Goal: Task Accomplishment & Management: Complete application form

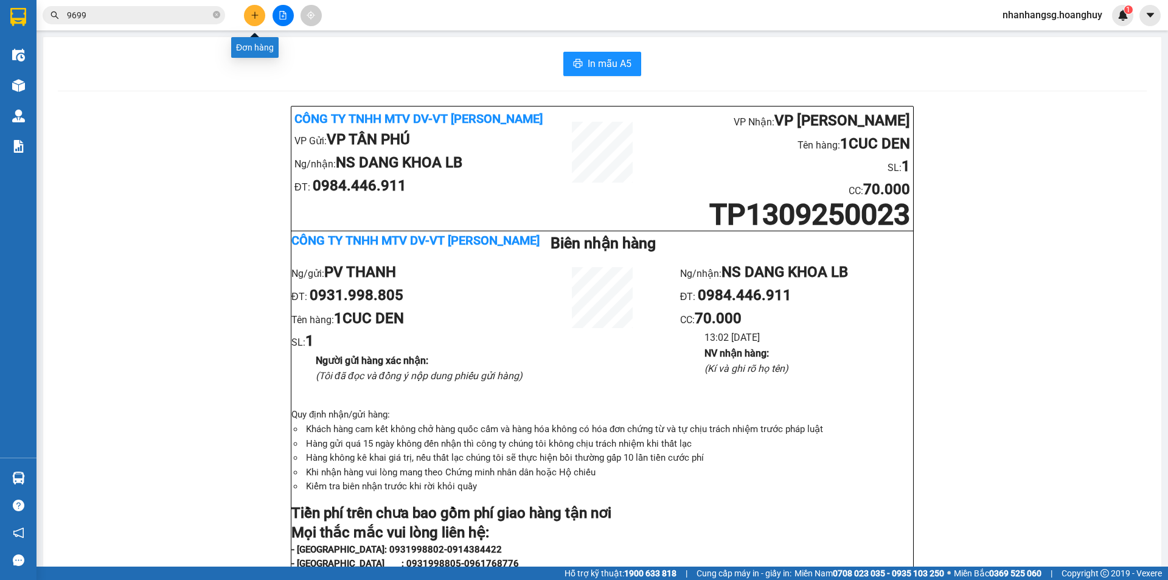
click at [262, 16] on button at bounding box center [254, 15] width 21 height 21
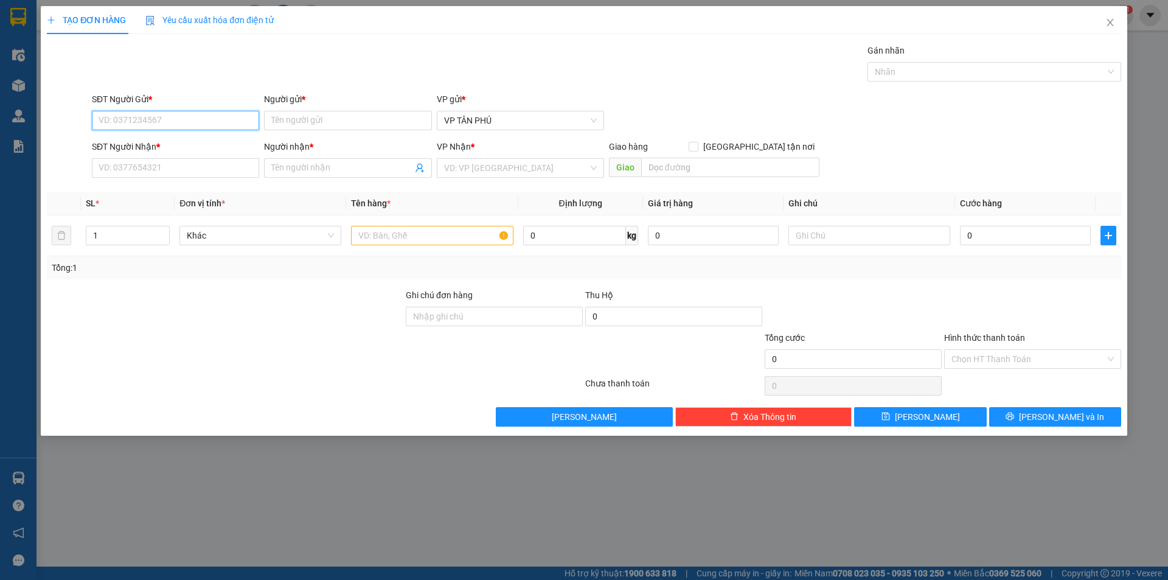
click at [164, 126] on input "SĐT Người Gửi *" at bounding box center [175, 120] width 167 height 19
drag, startPoint x: 174, startPoint y: 142, endPoint x: 185, endPoint y: 156, distance: 17.8
click at [175, 142] on div "0931998805 - [PERSON_NAME]" at bounding box center [175, 144] width 153 height 13
type input "0931998805"
type input "PV THANH"
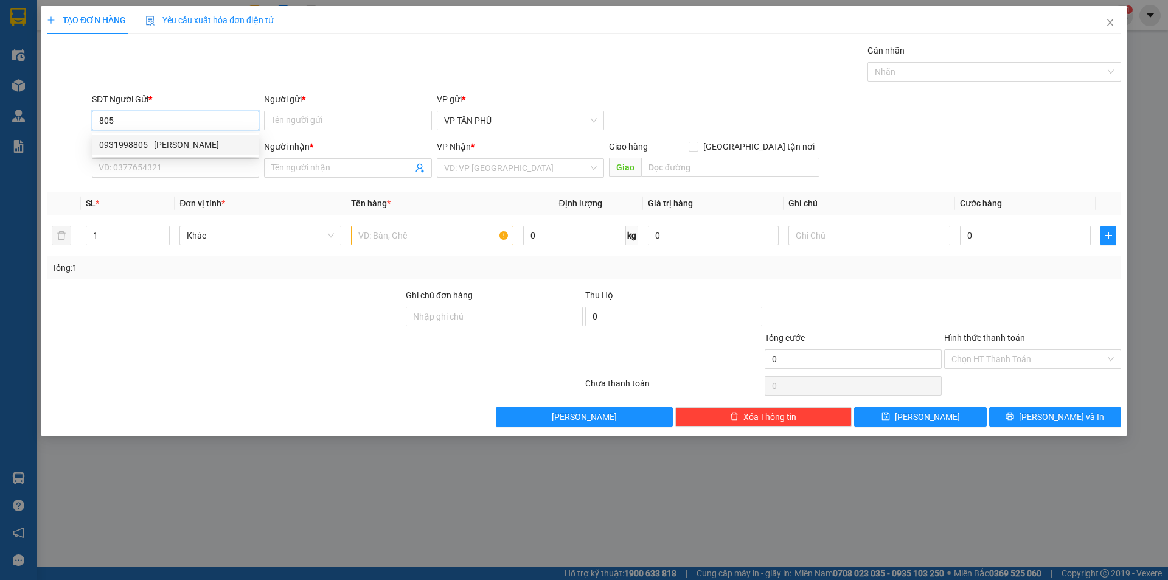
type input "0984446911"
type input "NS DANG KHOA LB"
type input "0931998805"
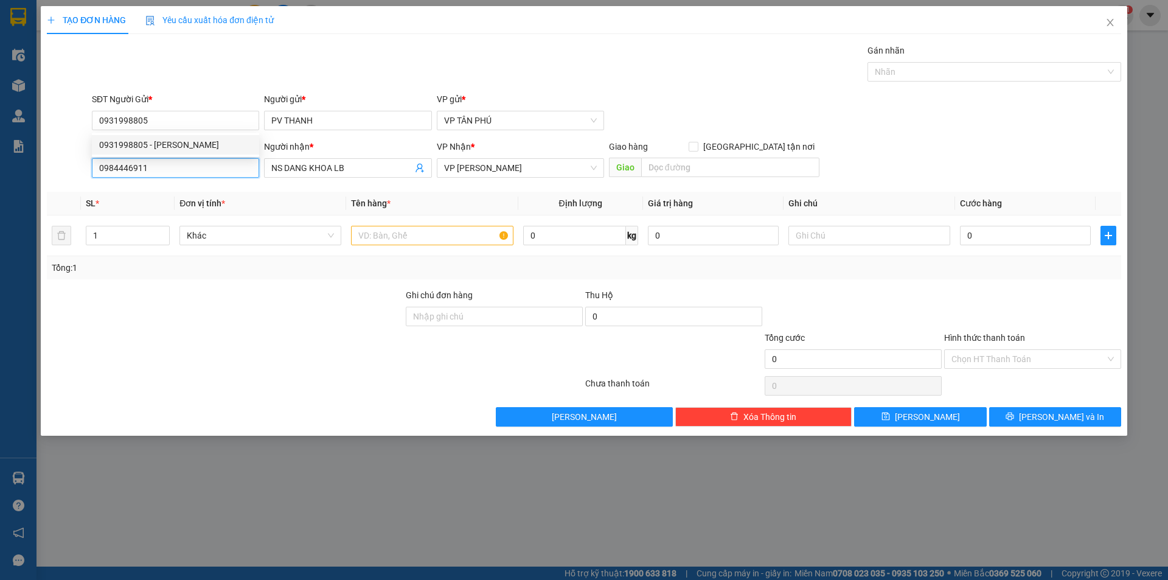
click at [185, 164] on input "0984446911" at bounding box center [175, 167] width 167 height 19
click at [184, 163] on input "0984446911" at bounding box center [175, 167] width 167 height 19
click at [179, 188] on div "0357988706 - A CHI BX" at bounding box center [175, 192] width 153 height 13
type input "0357988706"
type input "A CHI BX"
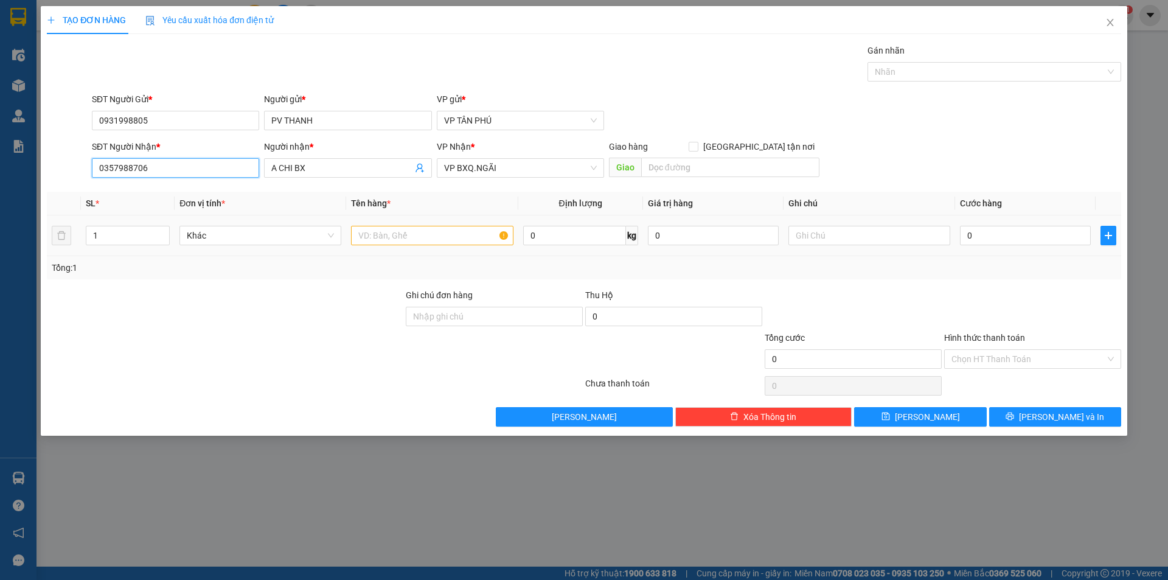
type input "0357988706"
click at [420, 236] on input "text" at bounding box center [432, 235] width 162 height 19
type input "21THUNG"
click at [995, 239] on input "0" at bounding box center [1025, 235] width 131 height 19
type input "1"
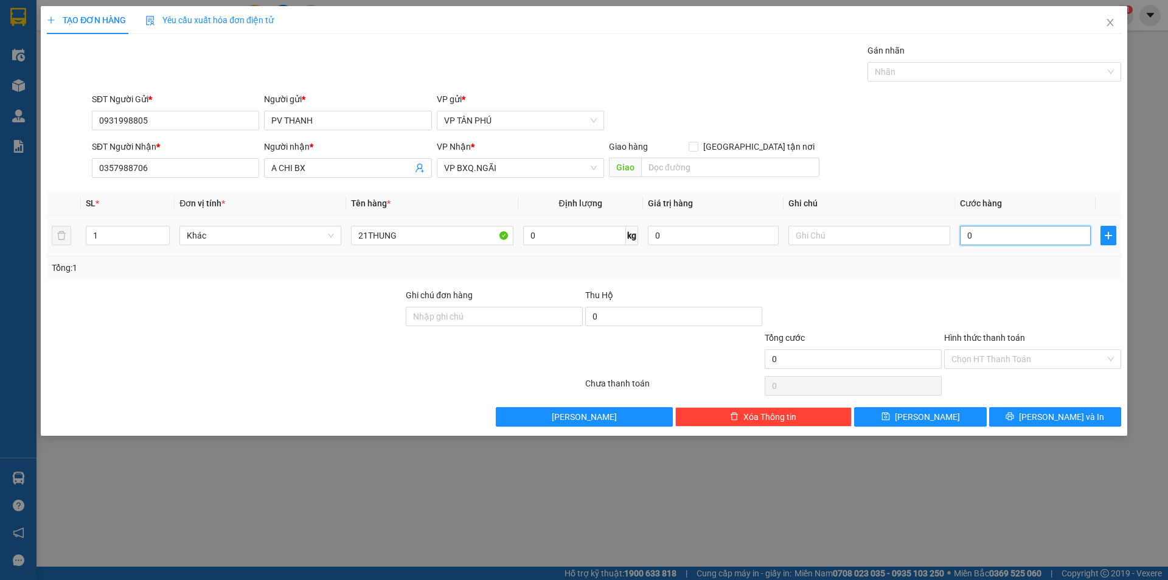
type input "1"
type input "10"
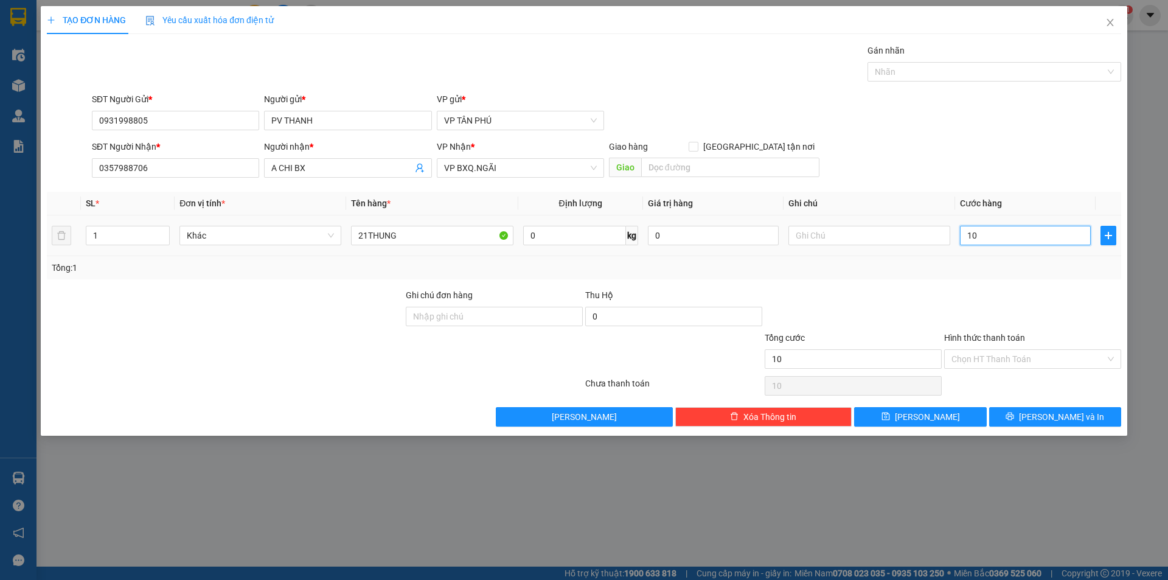
type input "105"
type input "1.050"
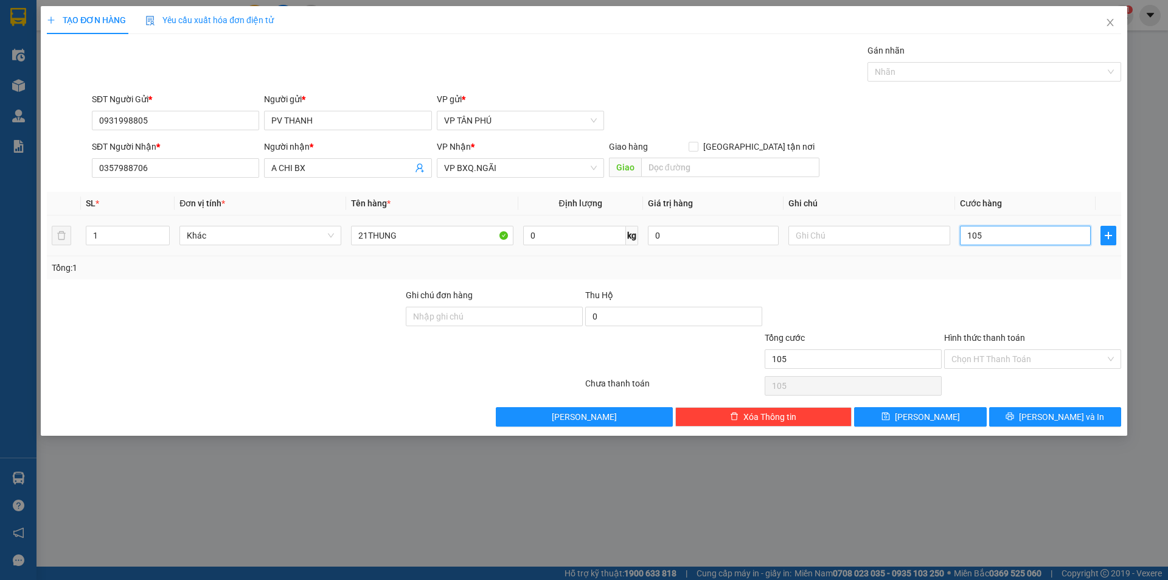
type input "1.050"
type input "1.050.000"
click at [939, 410] on button "[PERSON_NAME]" at bounding box center [920, 416] width 132 height 19
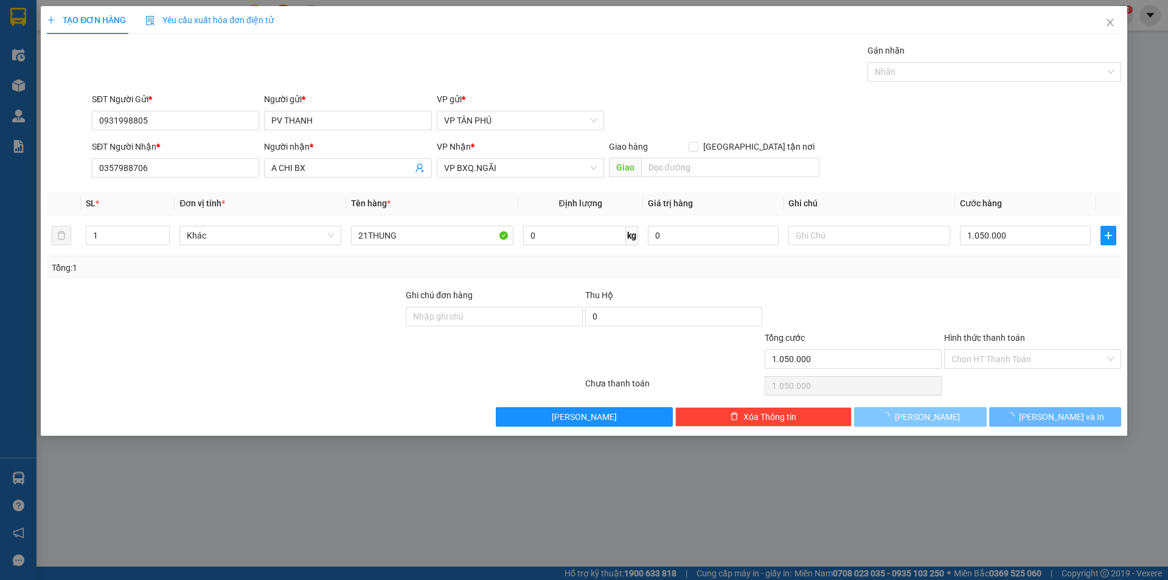
type input "0"
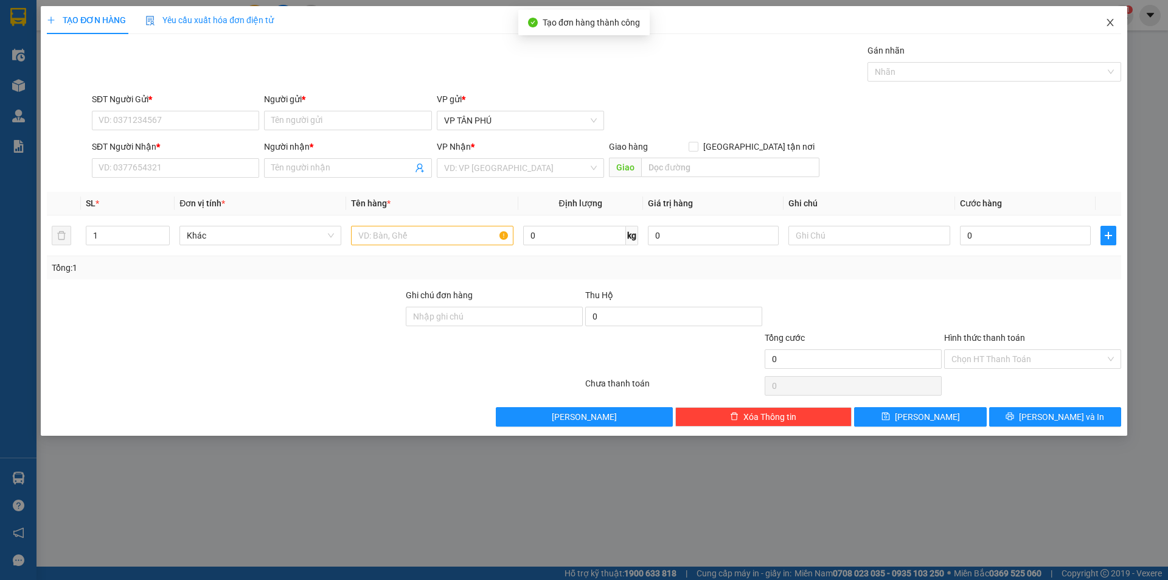
click at [1111, 19] on icon "close" at bounding box center [1111, 23] width 10 height 10
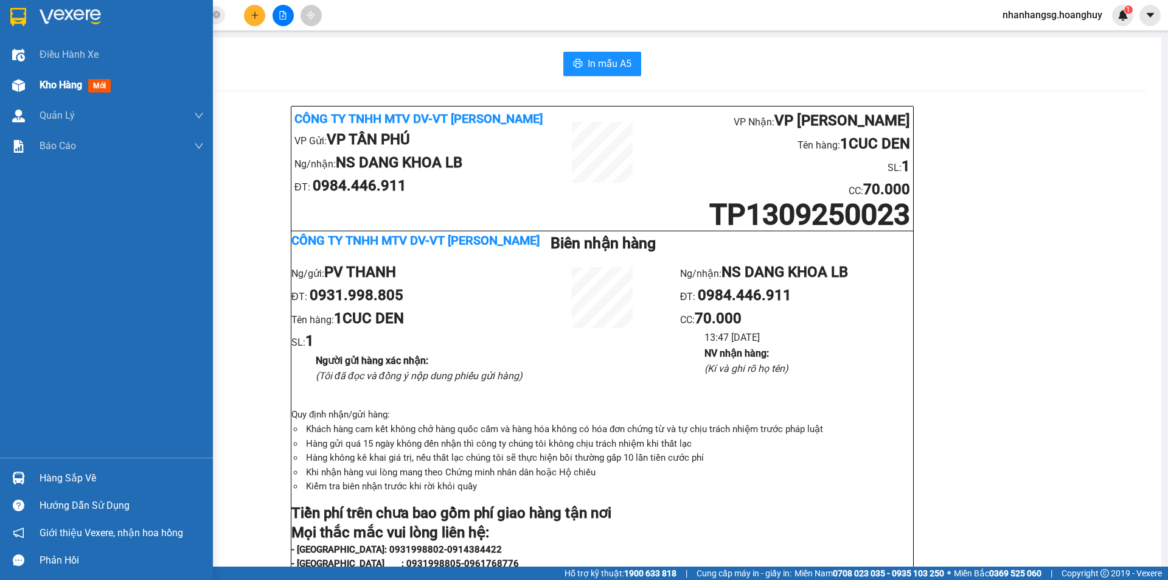
click at [47, 85] on span "Kho hàng" at bounding box center [61, 85] width 43 height 12
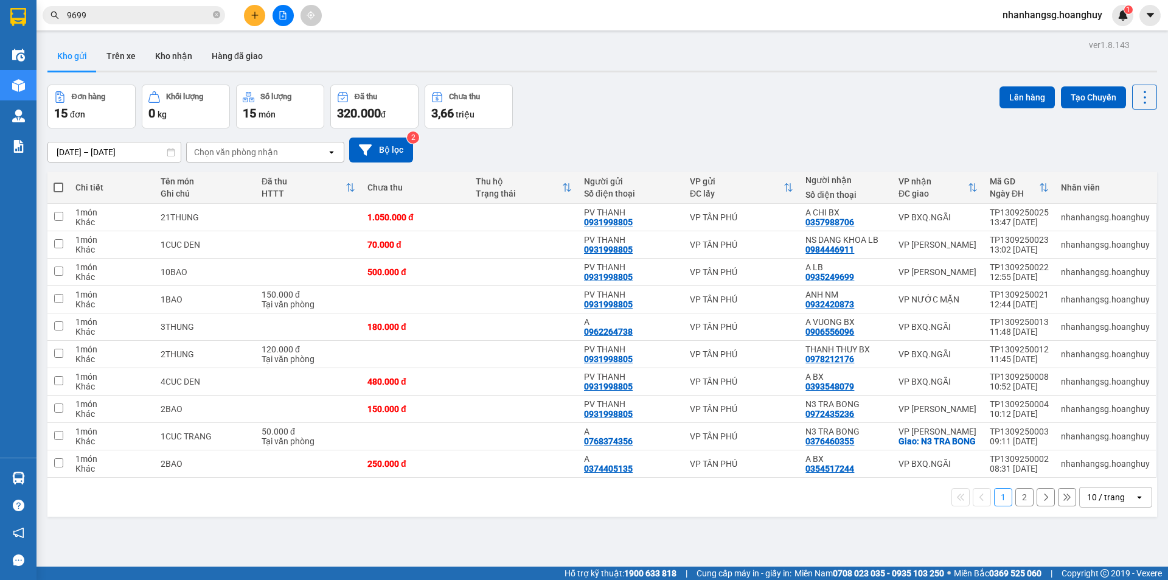
click at [1016, 506] on button "2" at bounding box center [1025, 497] width 18 height 18
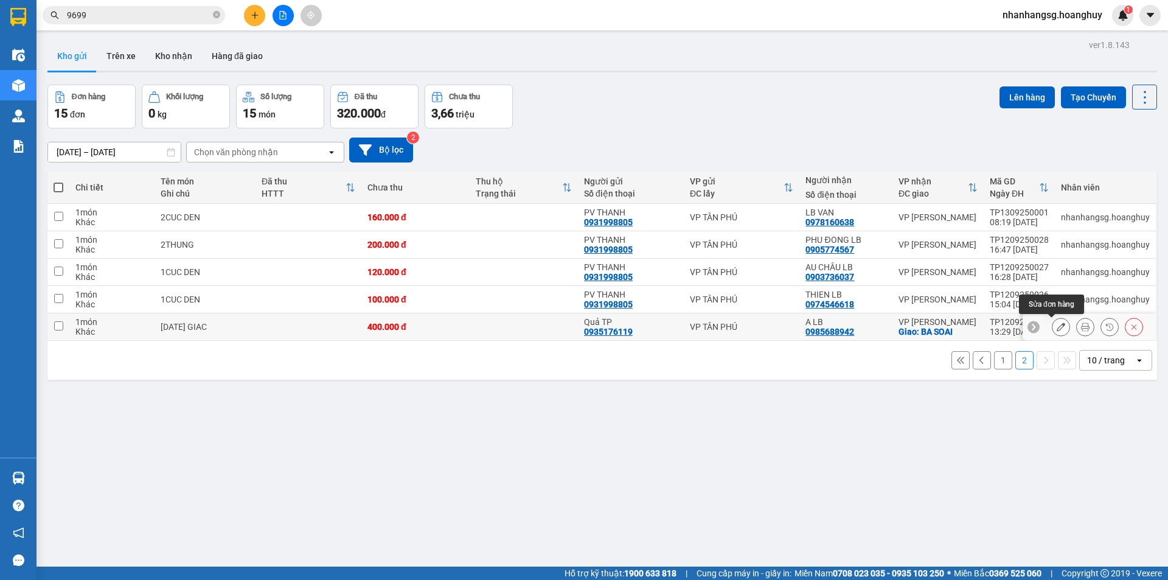
click at [1057, 323] on icon at bounding box center [1061, 327] width 9 height 9
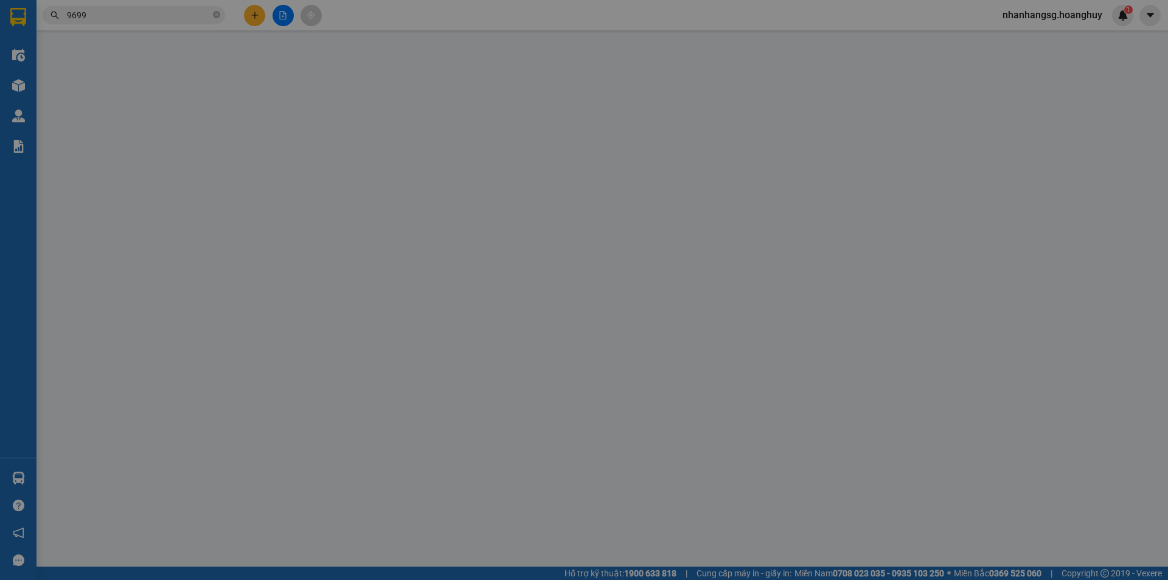
type input "0935176119"
type input "Quả TP"
type input "0985688942"
type input "A LB"
checkbox input "true"
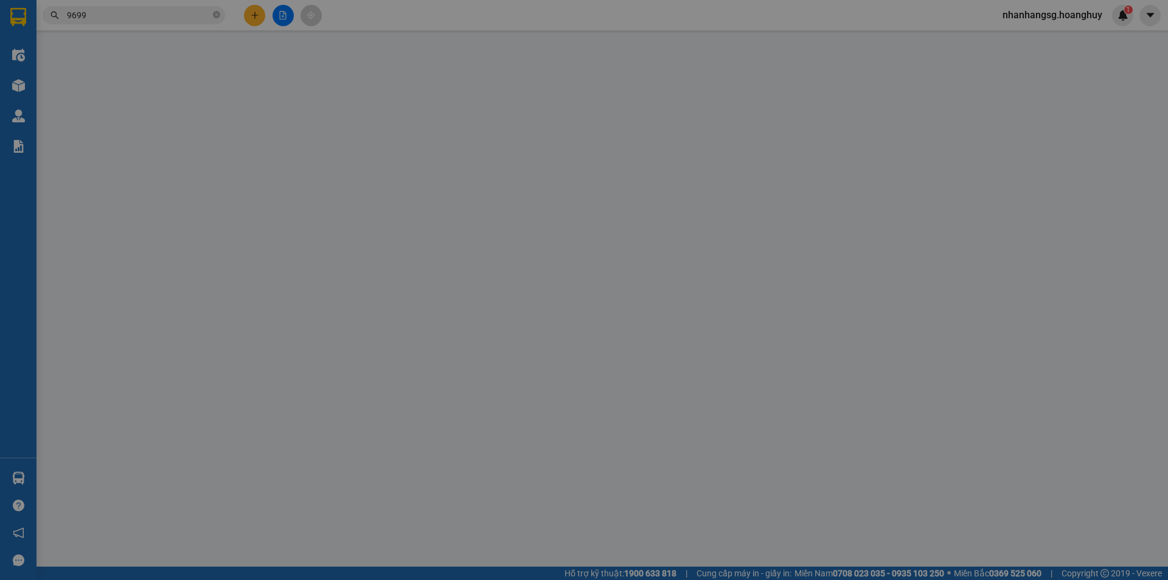
type input "BA SOAI"
type input "400.000"
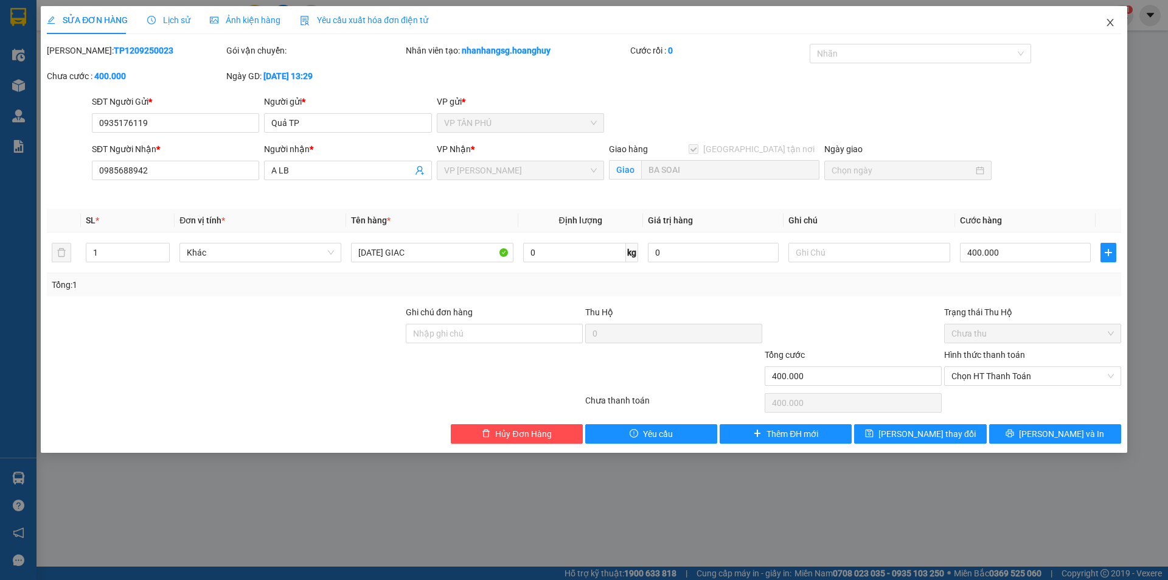
click at [1107, 19] on icon "close" at bounding box center [1111, 23] width 10 height 10
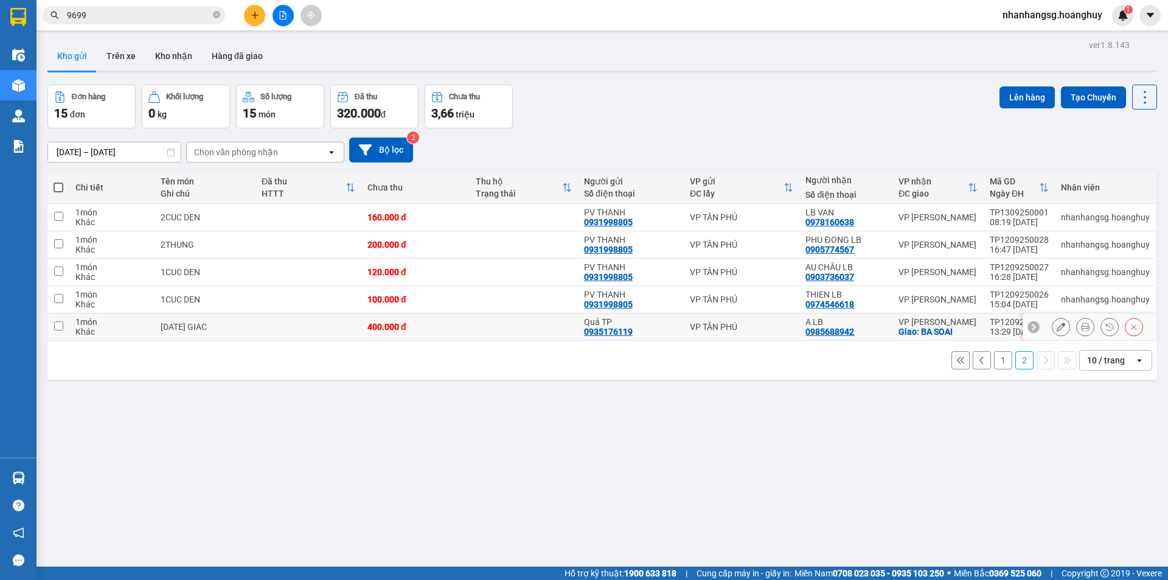
click at [1126, 325] on button at bounding box center [1134, 326] width 17 height 21
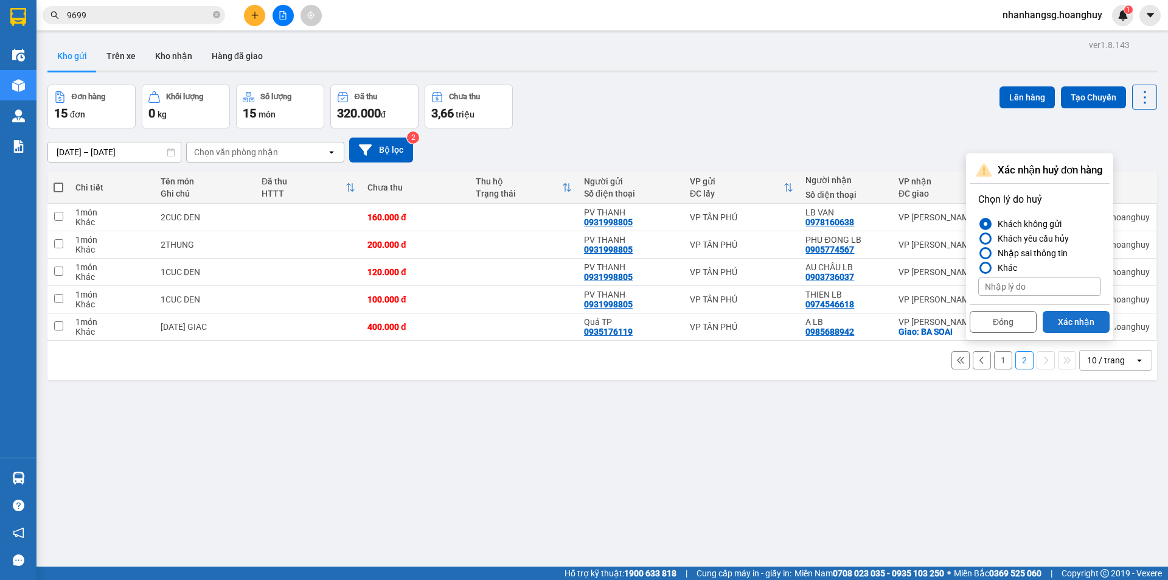
click at [1067, 324] on button "Xác nhận" at bounding box center [1076, 322] width 67 height 22
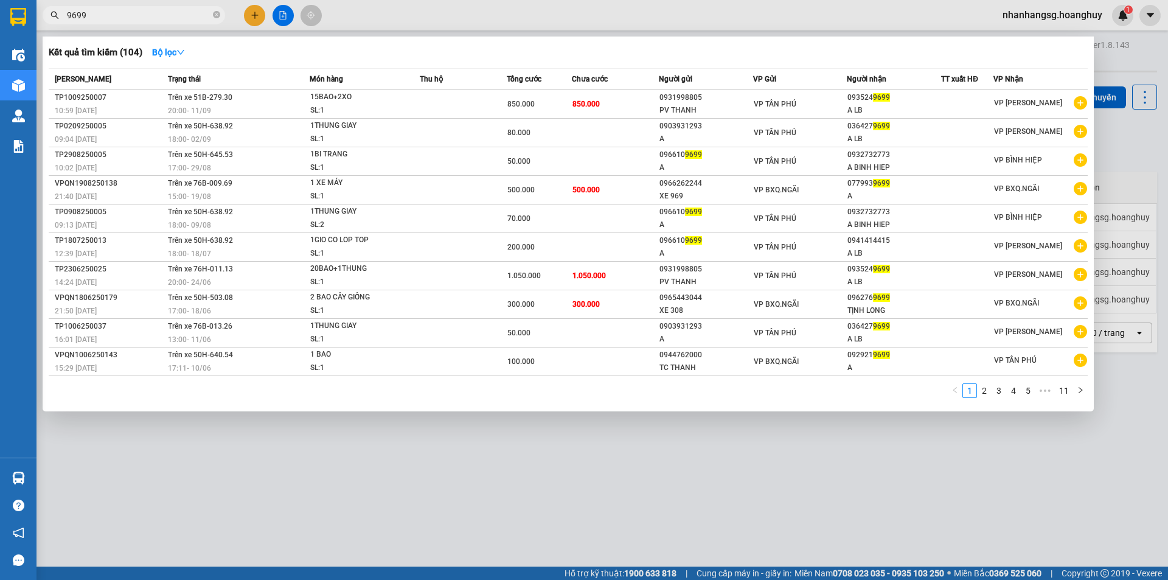
click at [166, 21] on input "9699" at bounding box center [139, 15] width 144 height 13
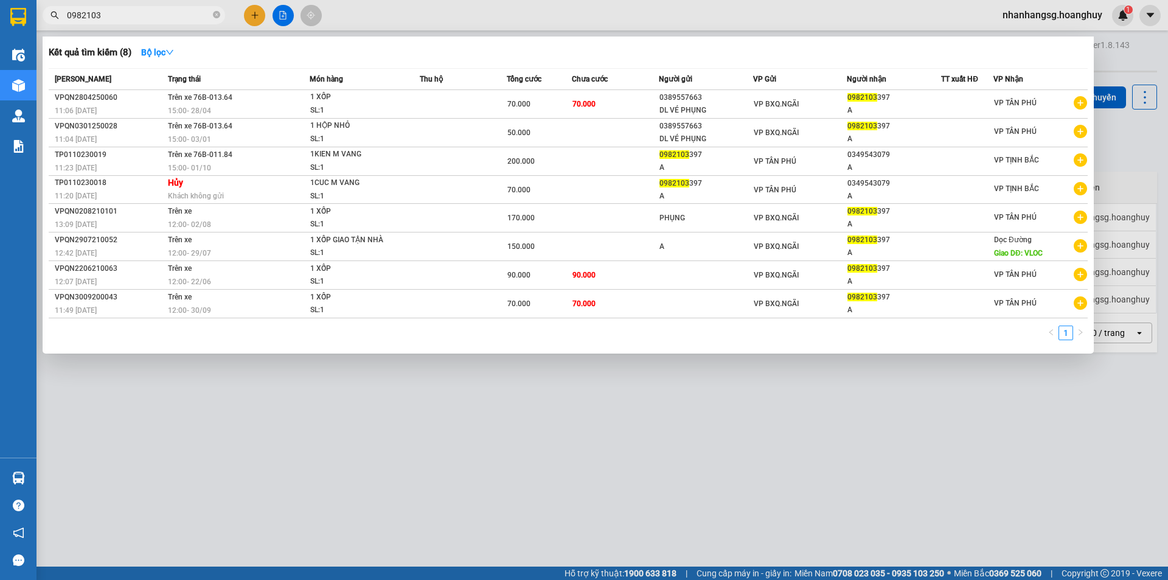
type input "0982103"
click at [257, 18] on div at bounding box center [584, 290] width 1168 height 580
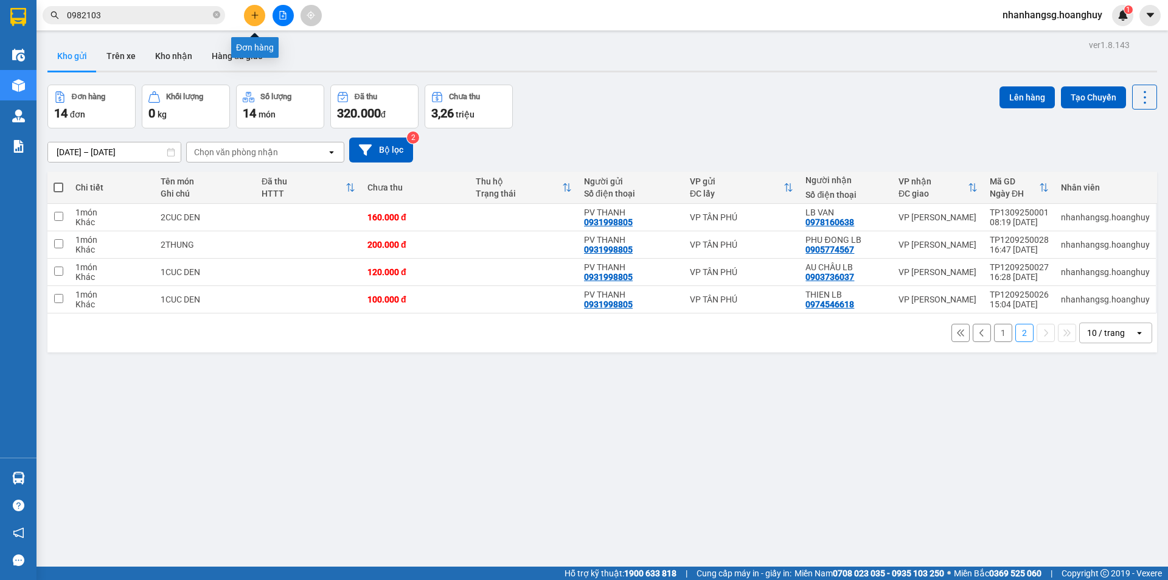
click at [256, 18] on icon "plus" at bounding box center [255, 15] width 9 height 9
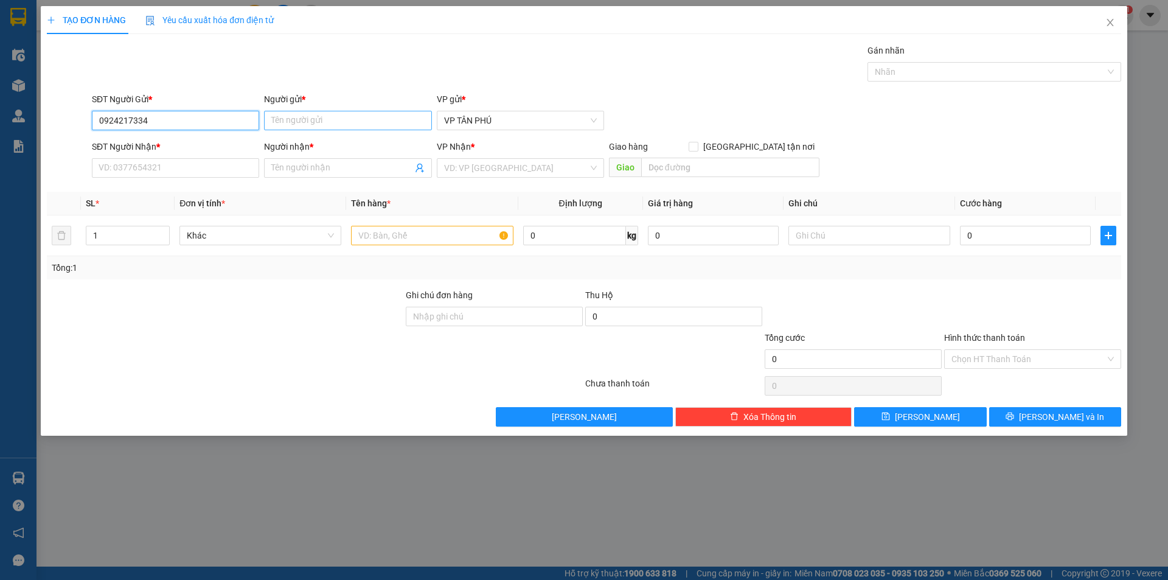
type input "0924217334"
click at [290, 116] on input "Người gửi *" at bounding box center [347, 120] width 167 height 19
type input "A"
click at [208, 167] on input "SĐT Người Nhận *" at bounding box center [175, 167] width 167 height 19
type input "0982103646"
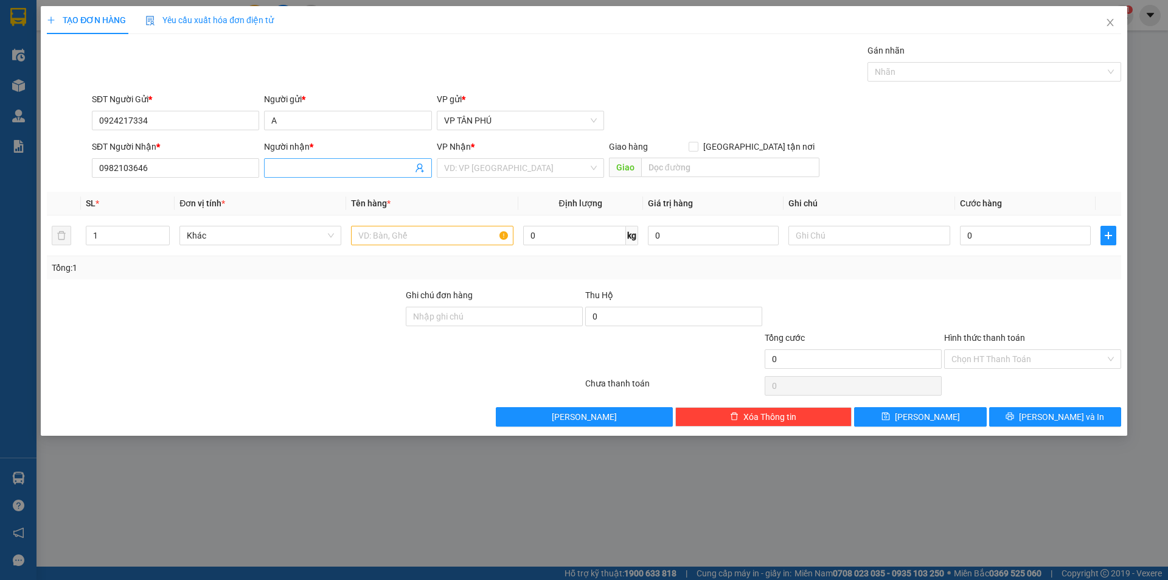
click at [309, 166] on input "Người nhận *" at bounding box center [341, 167] width 141 height 13
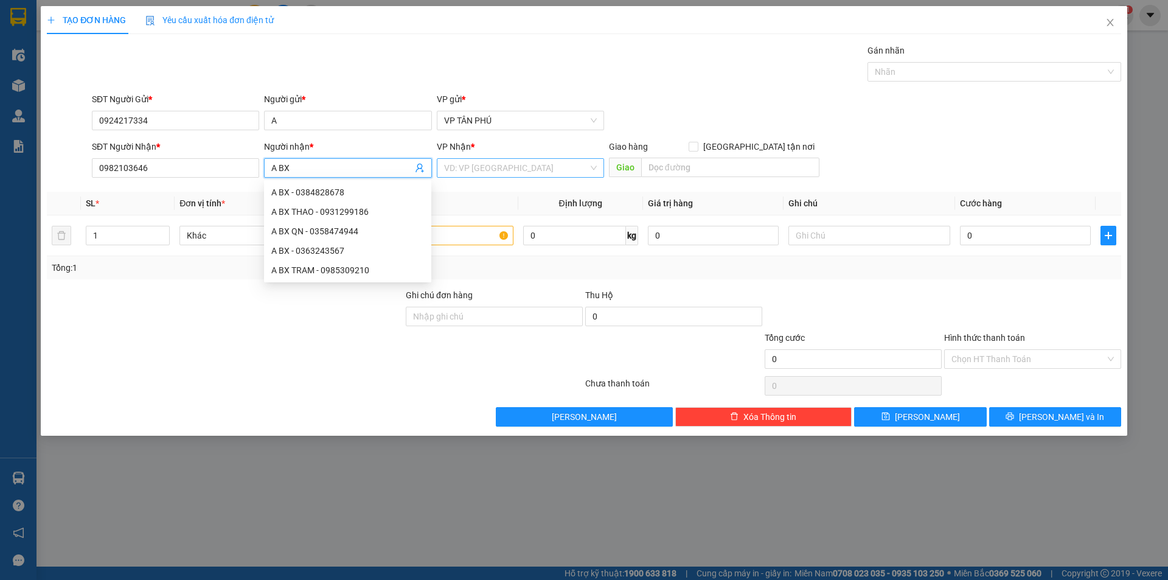
type input "A BX"
click at [502, 167] on input "search" at bounding box center [516, 168] width 144 height 18
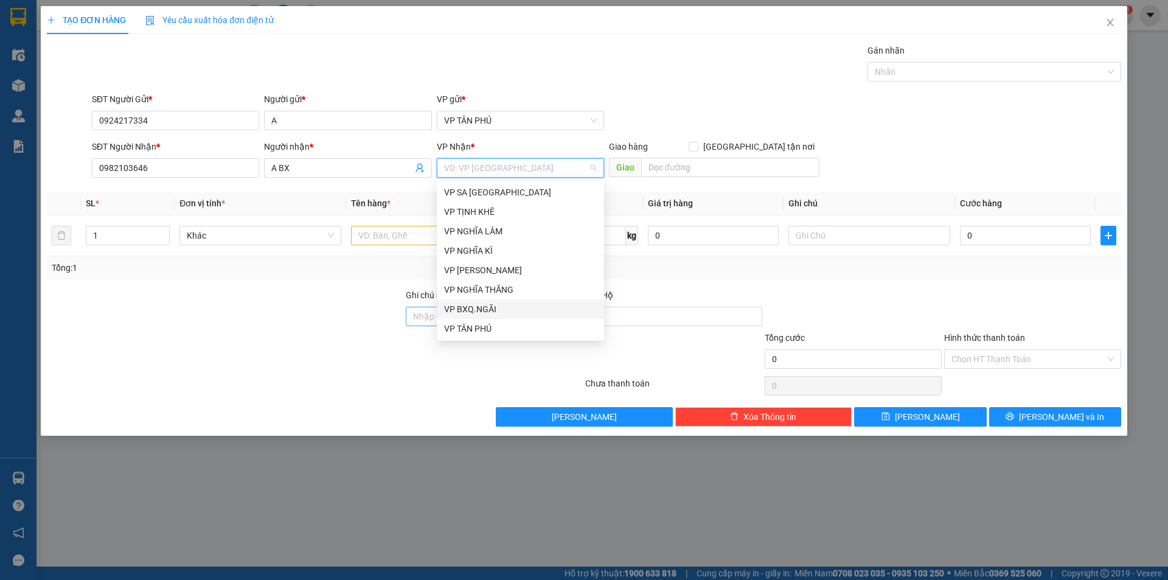
click at [476, 309] on div "VP BXQ.NGÃI" at bounding box center [520, 308] width 153 height 13
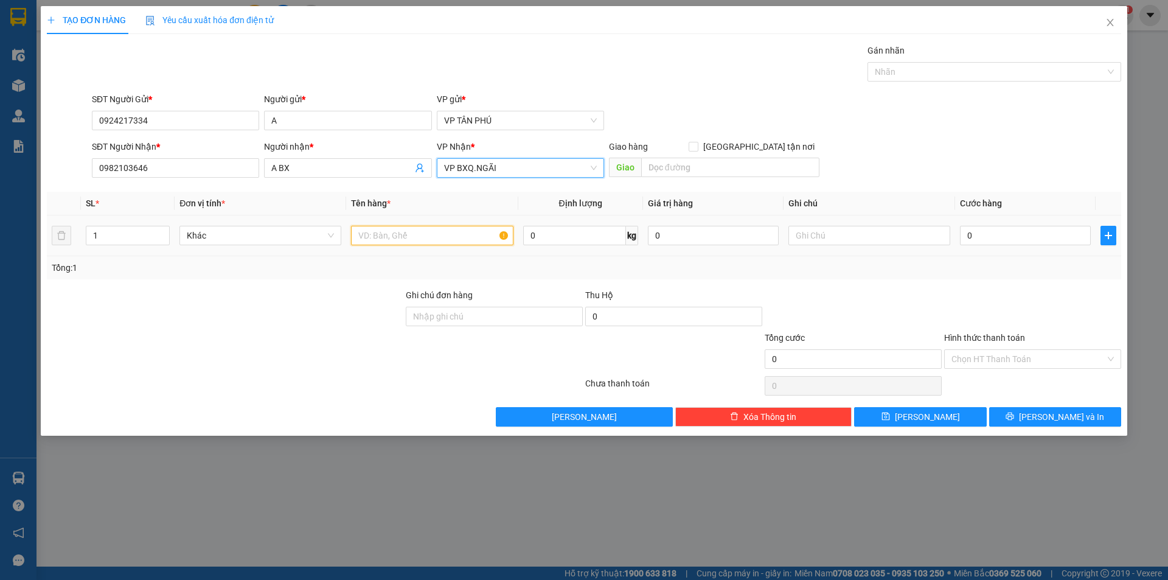
click at [433, 235] on input "text" at bounding box center [432, 235] width 162 height 19
type input "1THUNG GIAY"
click at [1001, 234] on input "0" at bounding box center [1025, 235] width 131 height 19
type input "1"
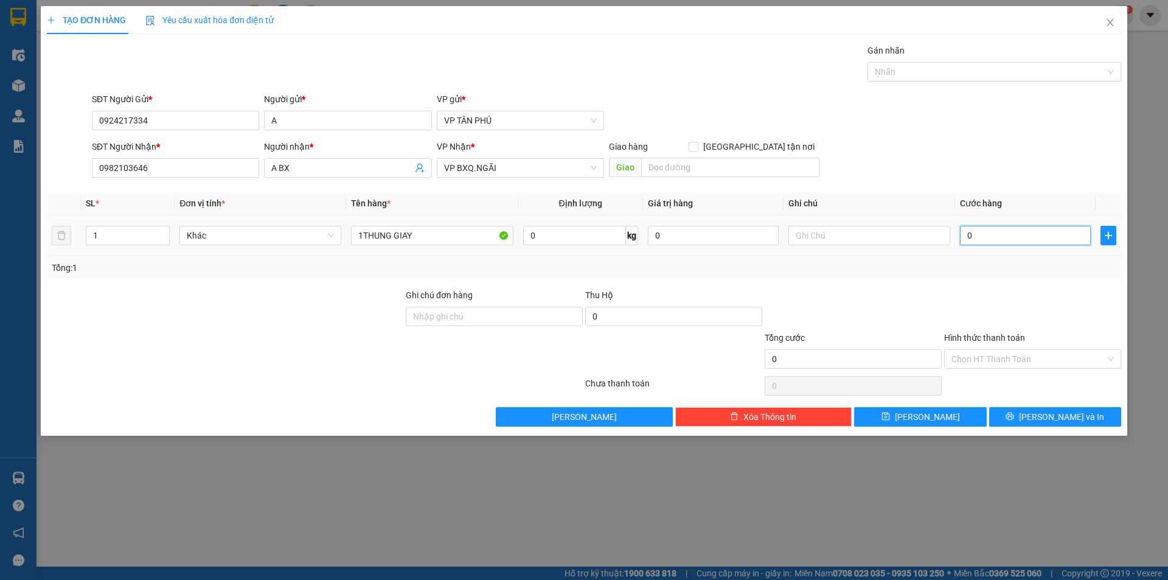
type input "1"
type input "15"
type input "150"
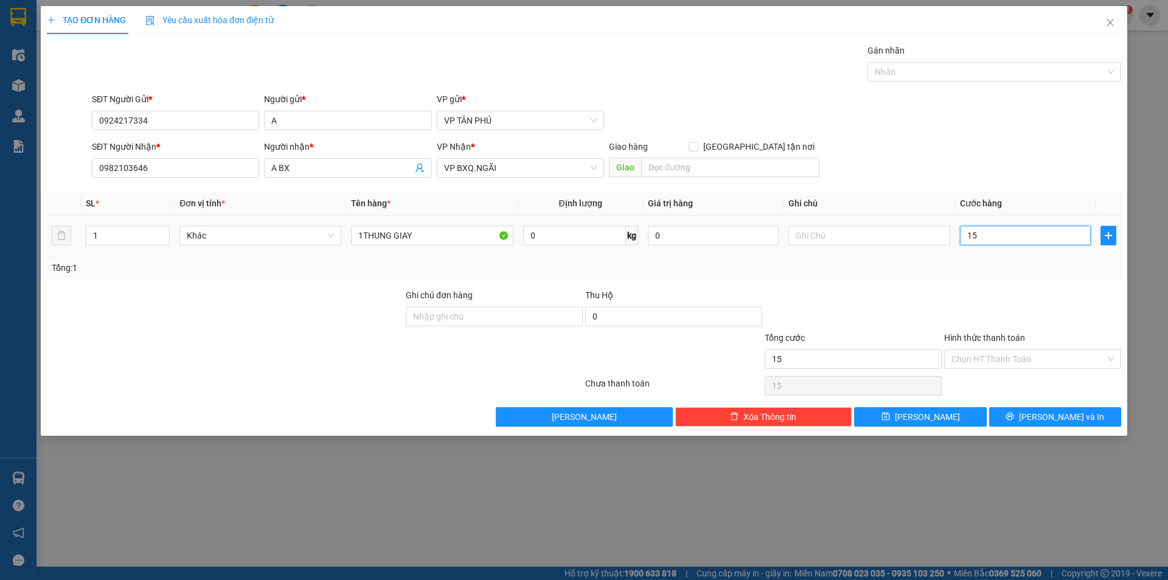
type input "150"
type input "150.000"
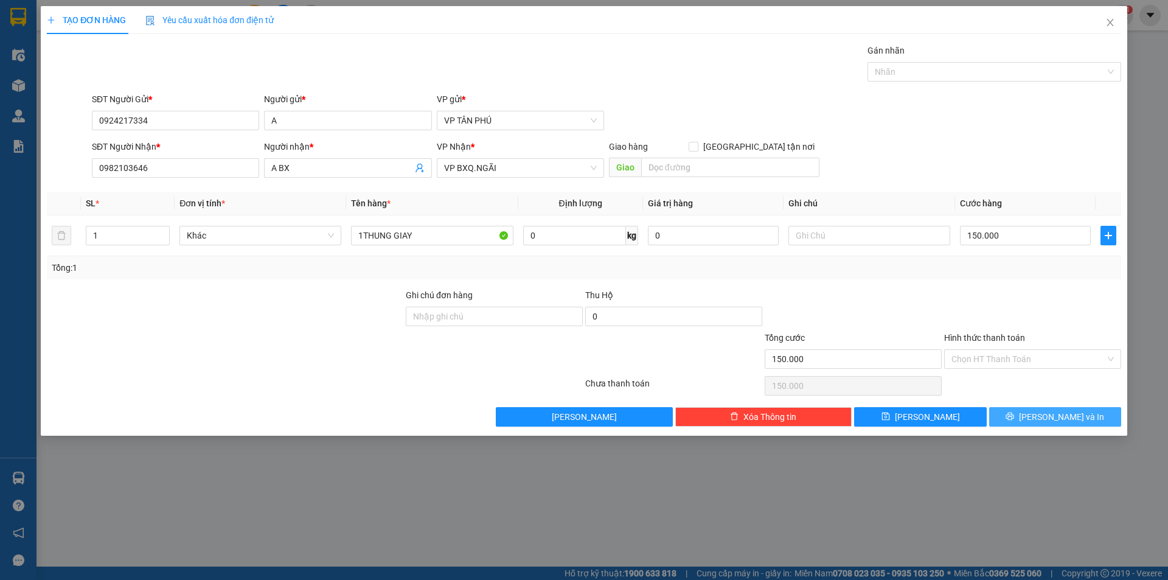
click at [1028, 420] on button "[PERSON_NAME] và In" at bounding box center [1055, 416] width 132 height 19
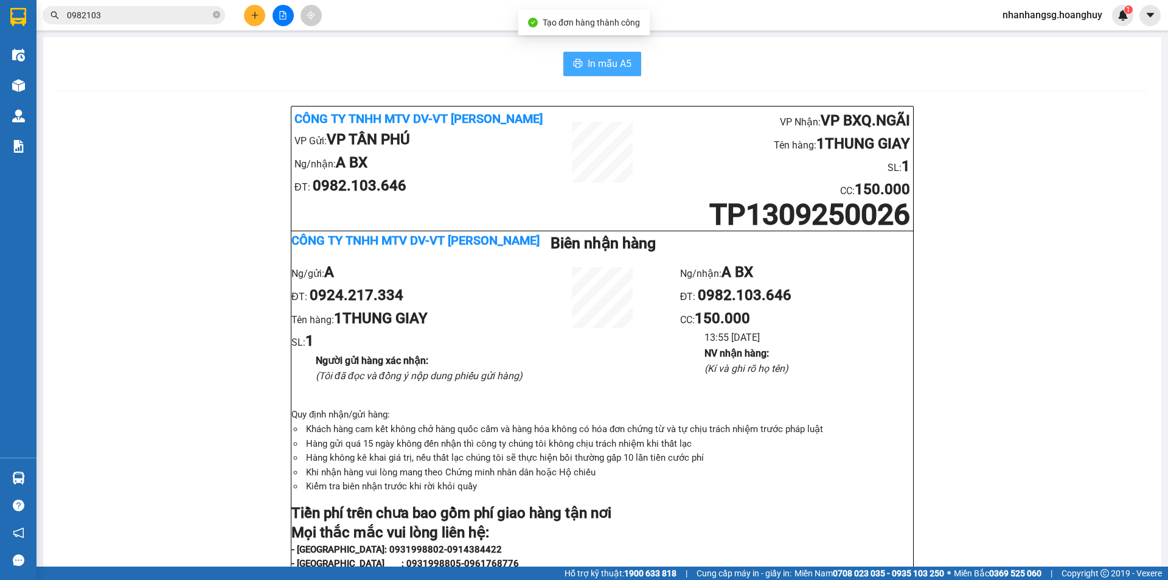
click at [602, 64] on span "In mẫu A5" at bounding box center [610, 63] width 44 height 15
click at [257, 13] on icon "plus" at bounding box center [255, 15] width 9 height 9
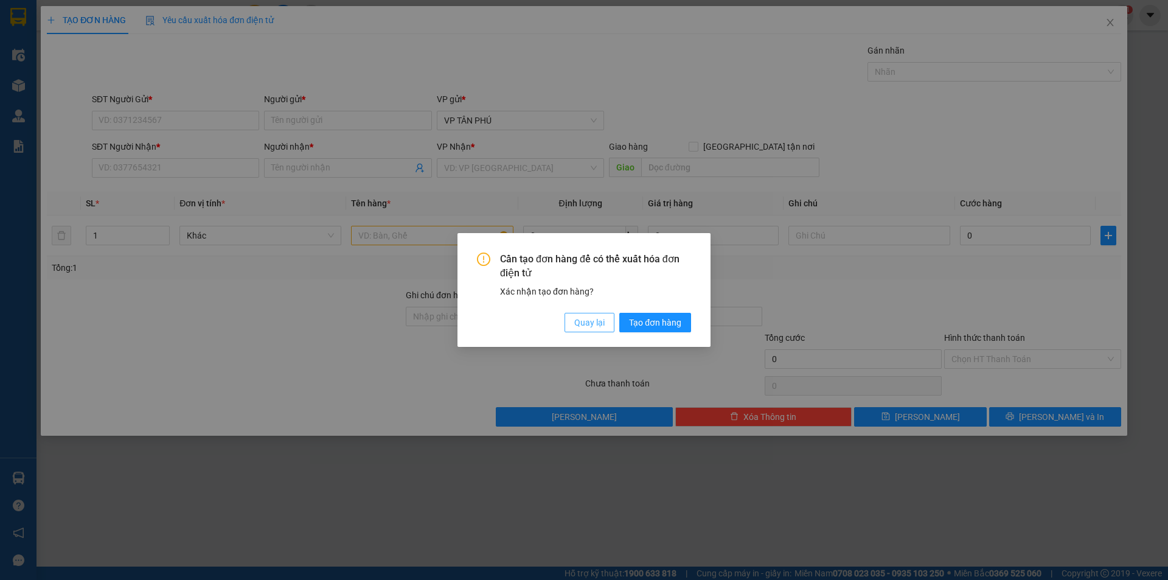
click at [585, 316] on span "Quay lại" at bounding box center [589, 322] width 30 height 13
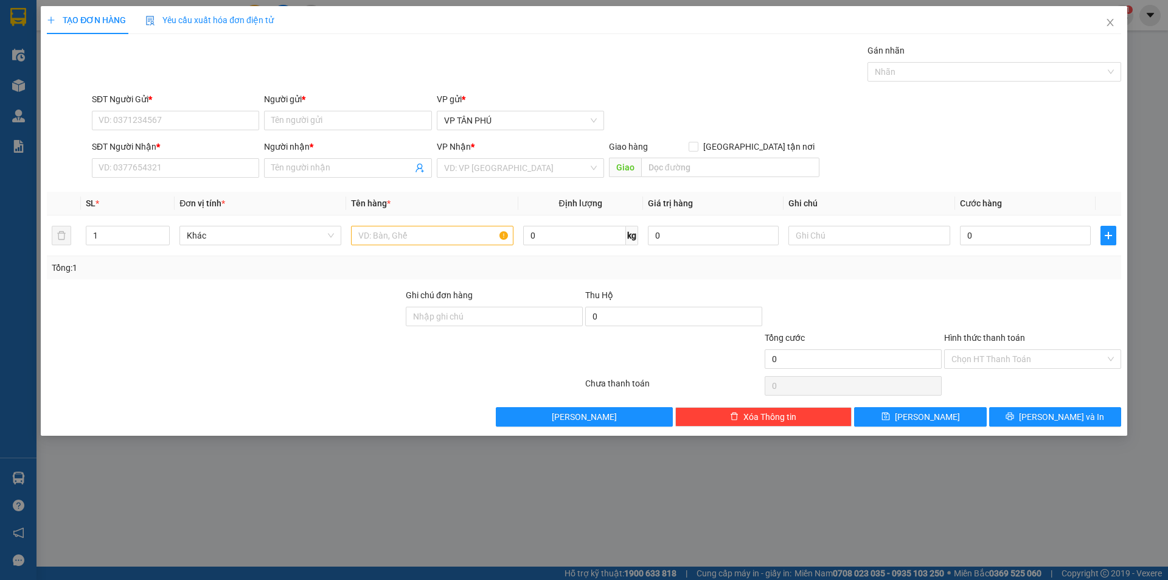
click at [217, 110] on div "SĐT Người Gửi *" at bounding box center [175, 101] width 167 height 18
click at [217, 130] on input "SĐT Người Gửi *" at bounding box center [175, 120] width 167 height 19
type input "0979036403"
click at [176, 142] on div "0979036403 - A" at bounding box center [175, 144] width 153 height 13
type input "A"
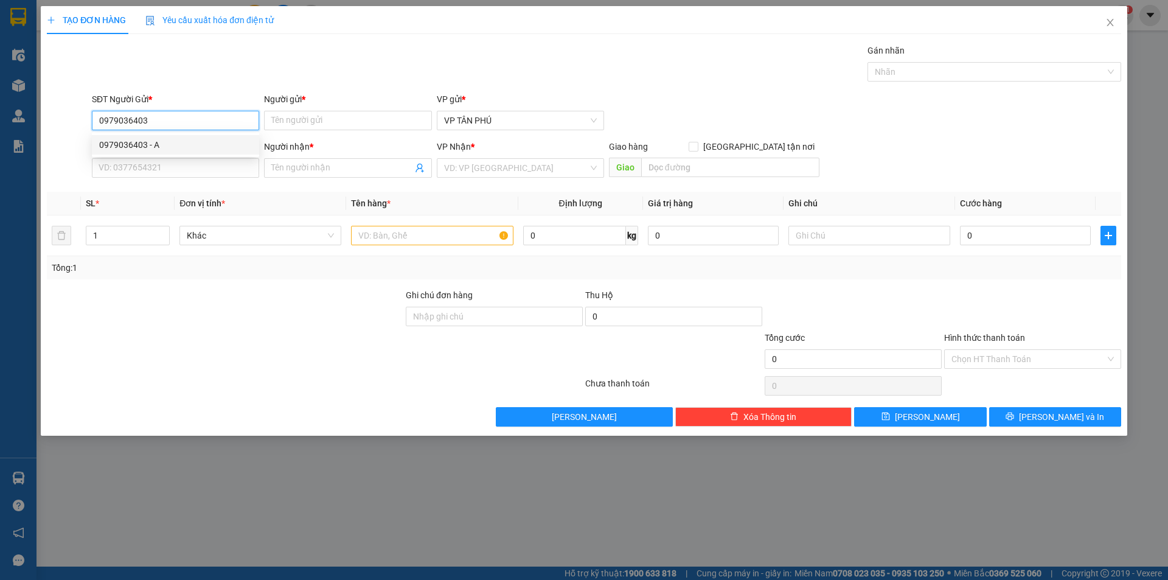
type input "0988761357"
type input "A LB"
type input "0979036403"
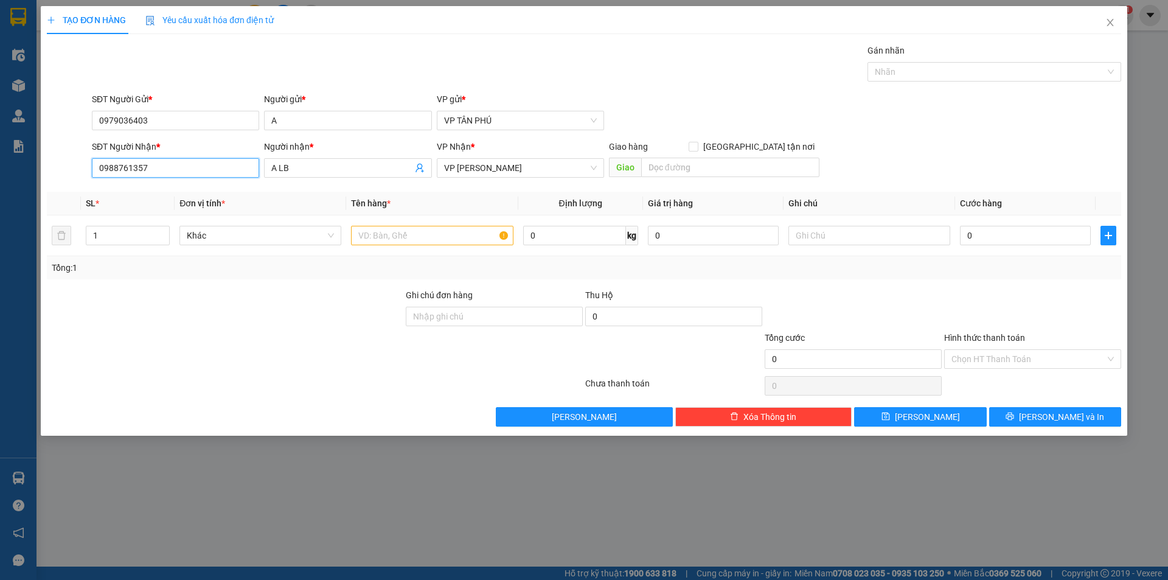
click at [166, 169] on input "0988761357" at bounding box center [175, 167] width 167 height 19
type input "0394636175"
click at [164, 190] on div "0394636175 - A B MY" at bounding box center [175, 192] width 153 height 13
type input "A B MY"
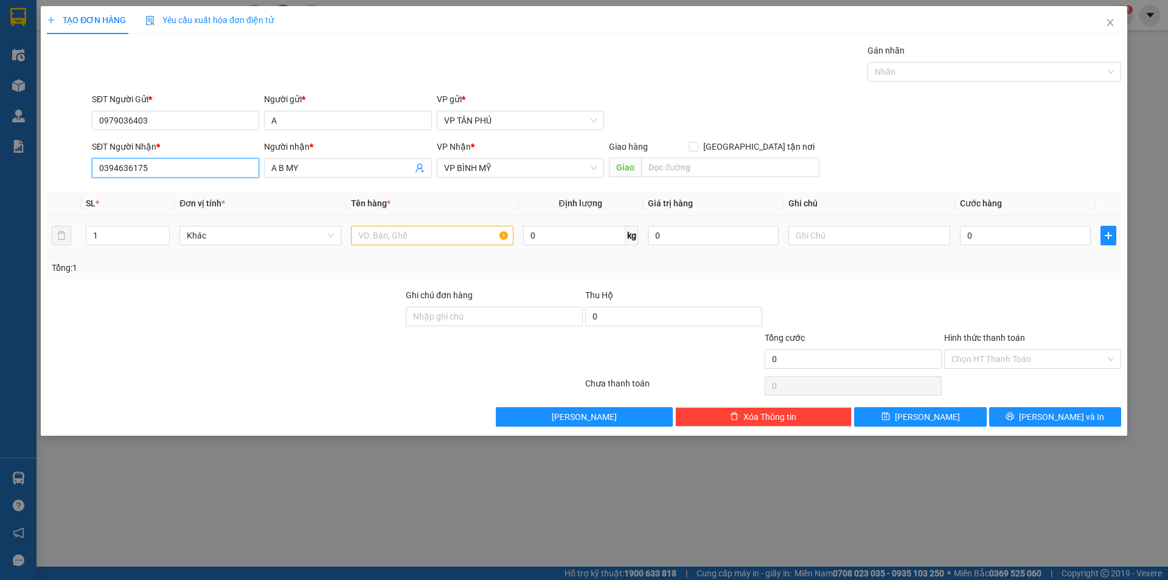
type input "0394636175"
click at [421, 235] on input "text" at bounding box center [432, 235] width 162 height 19
type input "1CUC DEN"
click at [988, 234] on input "0" at bounding box center [1025, 235] width 131 height 19
type input "70"
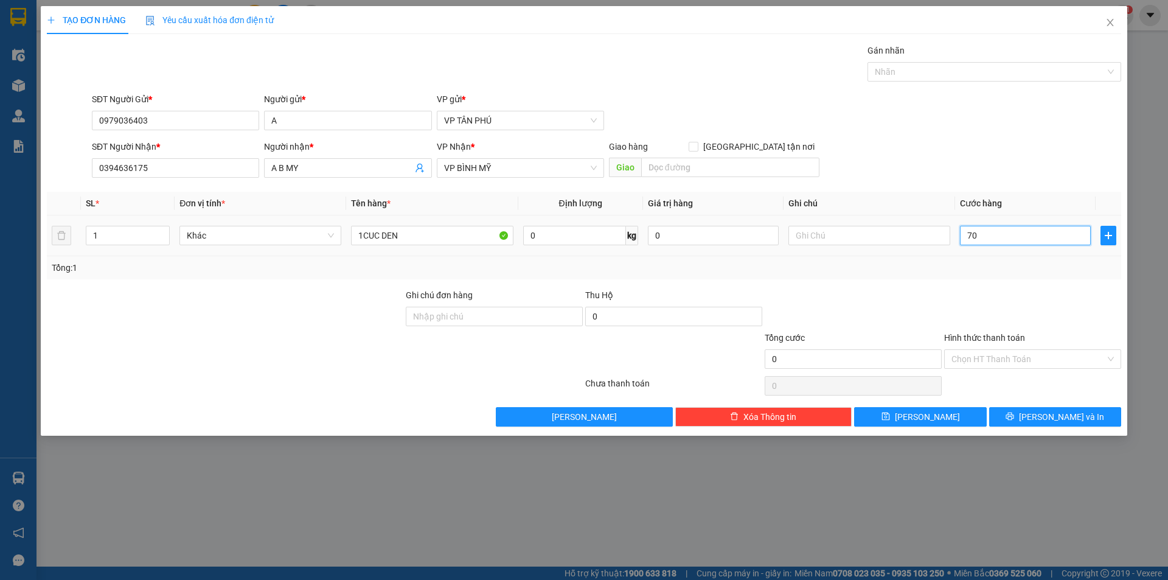
type input "70"
type input "70.000"
click at [1014, 357] on input "Hình thức thanh toán" at bounding box center [1029, 359] width 154 height 18
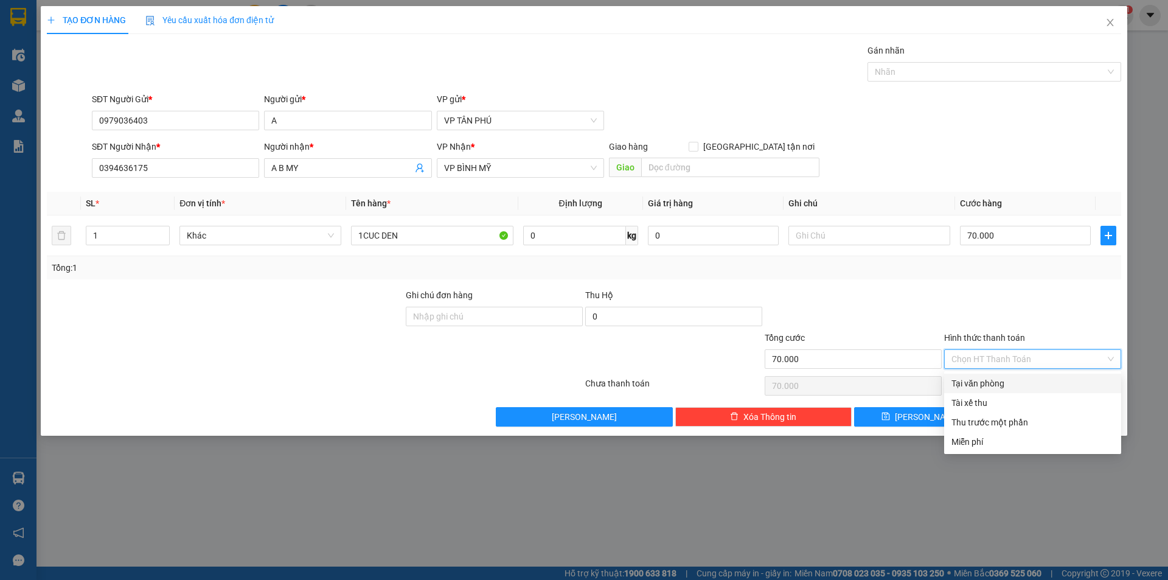
click at [995, 379] on div "Tại văn phòng" at bounding box center [1033, 383] width 162 height 13
type input "0"
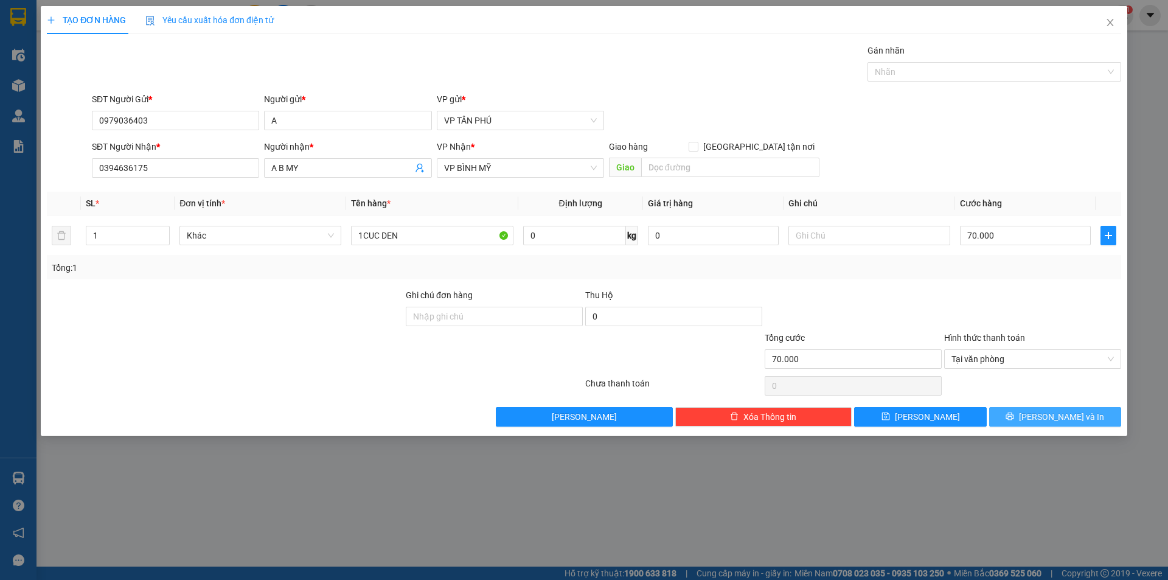
click at [1018, 416] on button "[PERSON_NAME] và In" at bounding box center [1055, 416] width 132 height 19
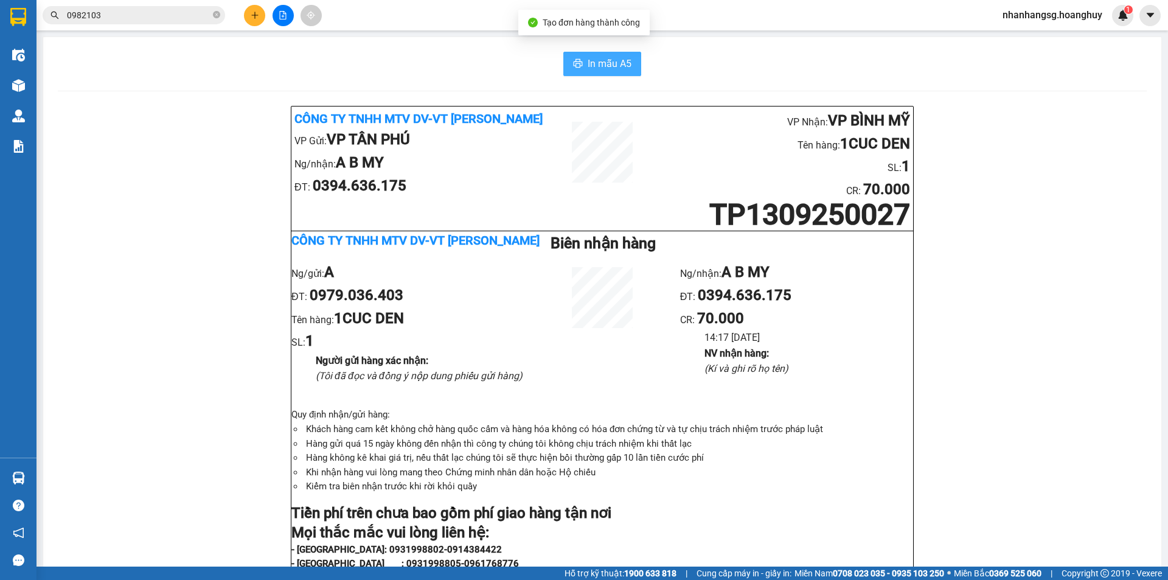
click at [610, 68] on span "In mẫu A5" at bounding box center [610, 63] width 44 height 15
click at [149, 14] on input "0982103" at bounding box center [139, 15] width 144 height 13
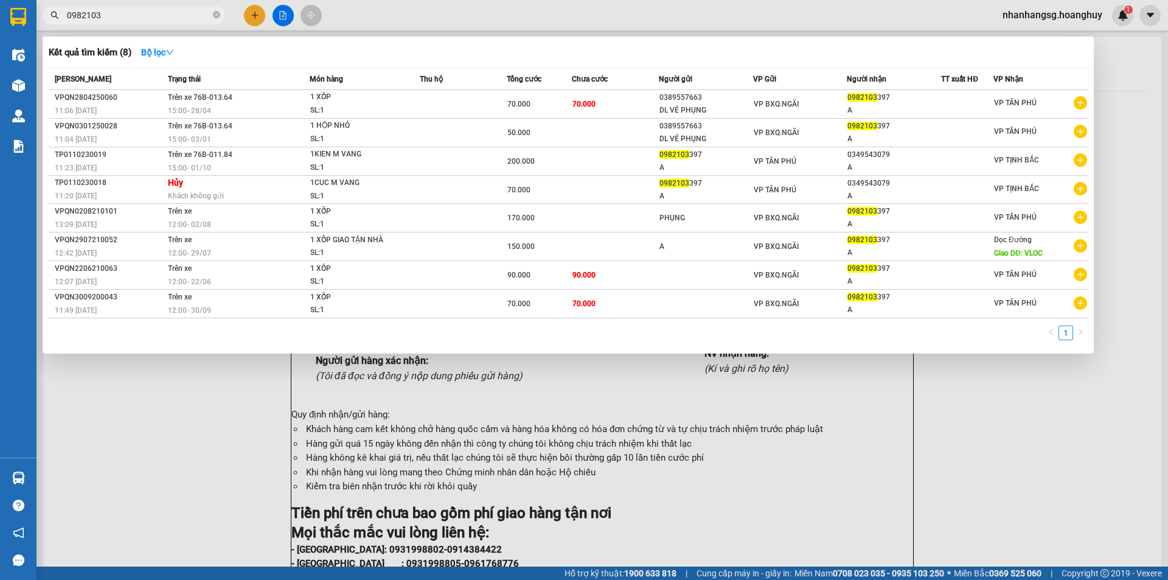
click at [149, 14] on input "0982103" at bounding box center [139, 15] width 144 height 13
type input "6654"
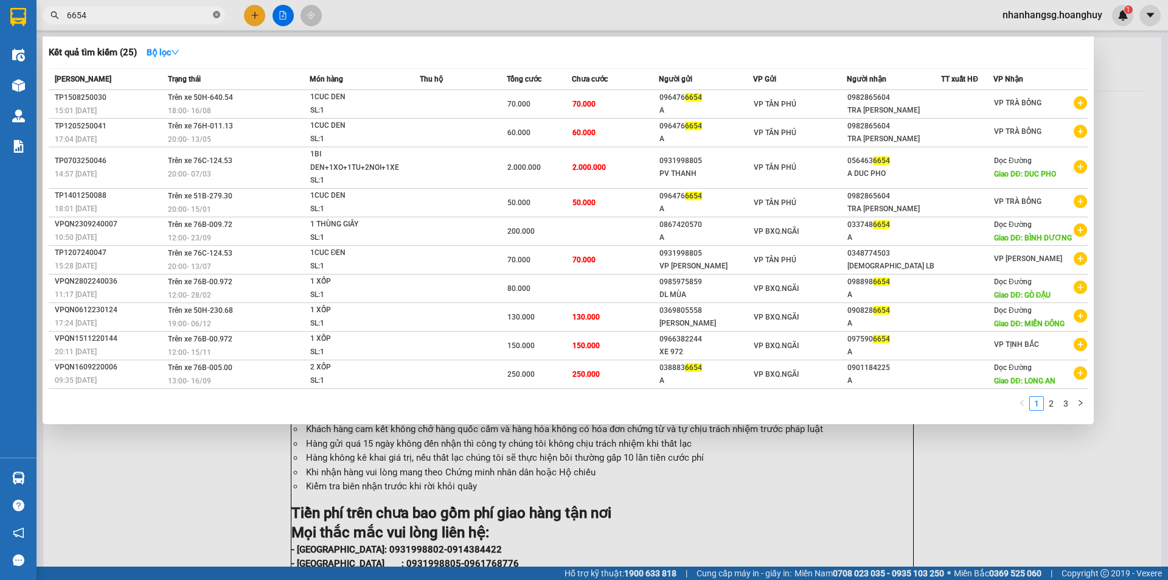
click at [219, 13] on icon "close-circle" at bounding box center [216, 14] width 7 height 7
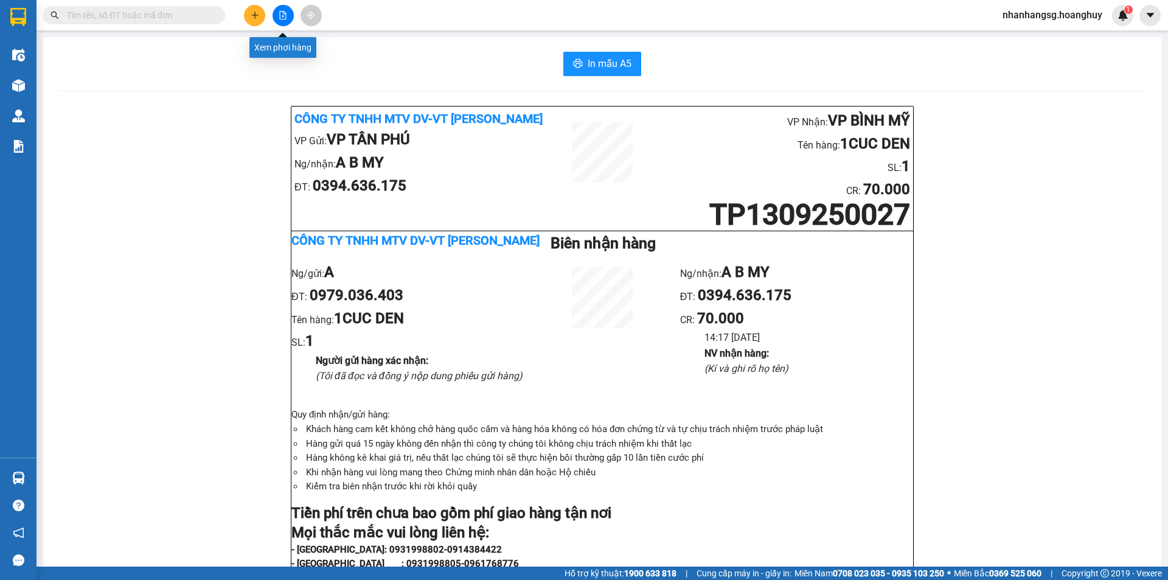
click at [257, 12] on icon "plus" at bounding box center [255, 15] width 9 height 9
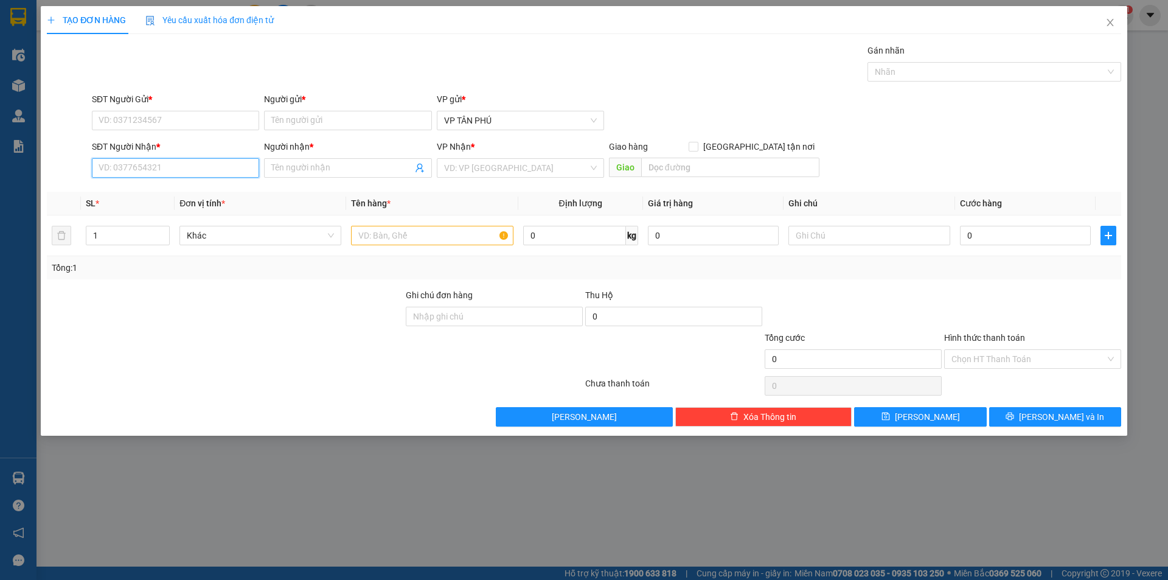
click at [211, 164] on input "SĐT Người Nhận *" at bounding box center [175, 167] width 167 height 19
type input "0332"
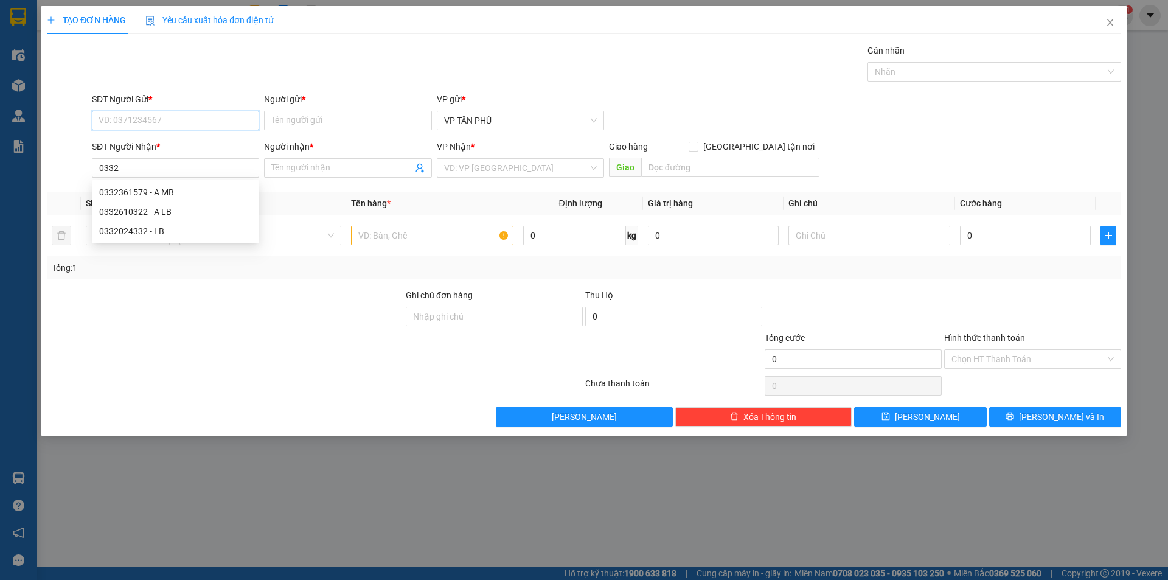
click at [184, 123] on input "SĐT Người Gửi *" at bounding box center [175, 120] width 167 height 19
type input "0901429652"
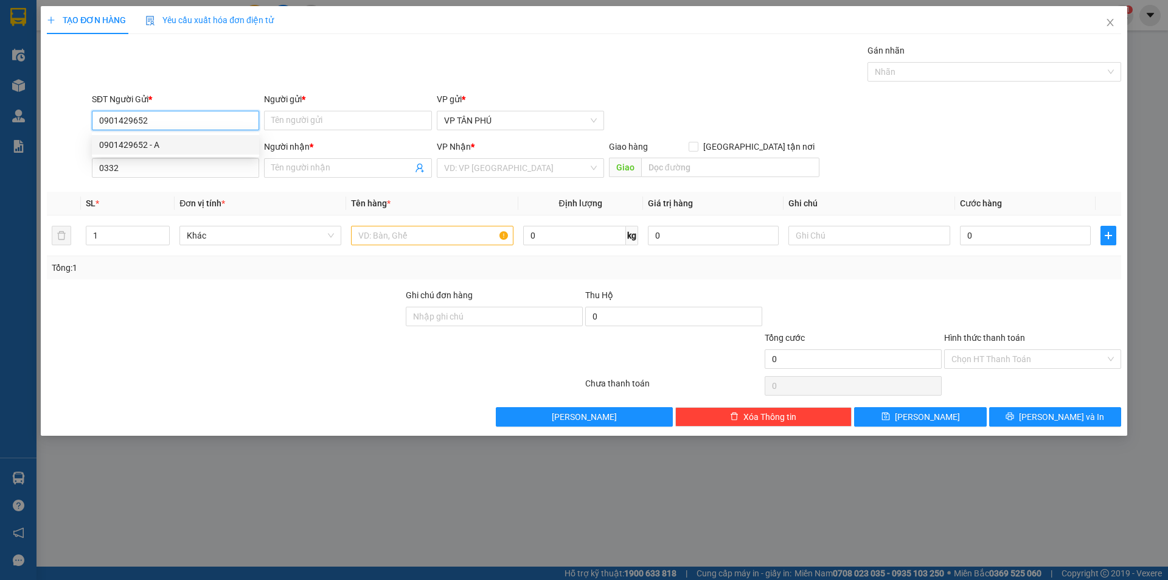
click at [160, 145] on div "0901429652 - A" at bounding box center [175, 144] width 153 height 13
type input "A"
type input "0901429652"
click at [174, 166] on input "0332" at bounding box center [175, 167] width 167 height 19
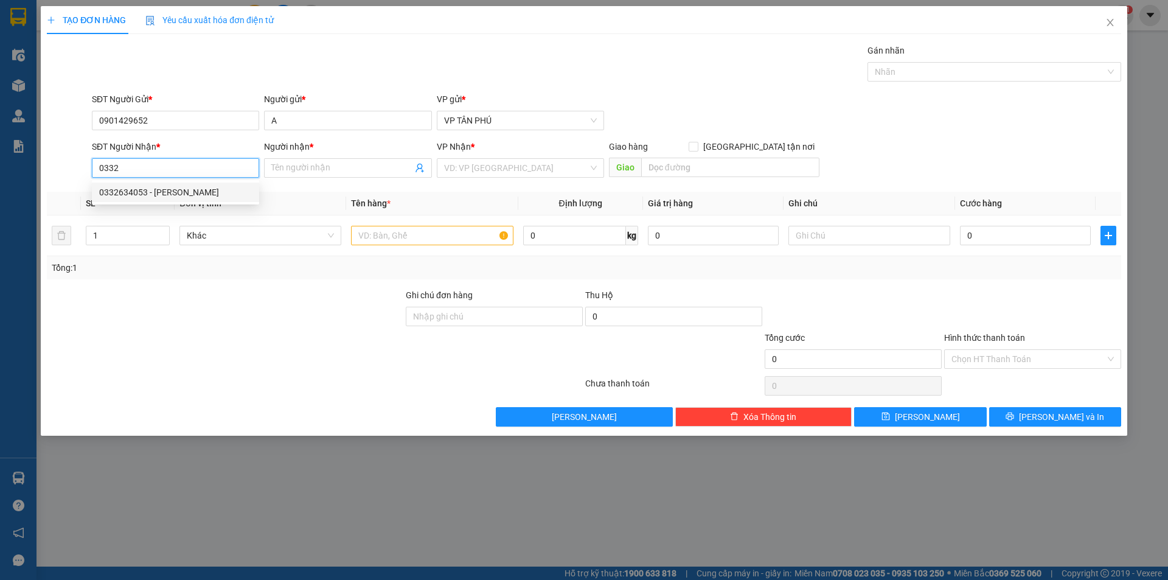
click at [183, 195] on div "0332634053 - [PERSON_NAME]" at bounding box center [175, 192] width 153 height 13
type input "0332634053"
type input "HANH NHAN"
click at [399, 239] on input "text" at bounding box center [432, 235] width 162 height 19
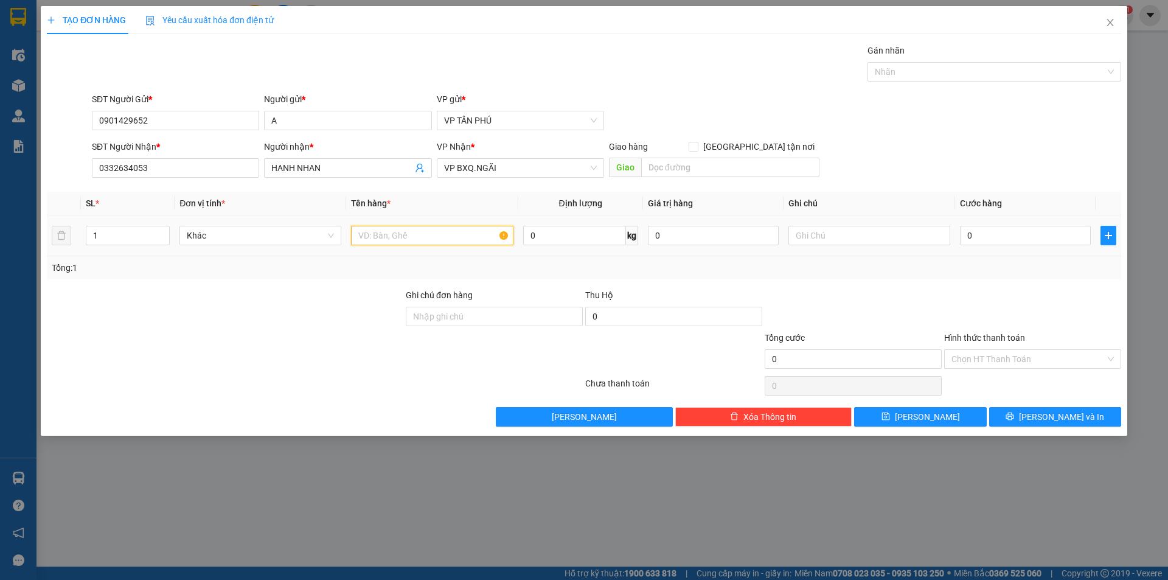
click at [399, 239] on input "text" at bounding box center [432, 235] width 162 height 19
type input "1BAO"
click at [996, 233] on input "0" at bounding box center [1025, 235] width 131 height 19
type input "1"
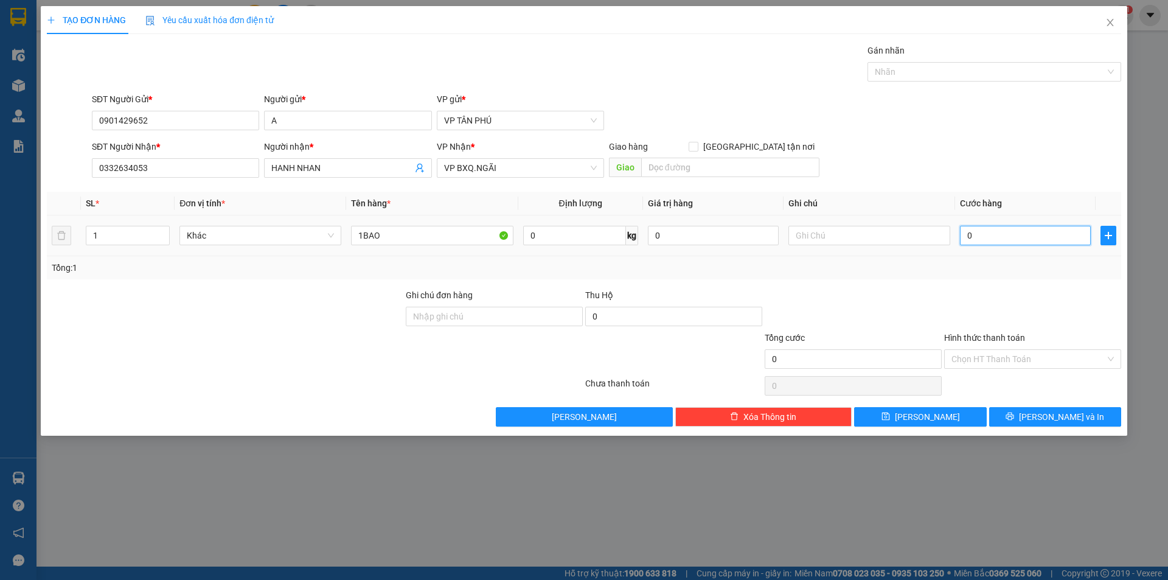
type input "1"
type input "15"
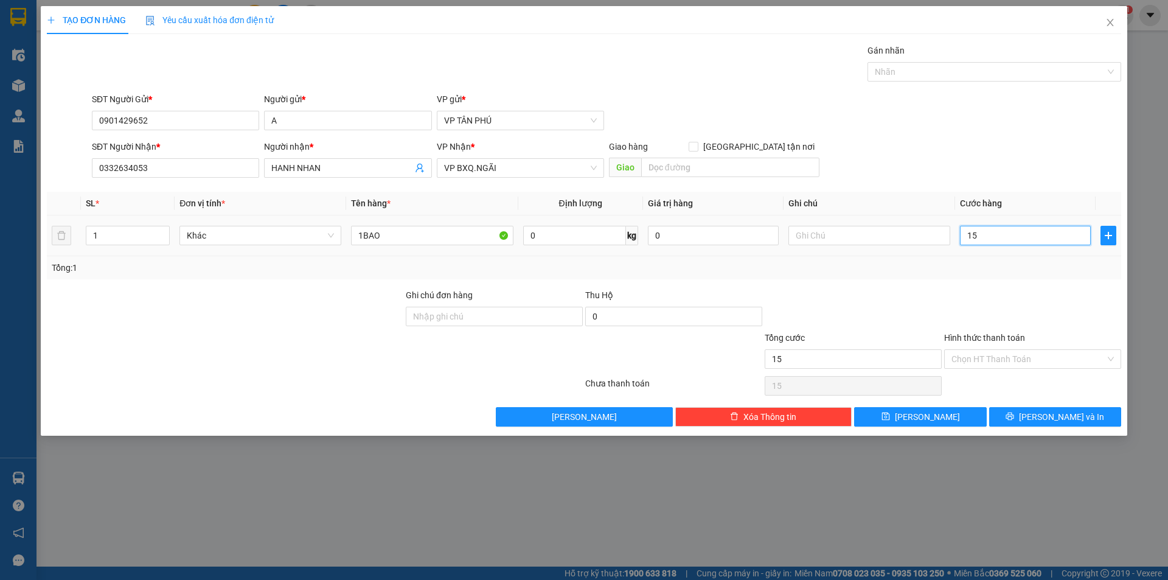
type input "150"
click at [1027, 413] on button "[PERSON_NAME] và In" at bounding box center [1055, 416] width 132 height 19
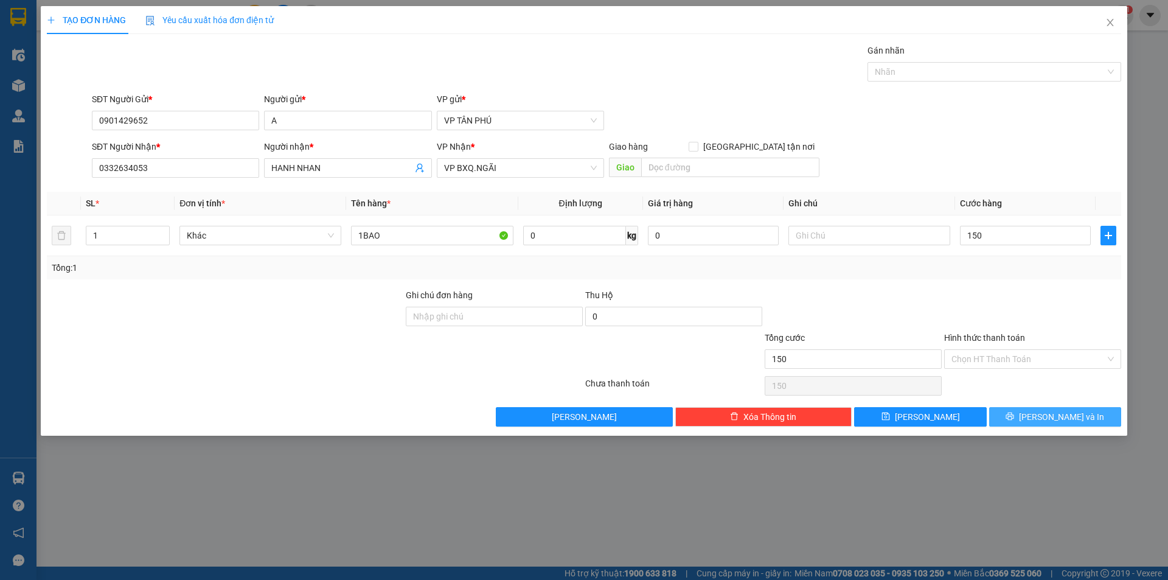
type input "150.000"
click at [1027, 413] on button "[PERSON_NAME] và In" at bounding box center [1055, 416] width 132 height 19
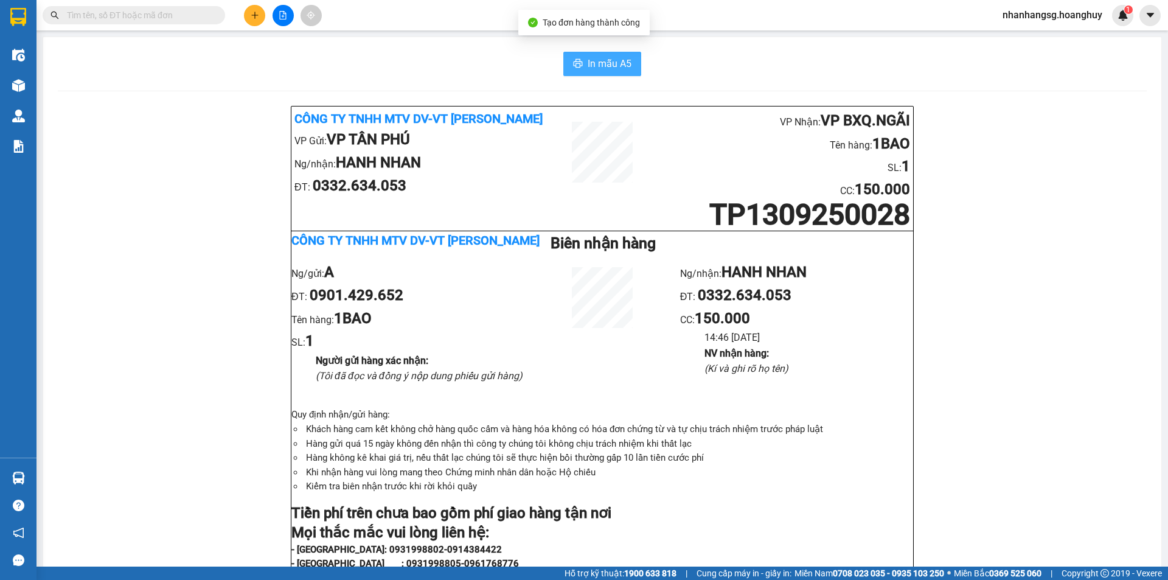
click at [596, 63] on span "In mẫu A5" at bounding box center [610, 63] width 44 height 15
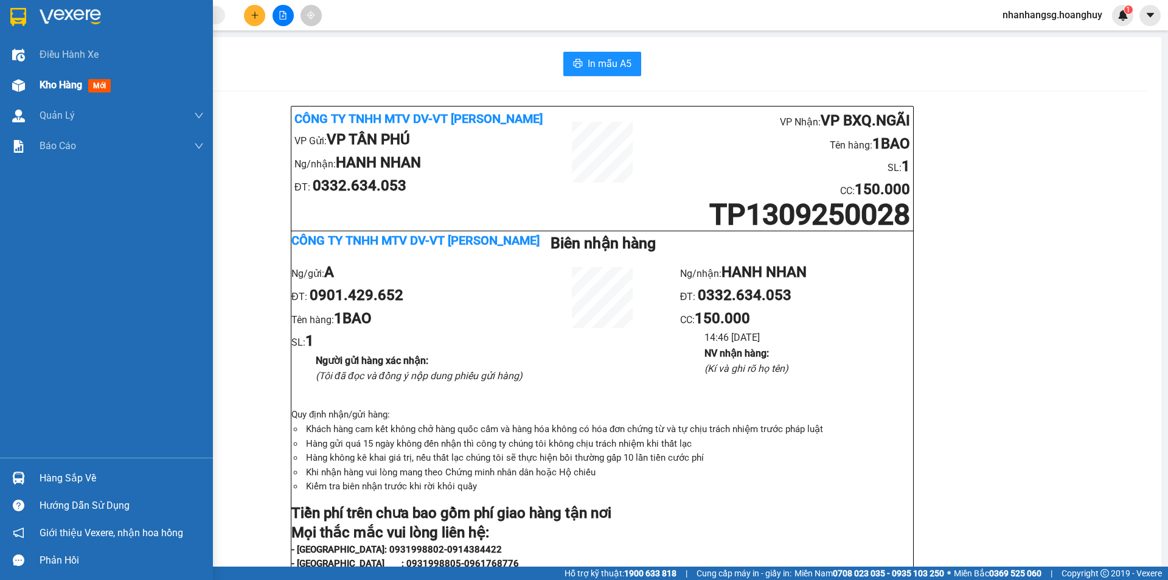
click at [63, 88] on span "Kho hàng" at bounding box center [61, 85] width 43 height 12
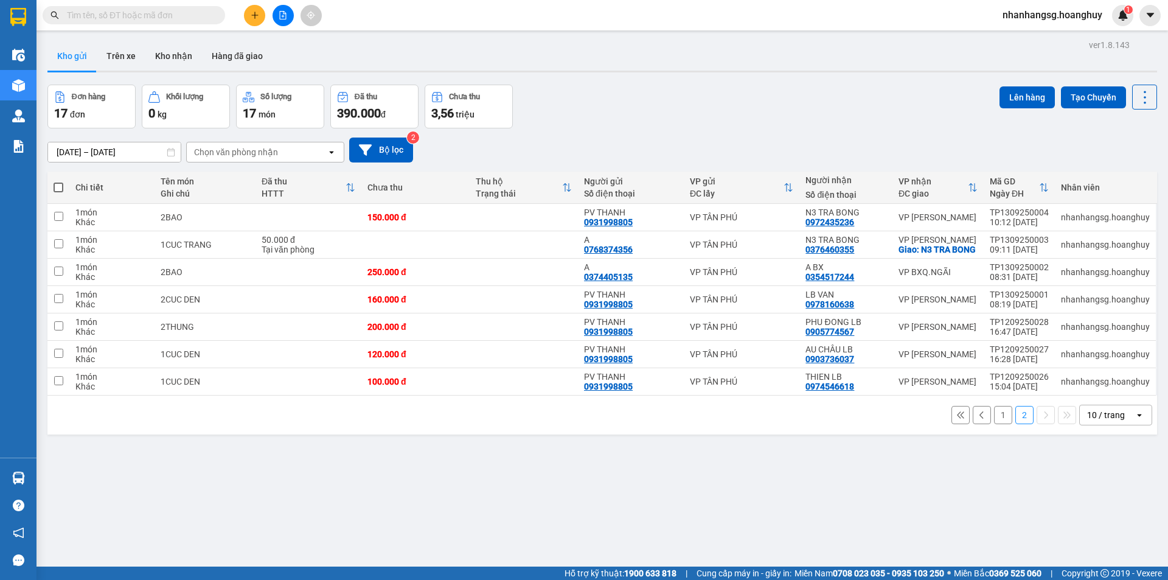
click at [994, 422] on button "1" at bounding box center [1003, 415] width 18 height 18
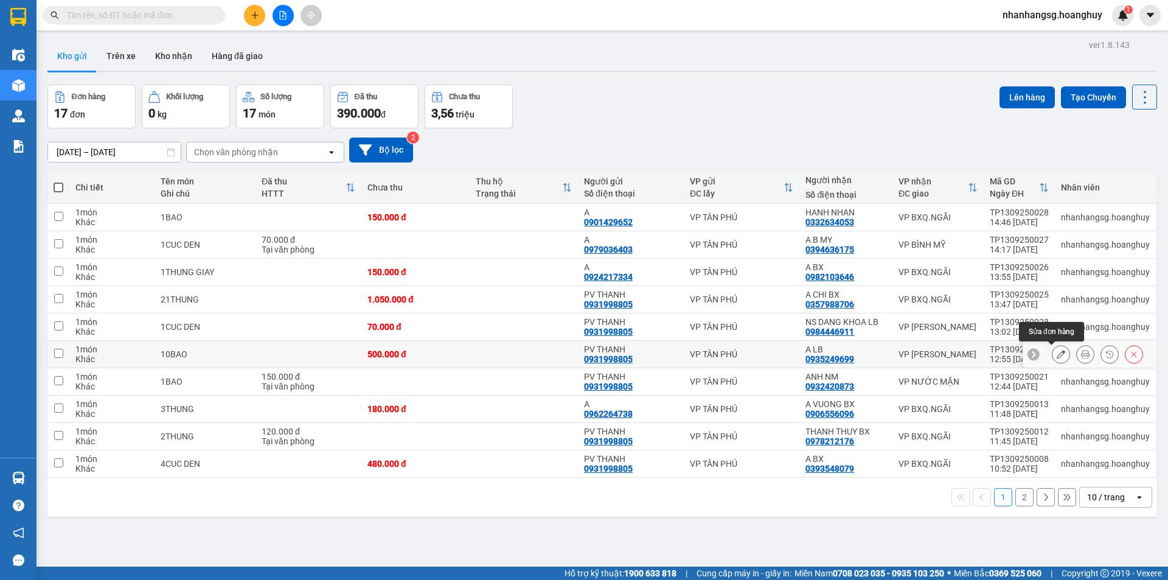
click at [1057, 358] on icon at bounding box center [1061, 354] width 9 height 9
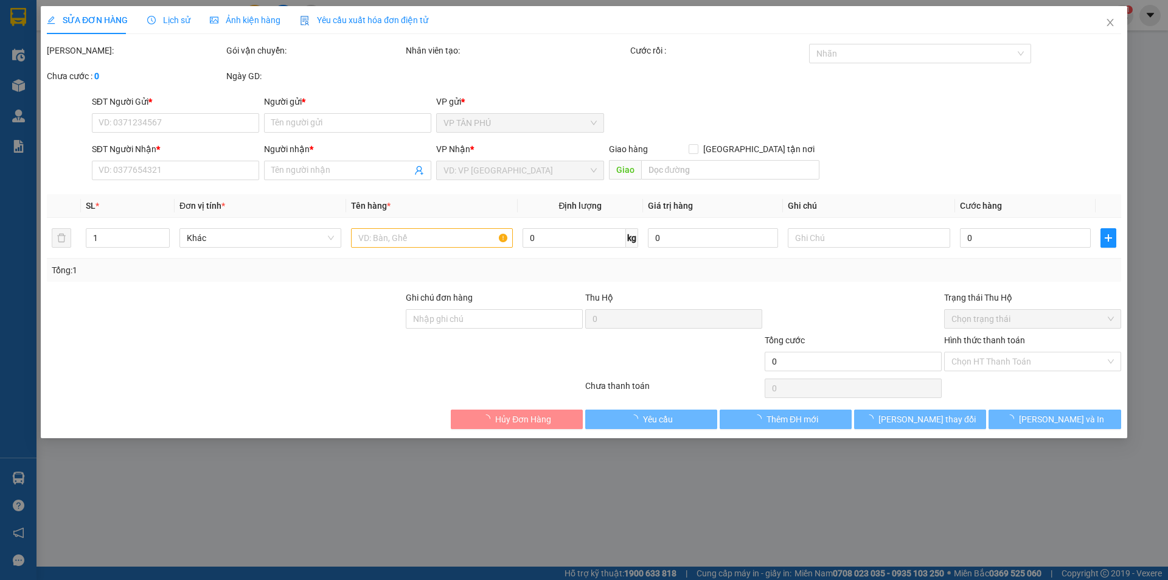
type input "0931998805"
type input "PV THANH"
type input "0935249699"
type input "A LB"
type input "500.000"
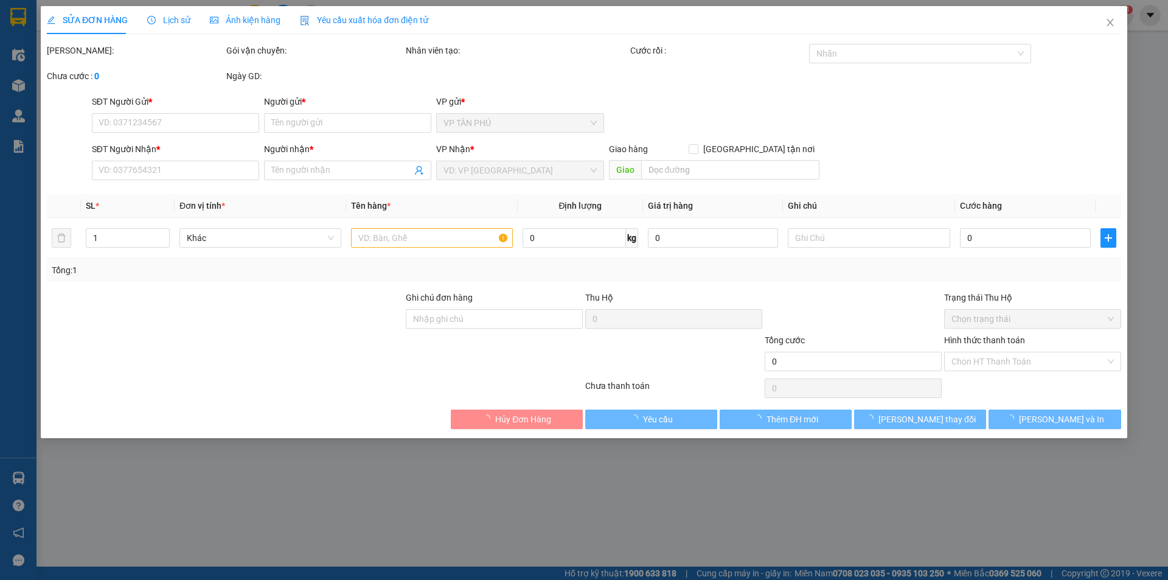
type input "500.000"
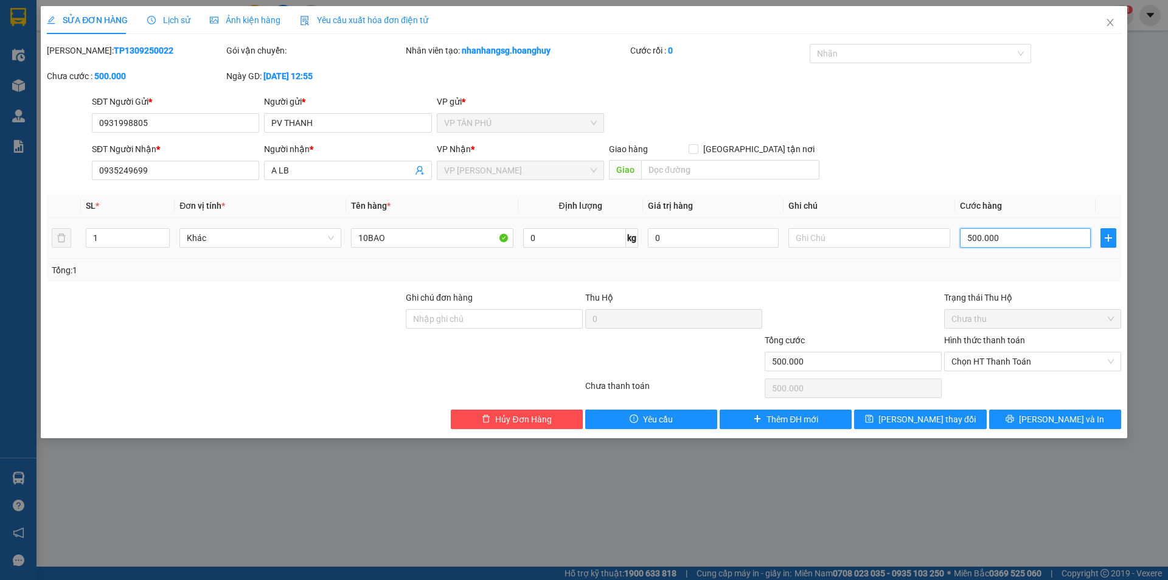
click at [1012, 237] on input "500.000" at bounding box center [1025, 237] width 131 height 19
type input "6"
type input "60"
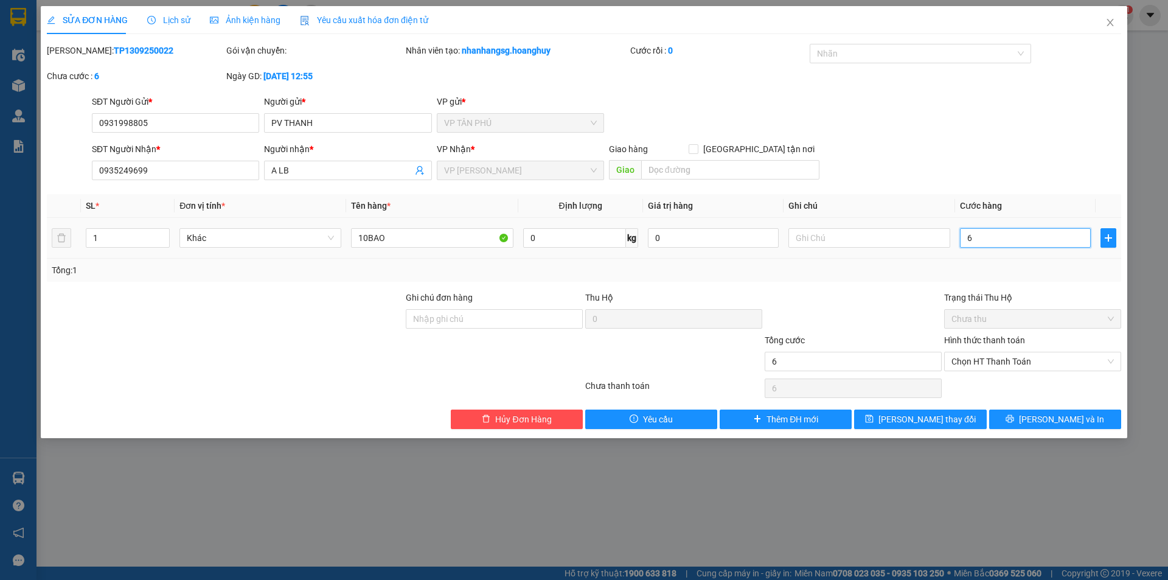
type input "60"
type input "600"
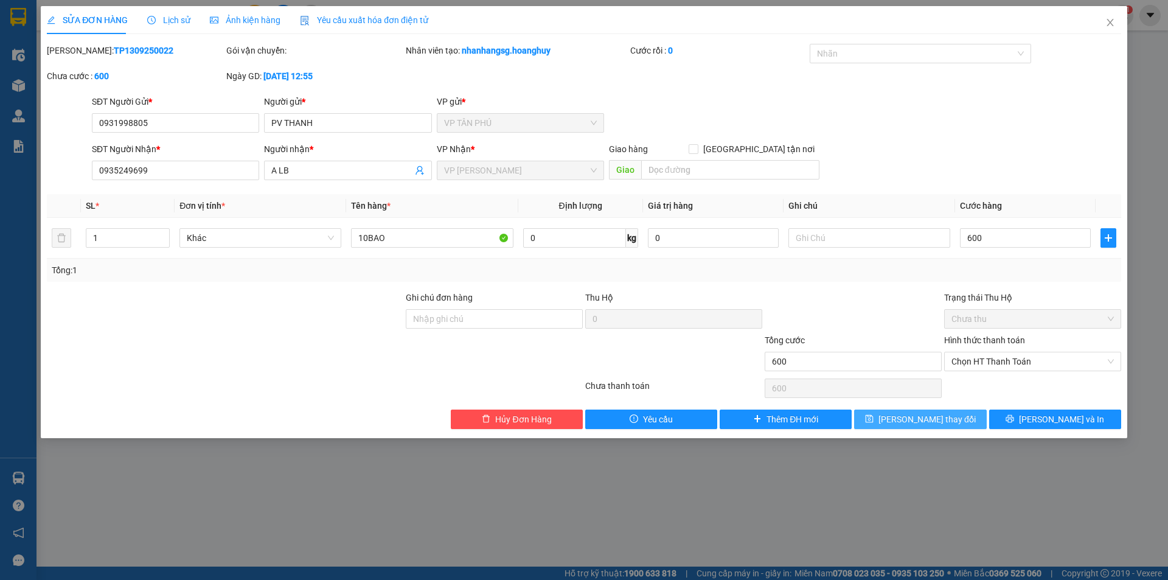
type input "600.000"
click at [941, 418] on span "[PERSON_NAME] thay đổi" at bounding box center [927, 419] width 97 height 13
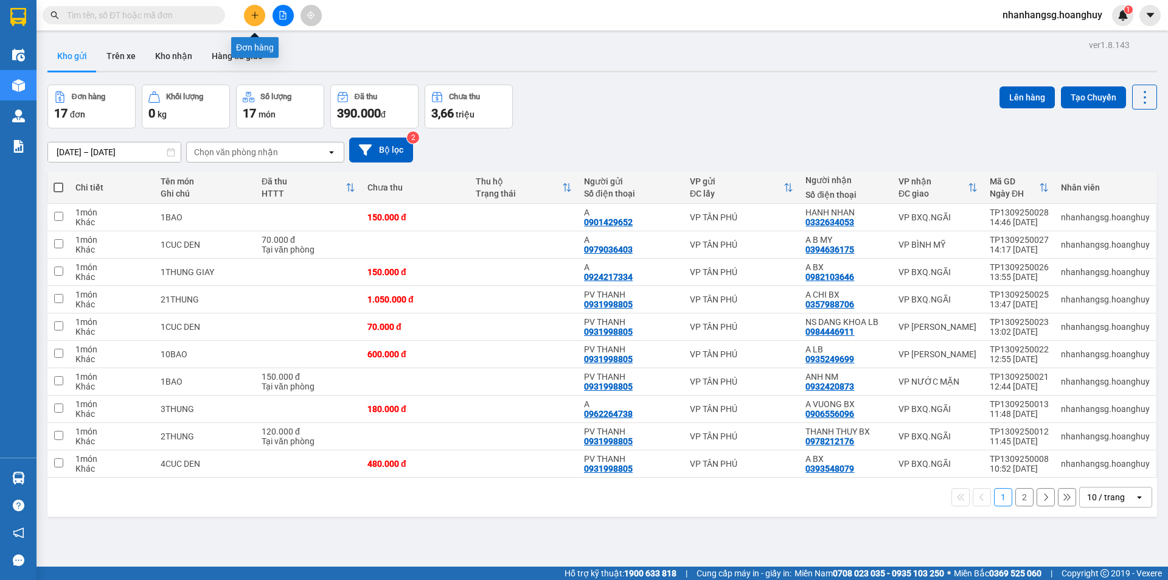
click at [251, 16] on icon "plus" at bounding box center [255, 15] width 9 height 9
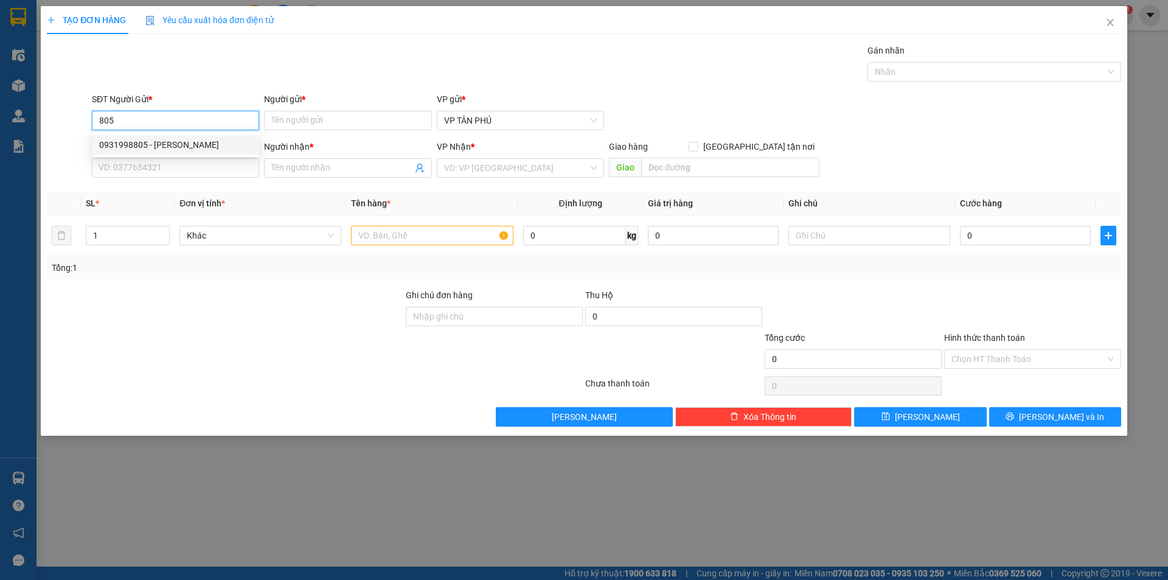
click at [163, 145] on div "0931998805 - [PERSON_NAME]" at bounding box center [175, 144] width 153 height 13
type input "0931998805"
type input "PV THANH"
type input "0357988706"
type input "A CHI BX"
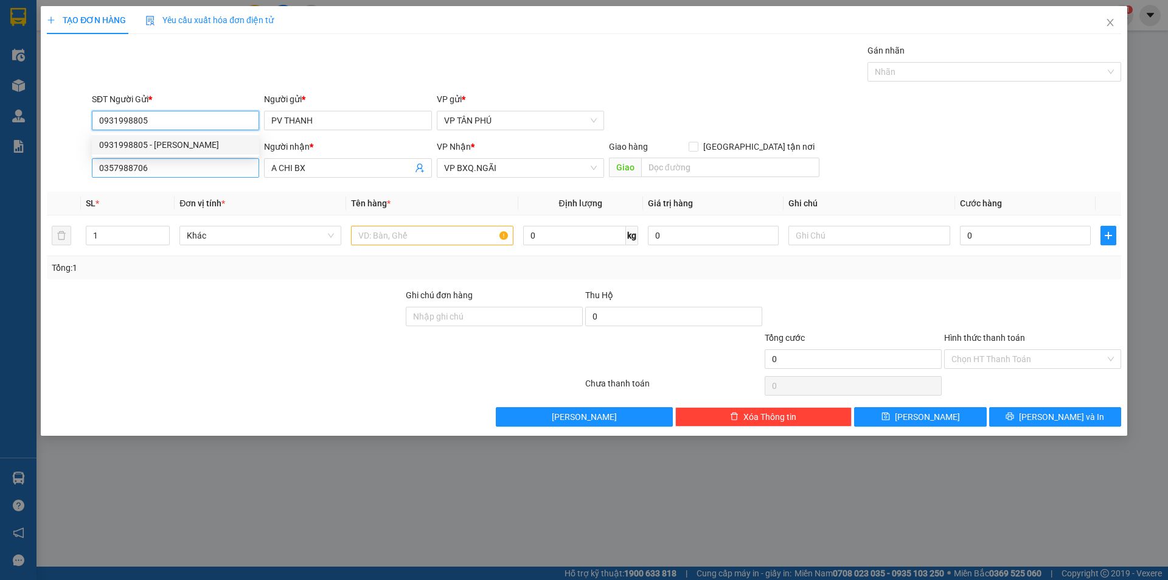
type input "0931998805"
click at [170, 166] on input "0357988706" at bounding box center [175, 167] width 167 height 19
click at [178, 172] on input "5102" at bounding box center [175, 167] width 167 height 19
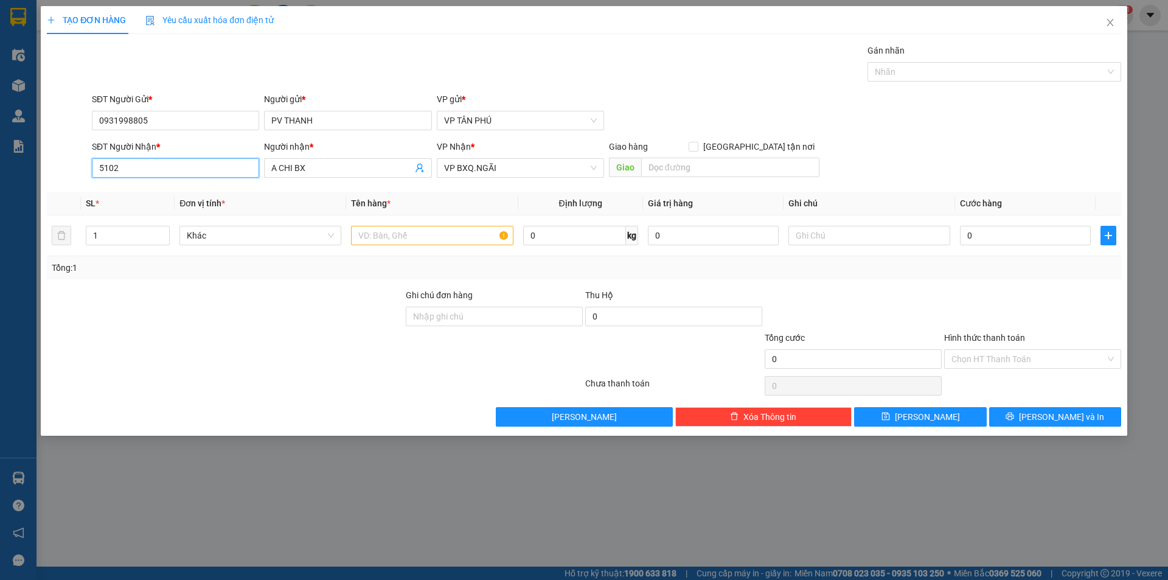
click at [178, 172] on input "5102" at bounding box center [175, 167] width 167 height 19
click at [178, 172] on input "7102" at bounding box center [175, 167] width 167 height 19
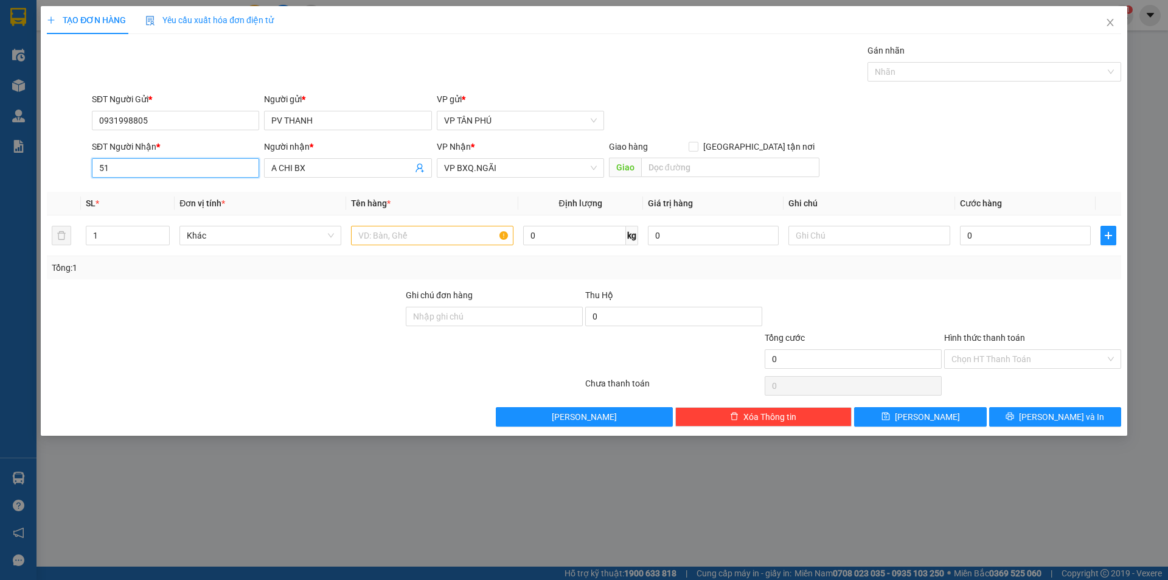
type input "5"
click at [170, 189] on div "0389621502 - MB" at bounding box center [175, 192] width 153 height 13
type input "0389621502"
type input "MB"
type input "0389621502"
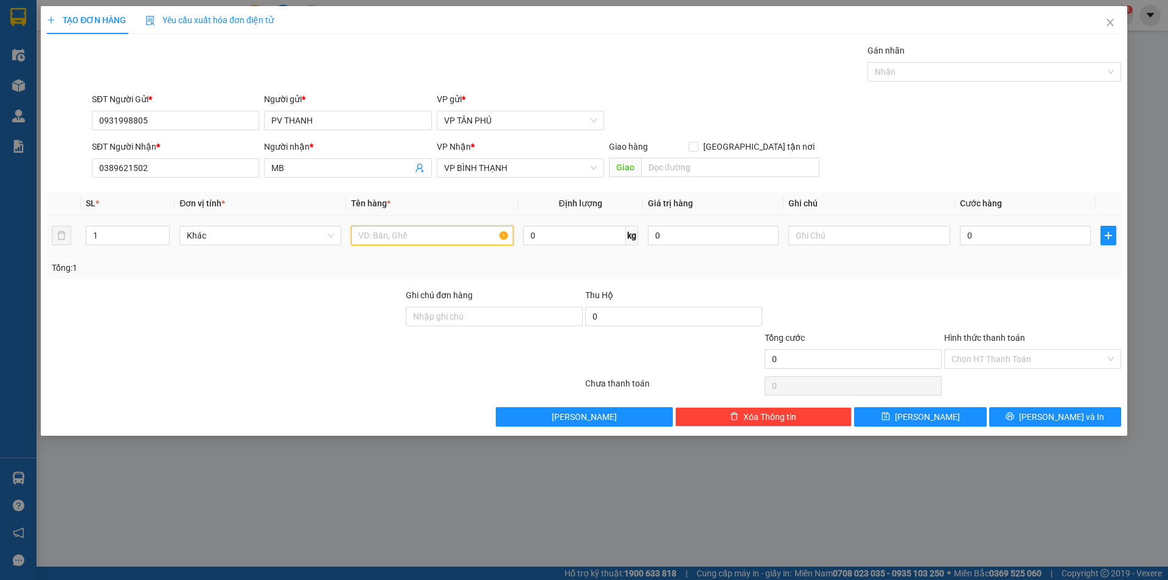
click at [426, 239] on input "text" at bounding box center [432, 235] width 162 height 19
type input "1CUC M DEB"
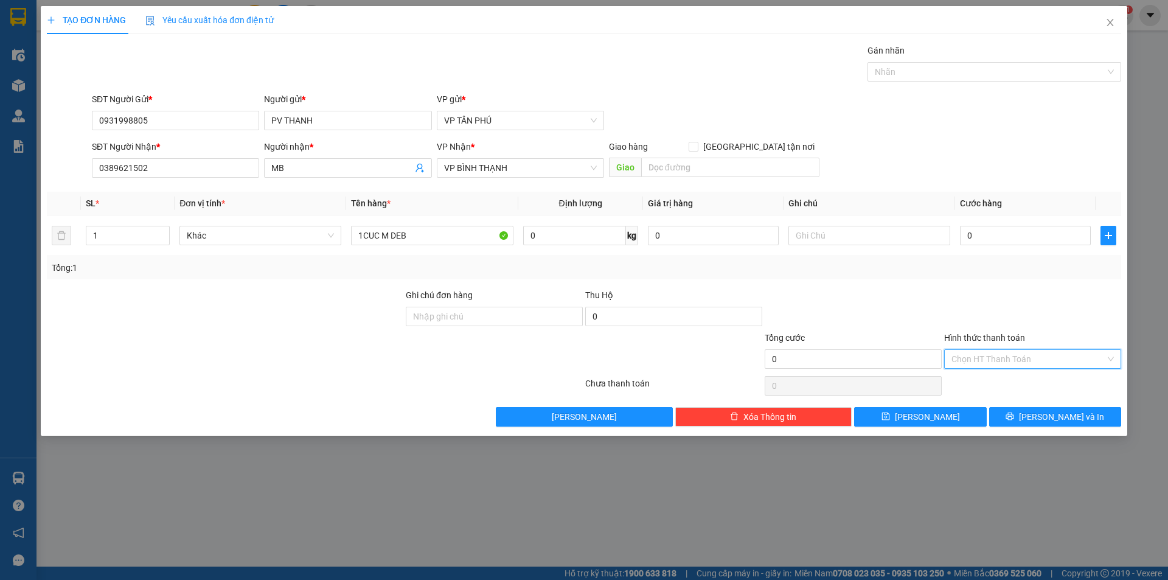
click at [994, 361] on input "Hình thức thanh toán" at bounding box center [1029, 359] width 154 height 18
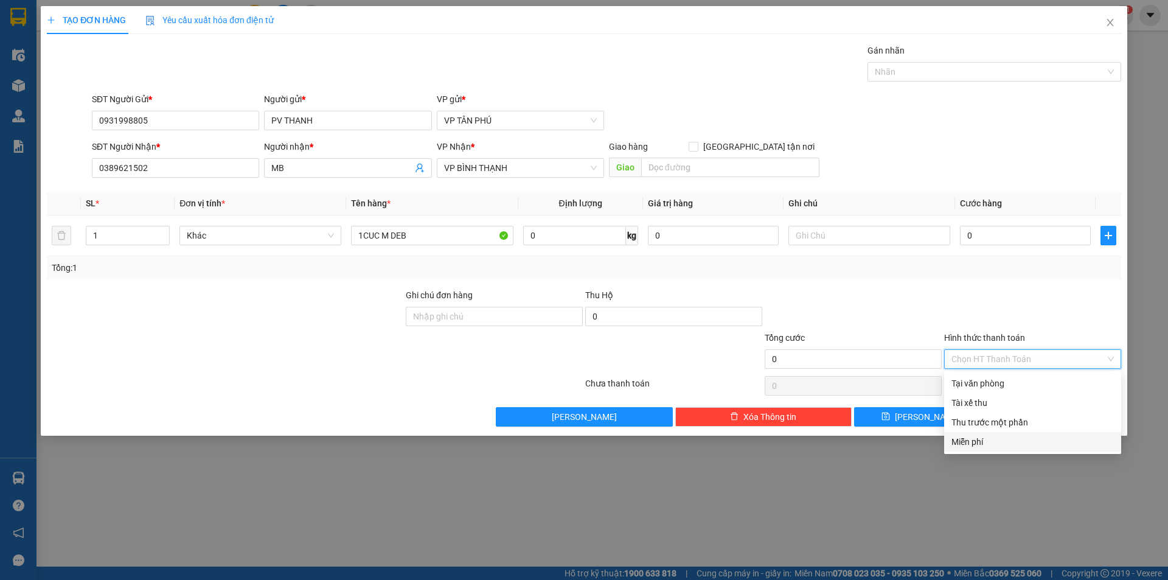
click at [990, 436] on div "Miễn phí" at bounding box center [1033, 441] width 162 height 13
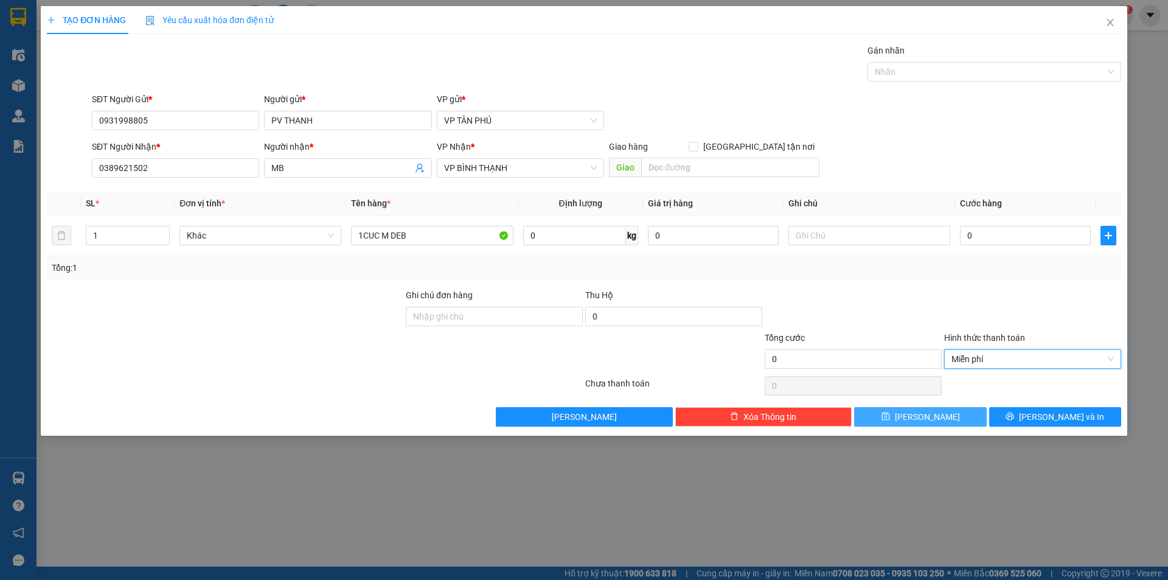
click at [945, 423] on button "[PERSON_NAME]" at bounding box center [920, 416] width 132 height 19
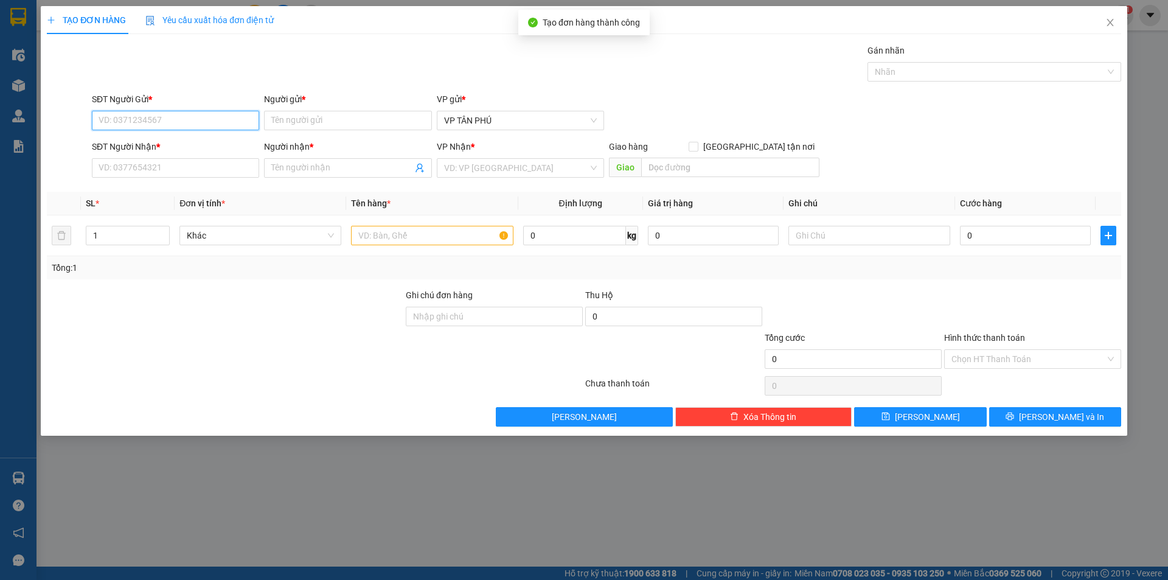
click at [218, 123] on input "SĐT Người Gửi *" at bounding box center [175, 120] width 167 height 19
click at [190, 145] on div "0931998805 - [PERSON_NAME]" at bounding box center [175, 144] width 153 height 13
type input "0931998805"
type input "PV THANH"
type input "0389621502"
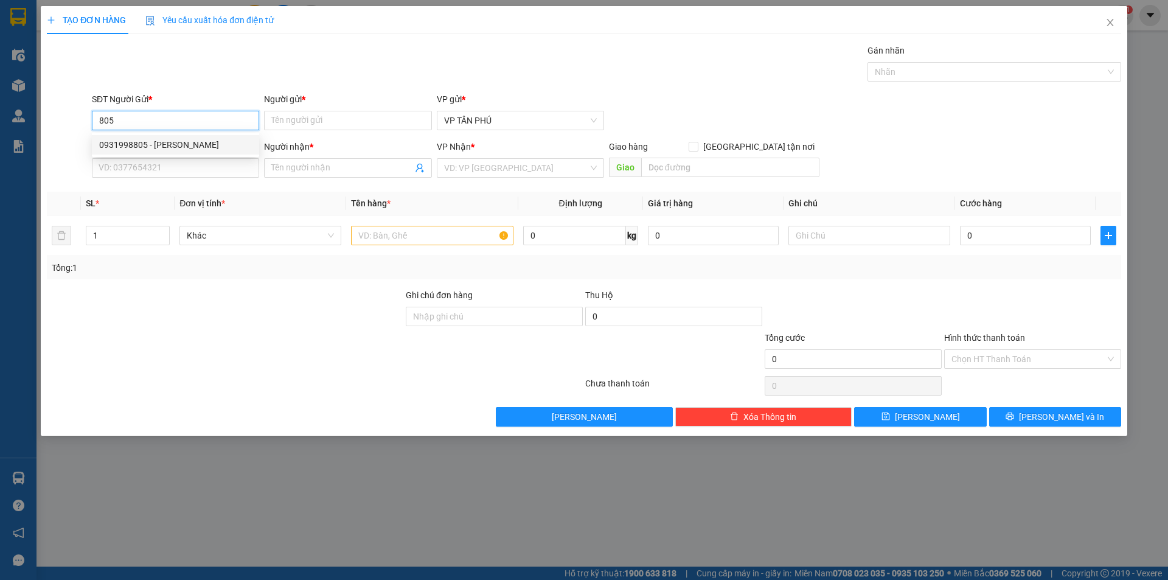
type input "MB"
type input "0931998805"
click at [199, 172] on input "0389621502" at bounding box center [175, 167] width 167 height 19
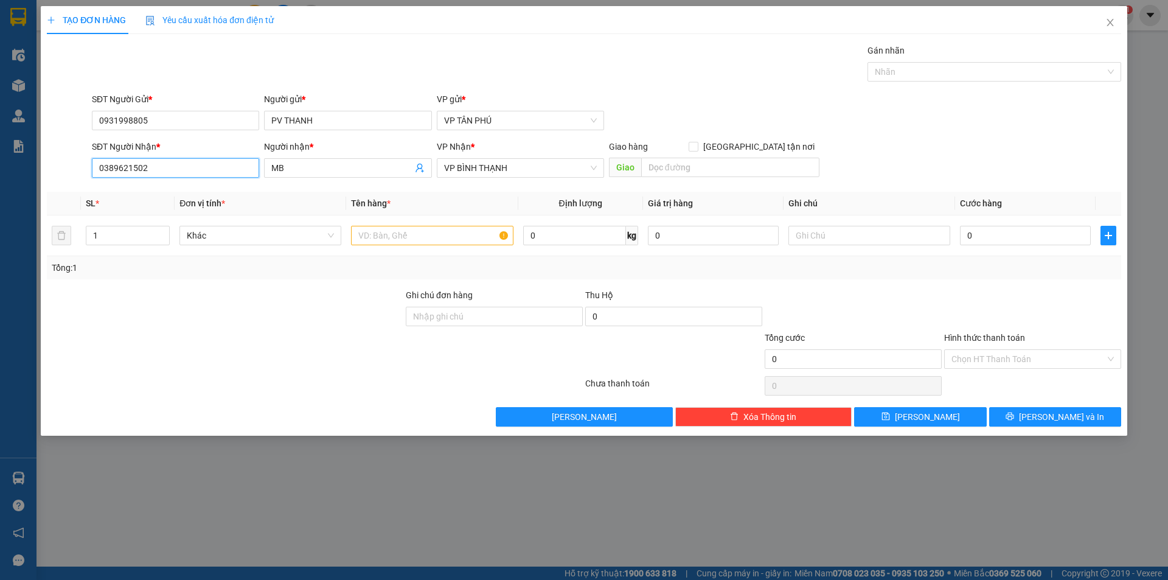
click at [199, 172] on input "0389621502" at bounding box center [175, 167] width 167 height 19
click at [200, 172] on input "0389621502" at bounding box center [175, 167] width 167 height 19
click at [218, 190] on div "0916620142 - HÔNG DUNG MB" at bounding box center [175, 192] width 153 height 13
type input "0916620142"
type input "HÔNG DUNG MB"
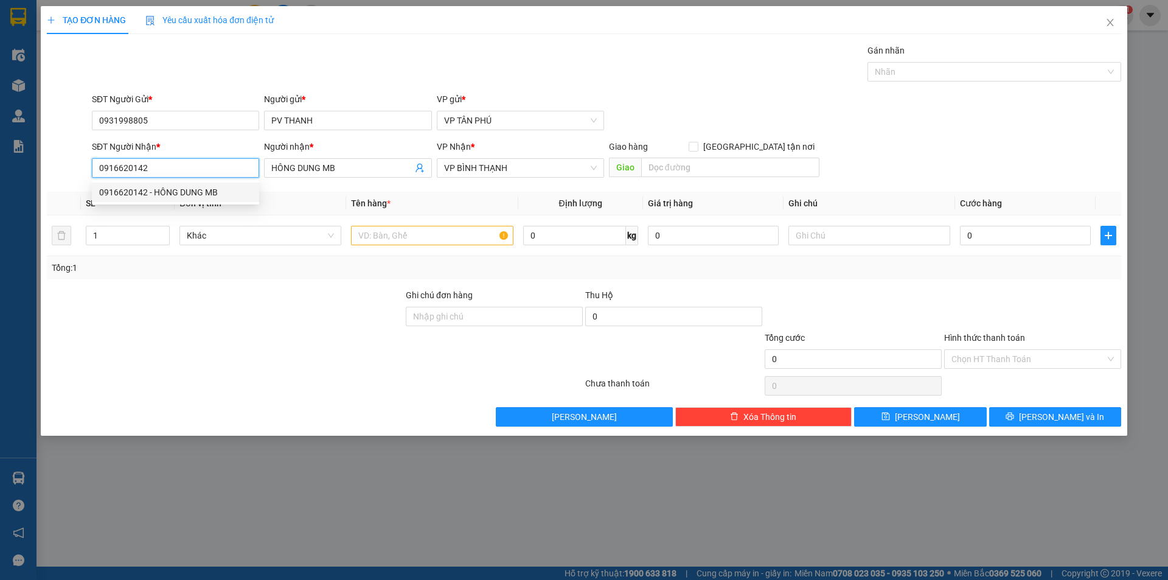
click at [218, 190] on div "0916620142 - HÔNG DUNG MB" at bounding box center [175, 192] width 153 height 13
type input "0916620142"
click at [395, 231] on input "text" at bounding box center [432, 235] width 162 height 19
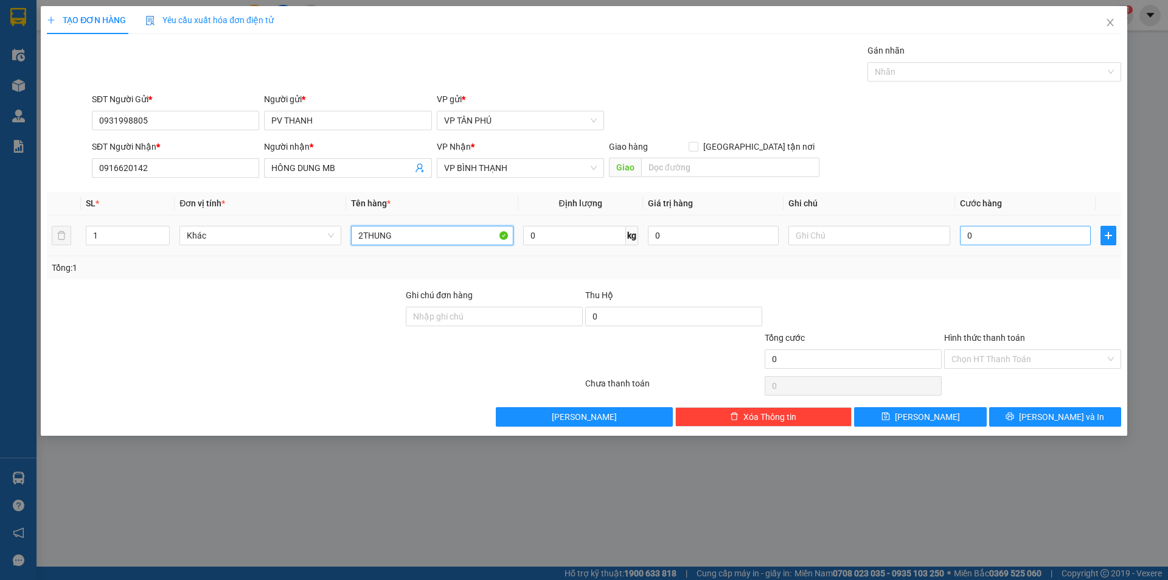
type input "2THUNG"
click at [1002, 238] on input "0" at bounding box center [1025, 235] width 131 height 19
type input "1"
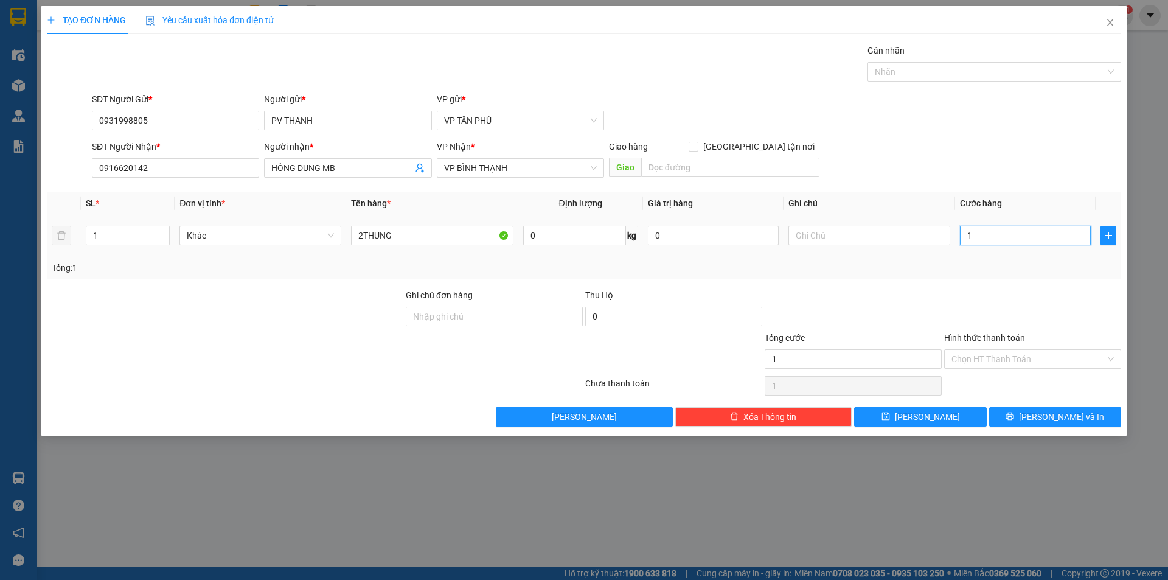
type input "15"
type input "150"
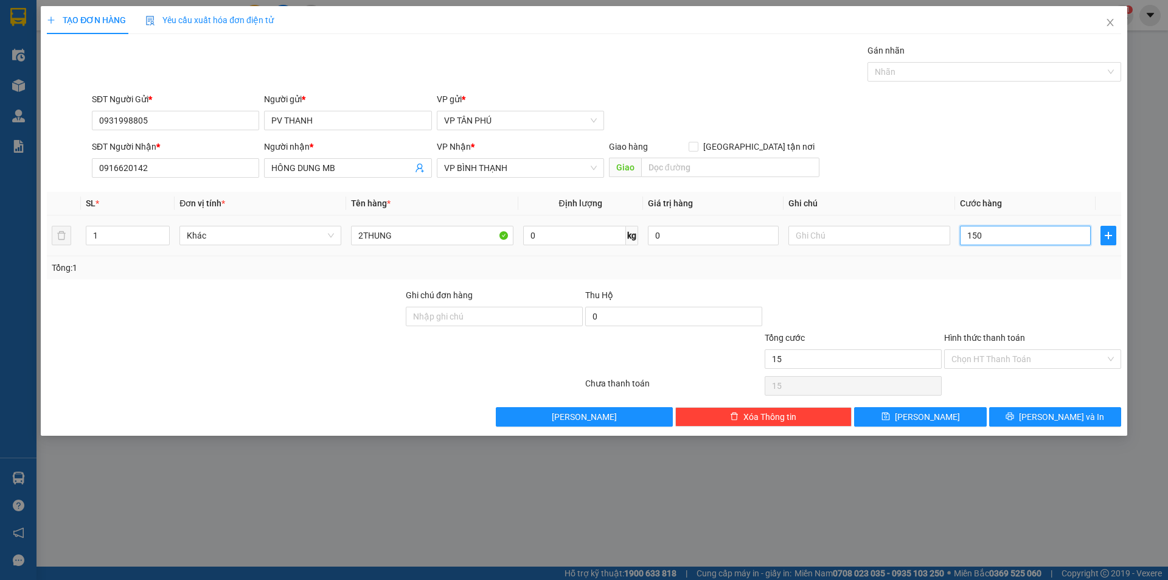
type input "150"
type input "150.000"
click at [946, 413] on button "[PERSON_NAME]" at bounding box center [920, 416] width 132 height 19
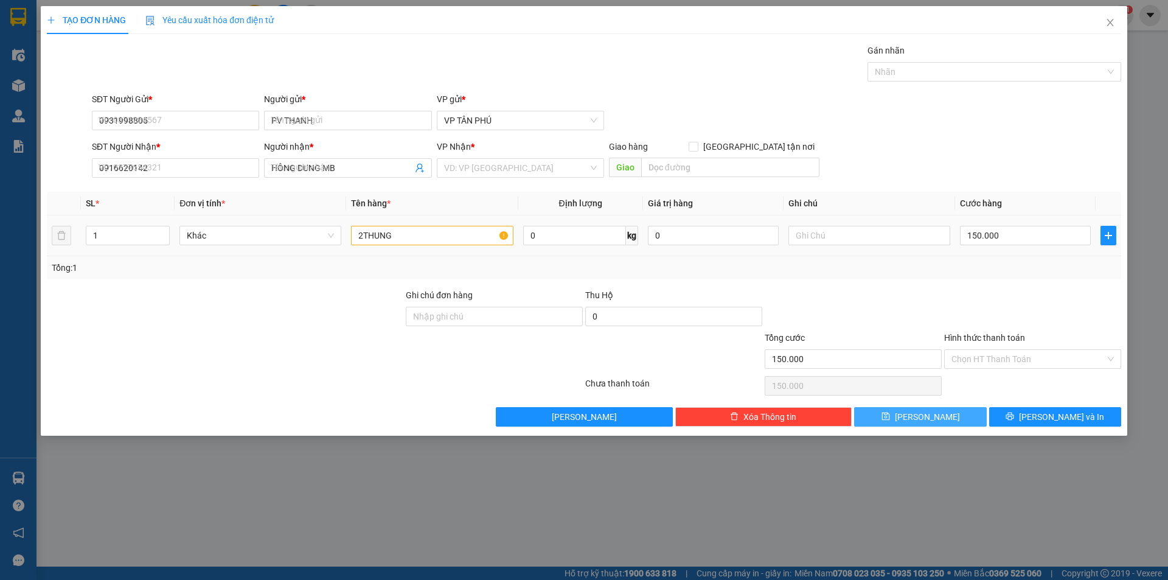
type input "0"
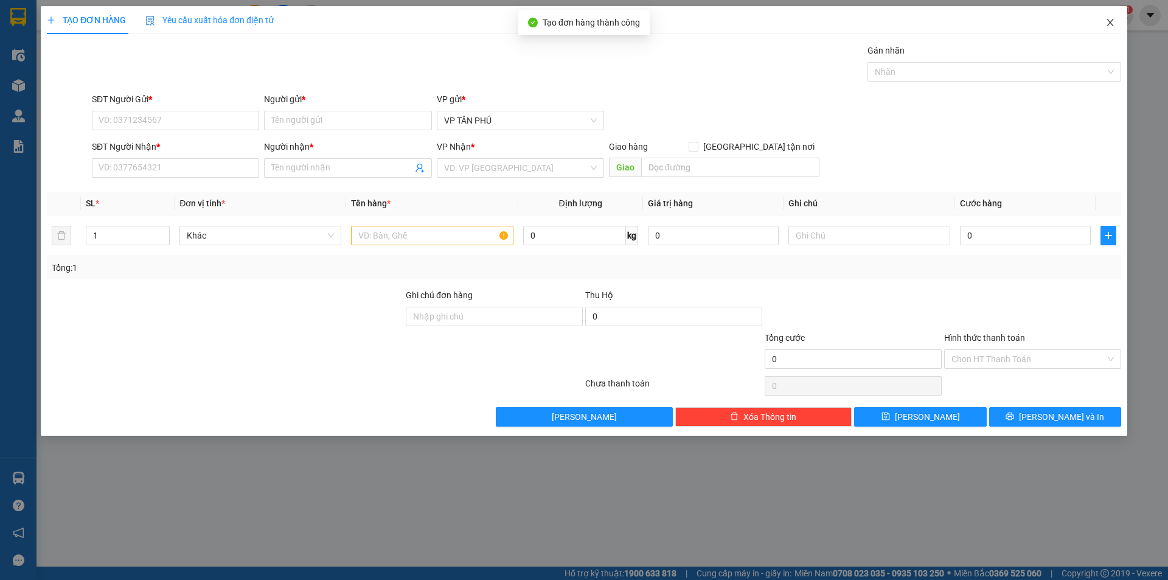
click at [1114, 22] on icon "close" at bounding box center [1111, 23] width 10 height 10
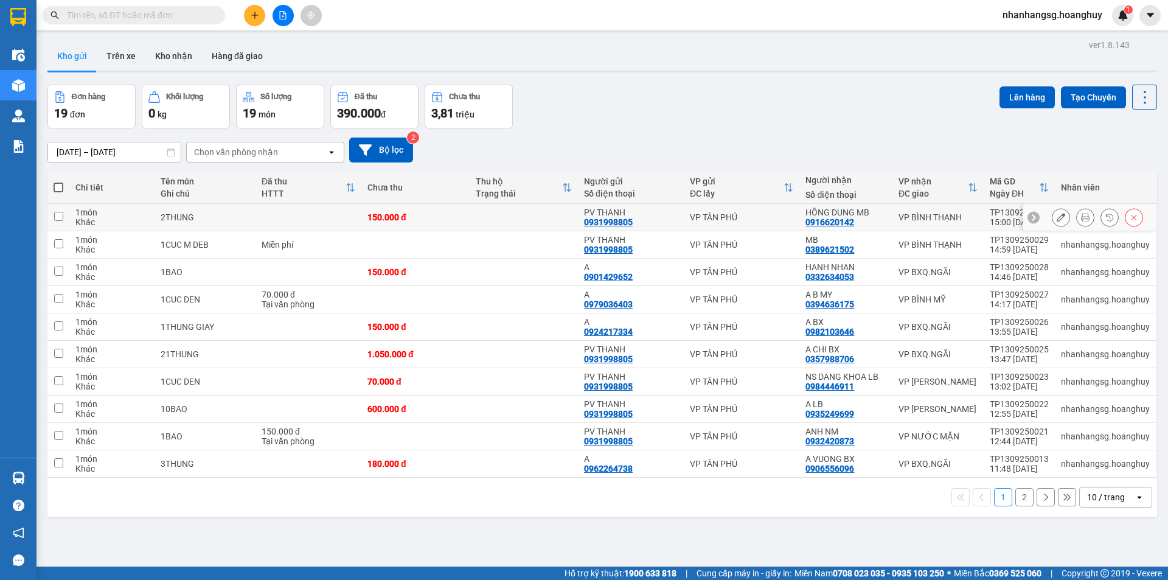
click at [219, 215] on div "2THUNG" at bounding box center [205, 217] width 89 height 10
checkbox input "true"
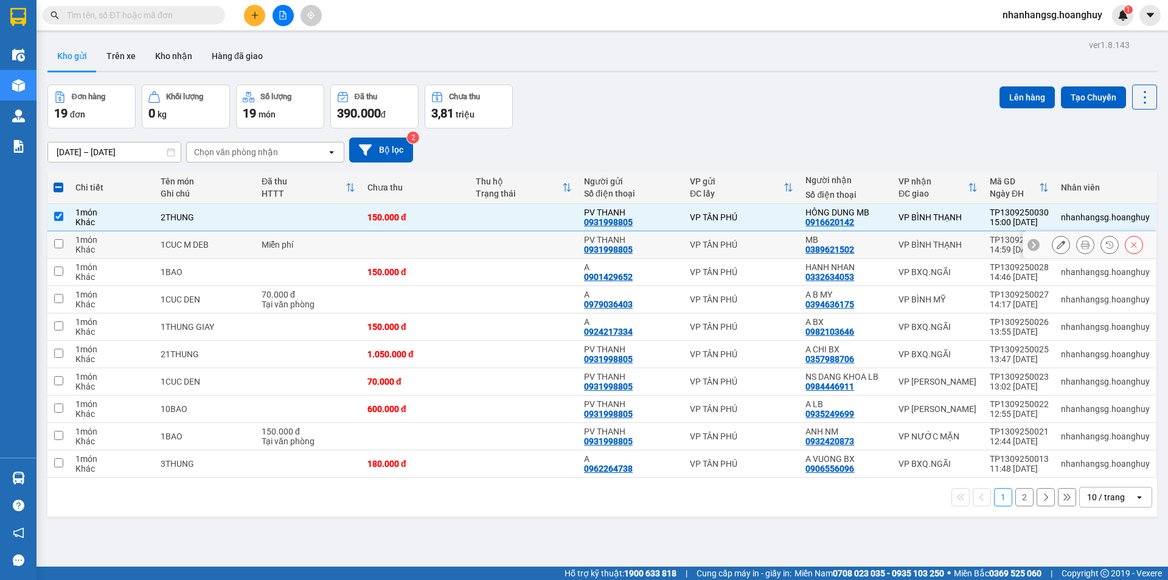
click at [215, 244] on div "1CUC M DEB" at bounding box center [205, 245] width 89 height 10
checkbox input "true"
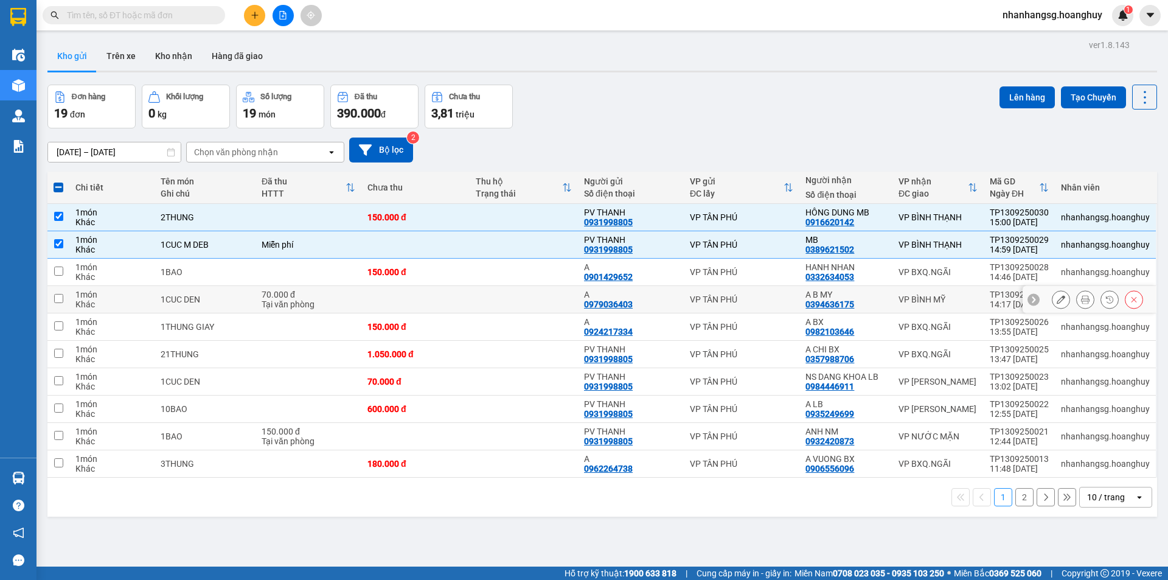
click at [324, 296] on div "70.000 đ" at bounding box center [309, 295] width 94 height 10
checkbox input "true"
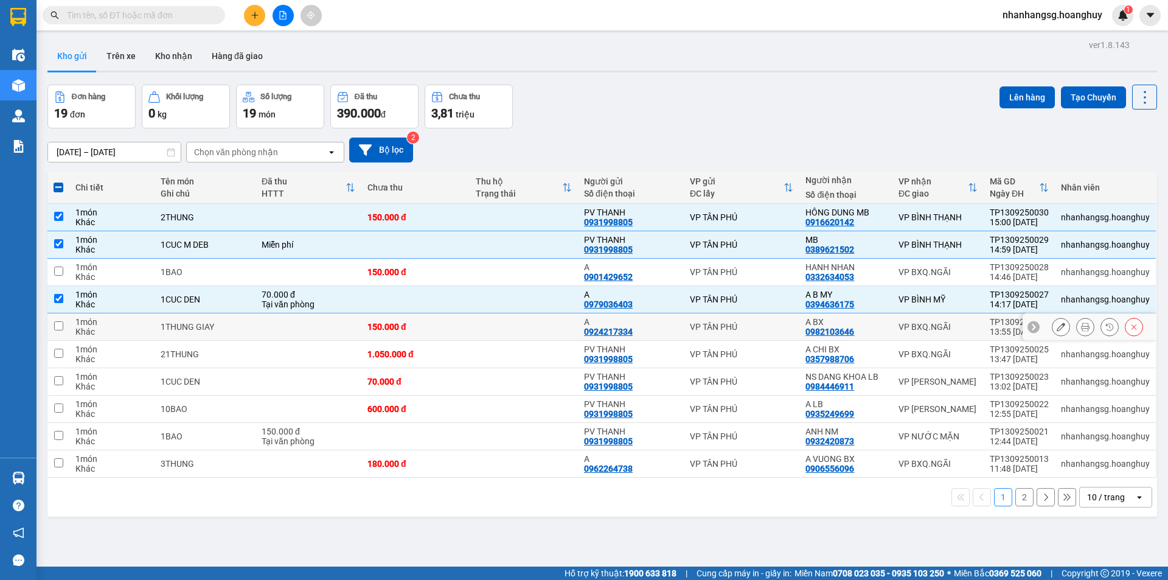
click at [321, 322] on td at bounding box center [309, 326] width 106 height 27
checkbox input "true"
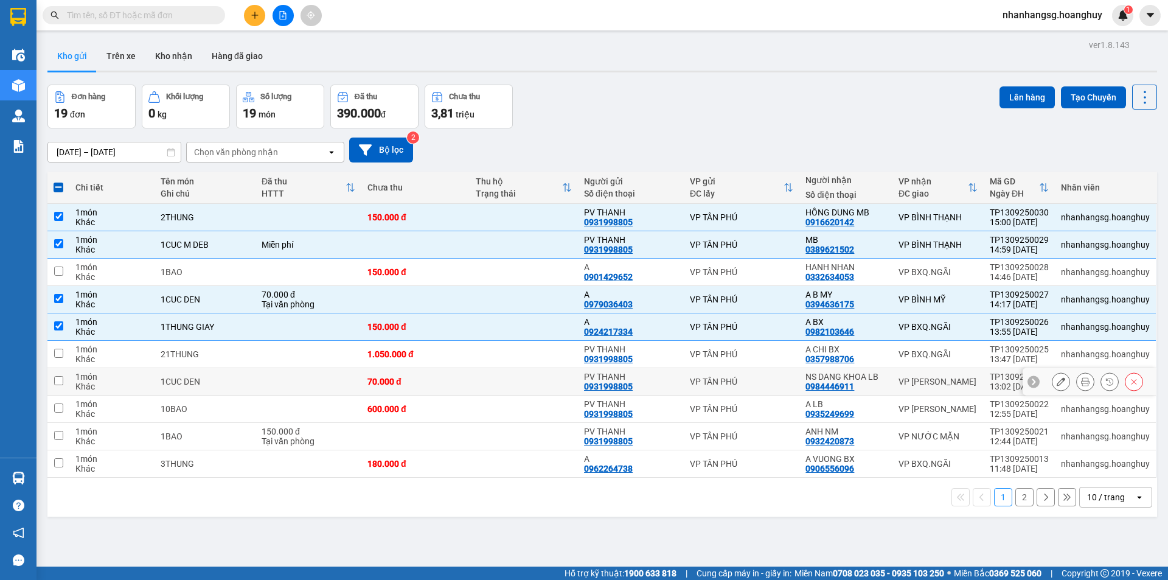
click at [503, 382] on td at bounding box center [524, 381] width 108 height 27
checkbox input "true"
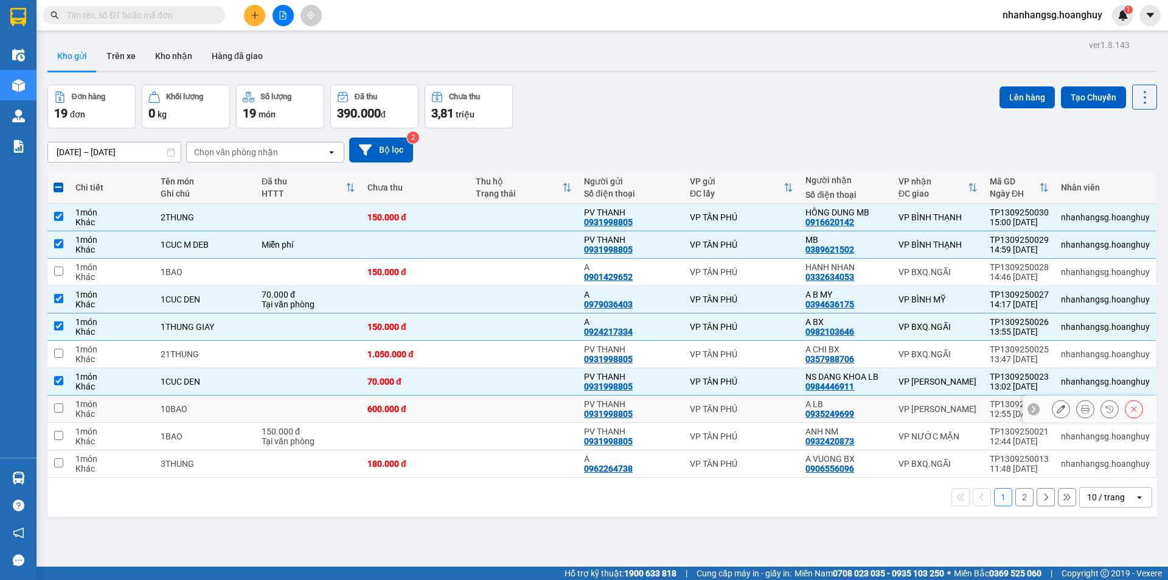
click at [510, 405] on td at bounding box center [524, 409] width 108 height 27
checkbox input "true"
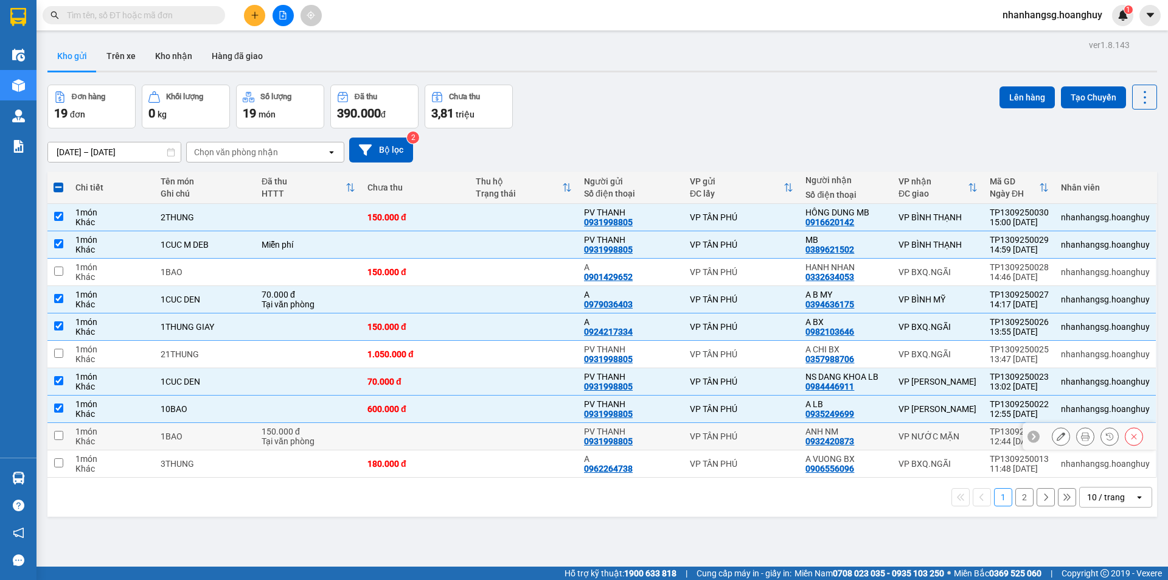
click at [503, 429] on td at bounding box center [524, 436] width 108 height 27
checkbox input "true"
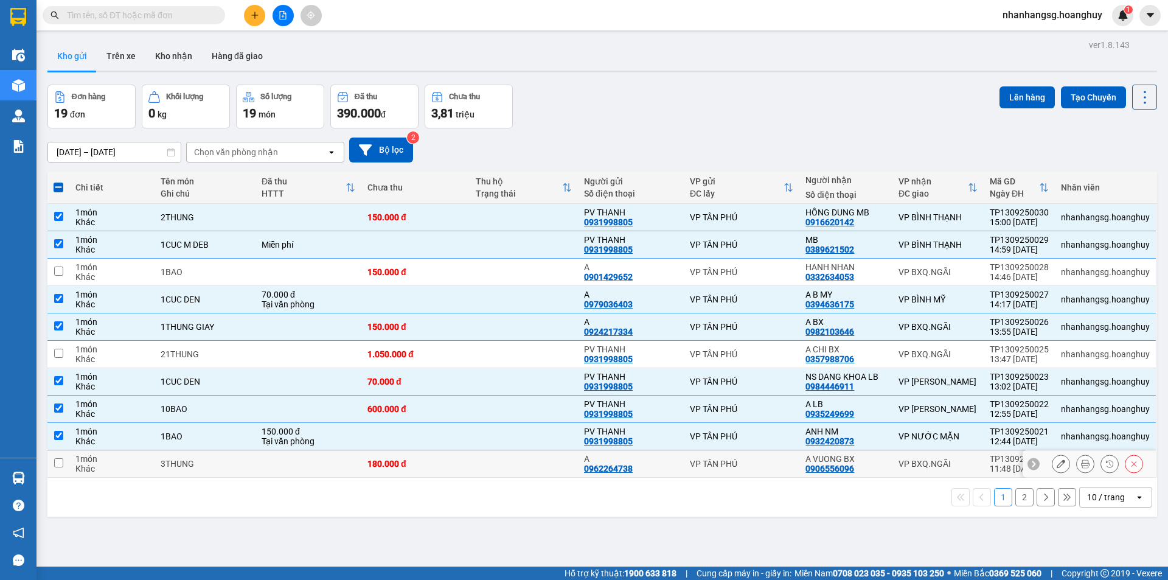
click at [508, 459] on td at bounding box center [524, 463] width 108 height 27
checkbox input "true"
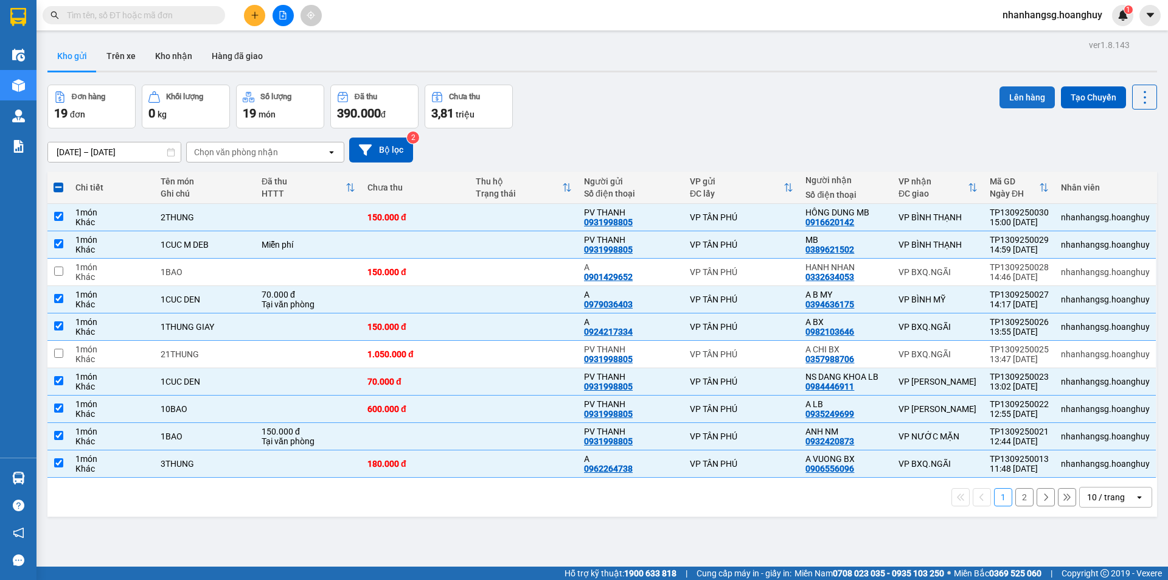
click at [1010, 96] on button "Lên hàng" at bounding box center [1027, 97] width 55 height 22
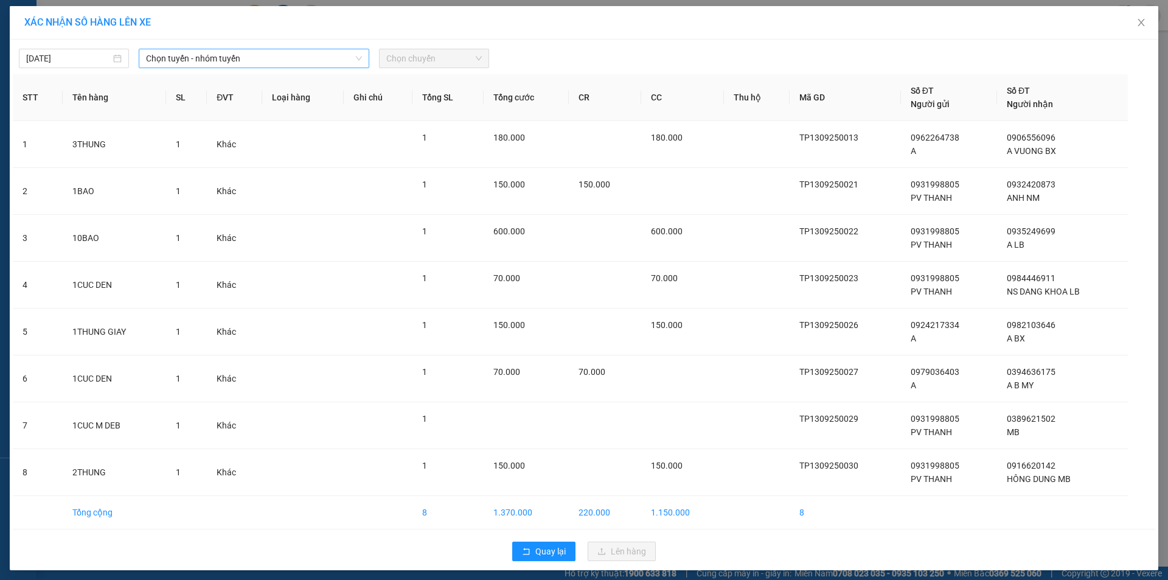
click at [225, 53] on span "Chọn tuyến - nhóm tuyến" at bounding box center [254, 58] width 216 height 18
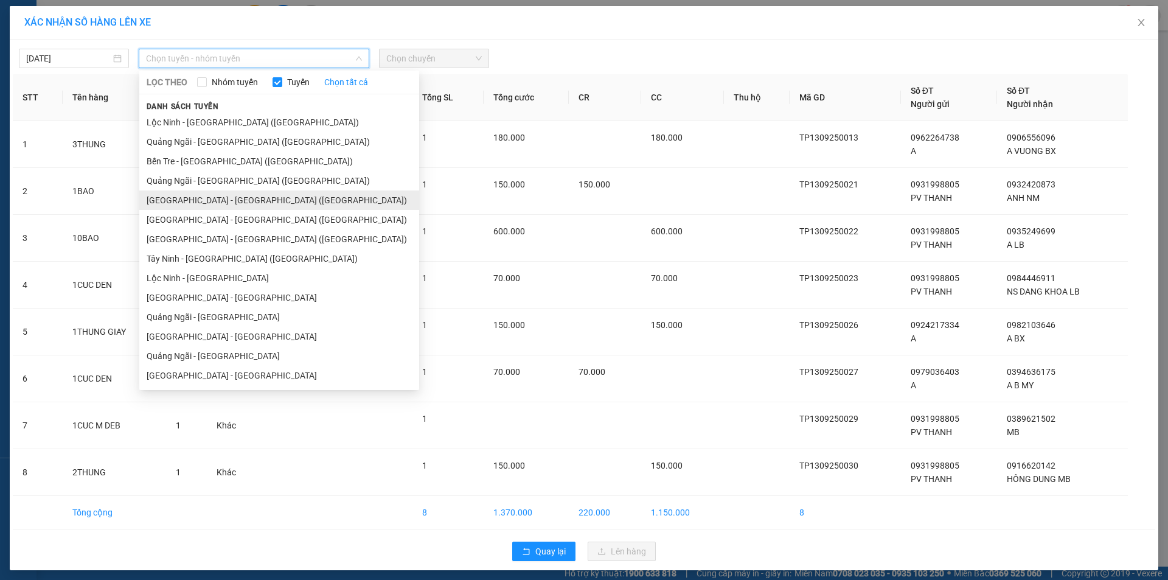
click at [209, 196] on li "[GEOGRAPHIC_DATA] - [GEOGRAPHIC_DATA] ([GEOGRAPHIC_DATA])" at bounding box center [279, 199] width 280 height 19
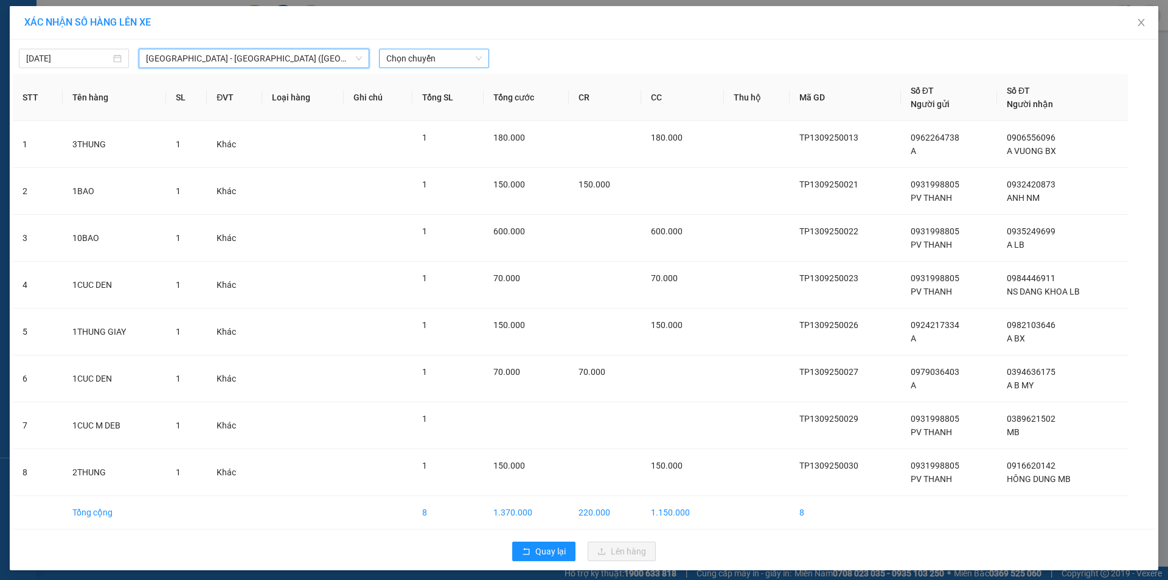
click at [408, 60] on span "Chọn chuyến" at bounding box center [434, 58] width 96 height 18
click at [416, 58] on span "Chọn chuyến" at bounding box center [434, 58] width 96 height 18
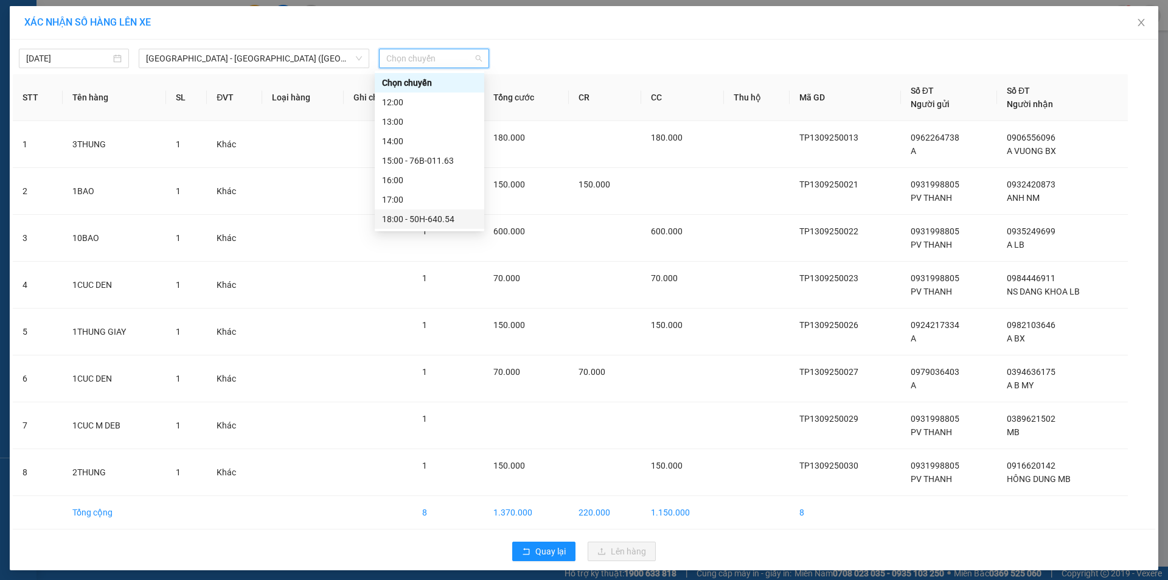
click at [427, 215] on div "18:00 - 50H-640.54" at bounding box center [429, 218] width 95 height 13
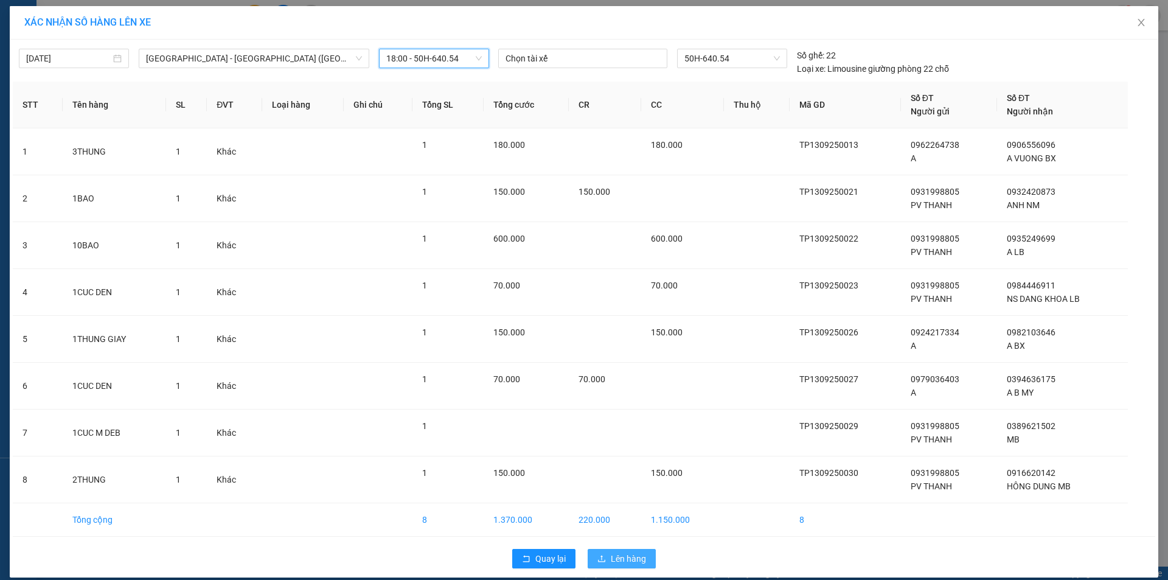
click at [619, 556] on span "Lên hàng" at bounding box center [628, 558] width 35 height 13
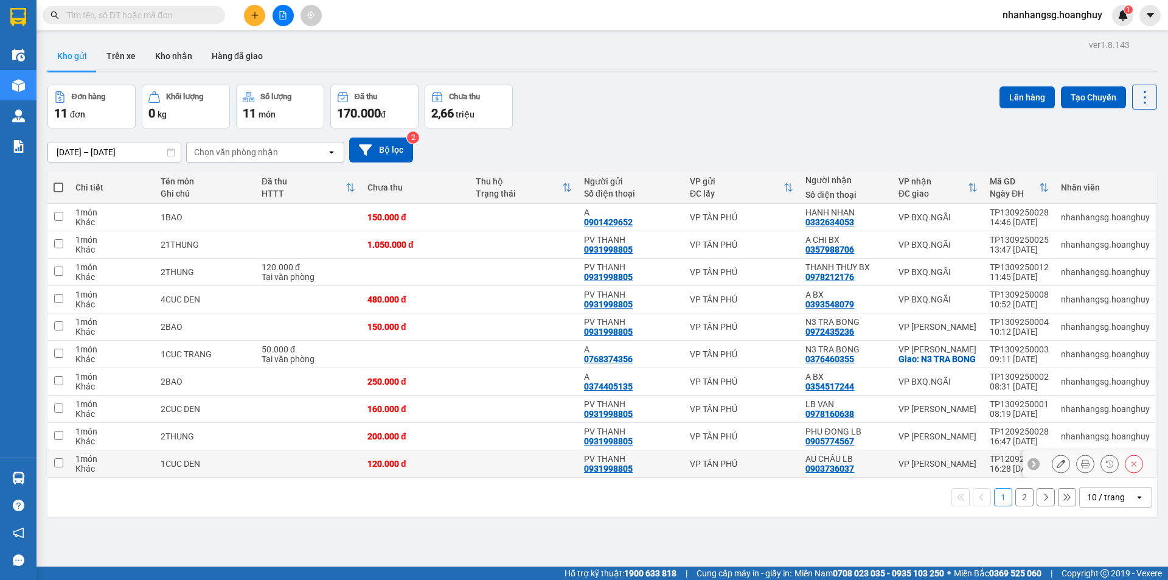
click at [476, 470] on td at bounding box center [524, 463] width 108 height 27
checkbox input "true"
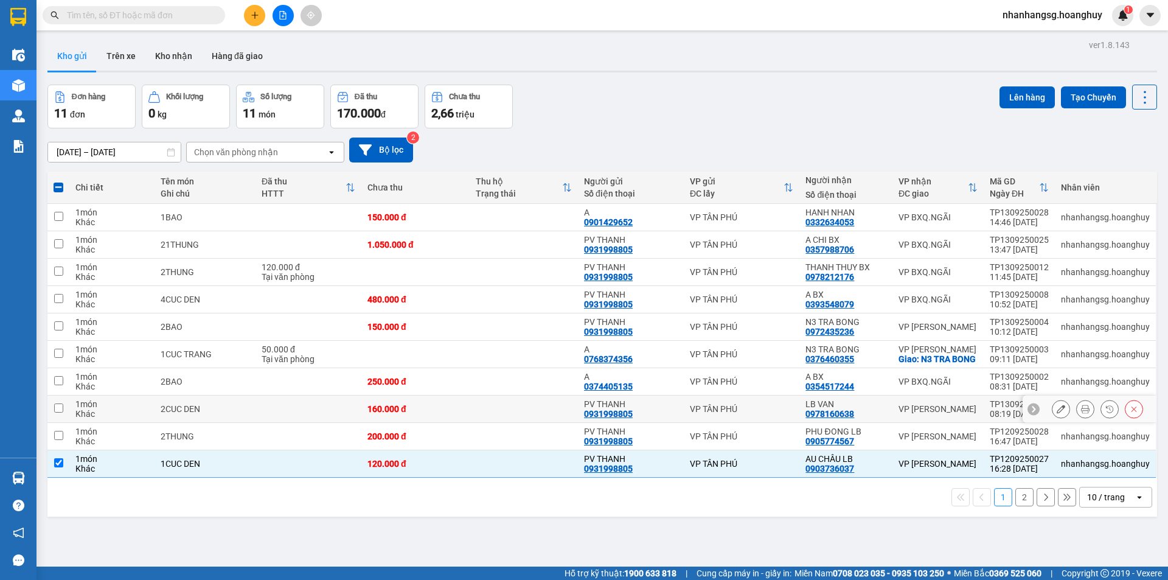
click at [470, 419] on td at bounding box center [524, 409] width 108 height 27
checkbox input "true"
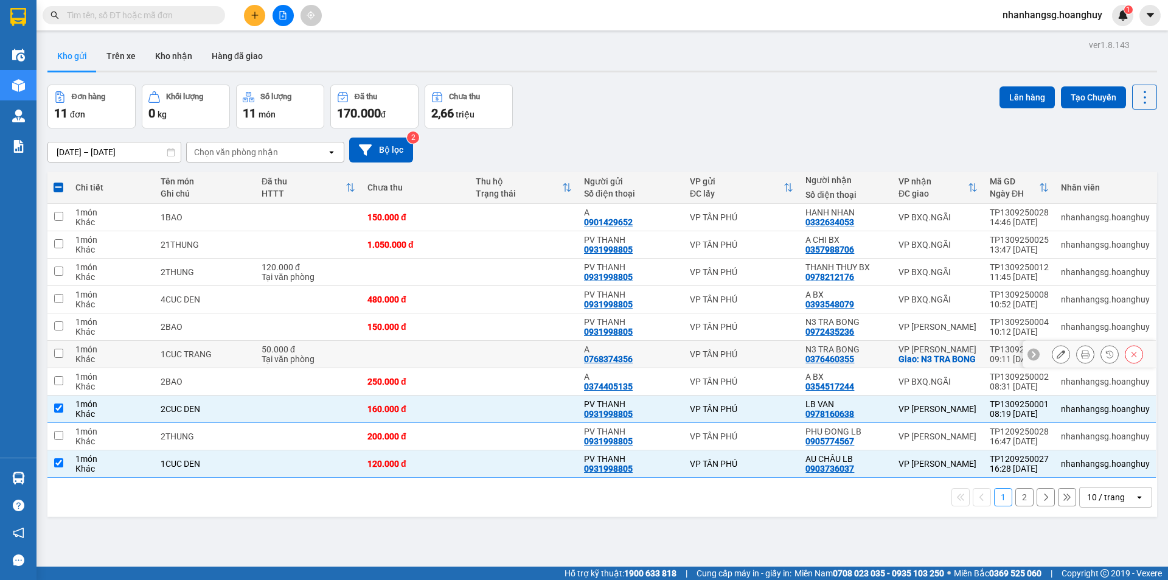
click at [462, 358] on td at bounding box center [415, 354] width 108 height 27
checkbox input "true"
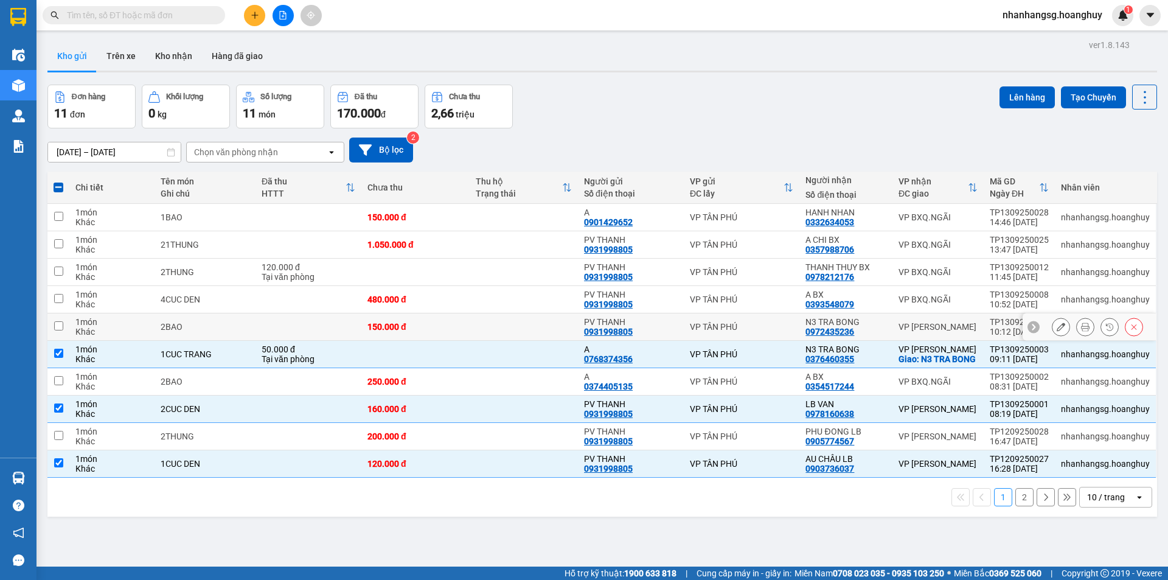
click at [473, 323] on td at bounding box center [524, 326] width 108 height 27
checkbox input "true"
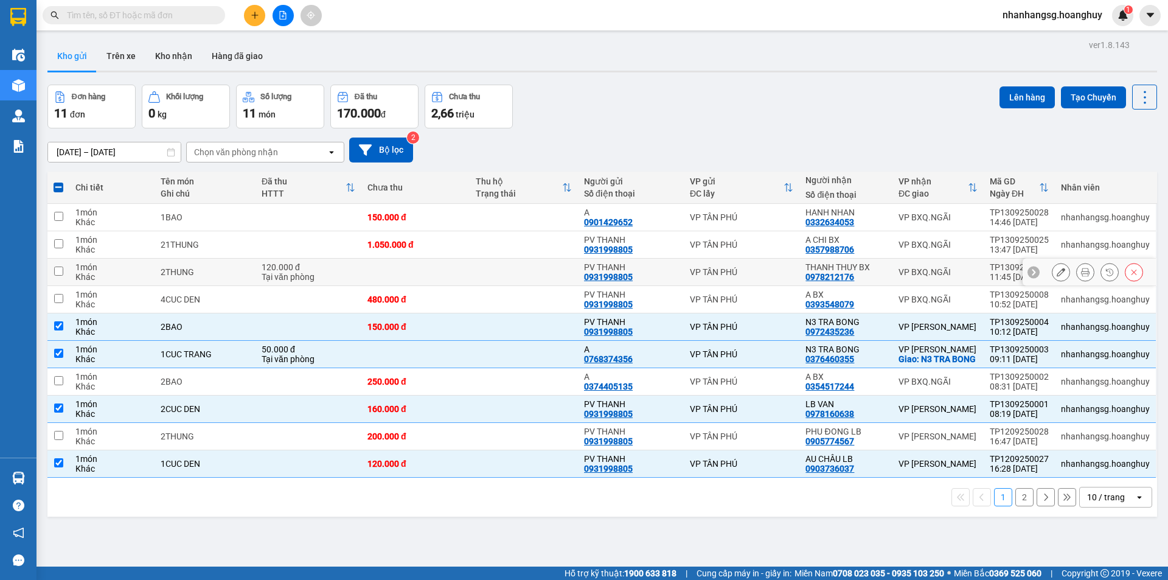
click at [548, 271] on td at bounding box center [524, 272] width 108 height 27
checkbox input "true"
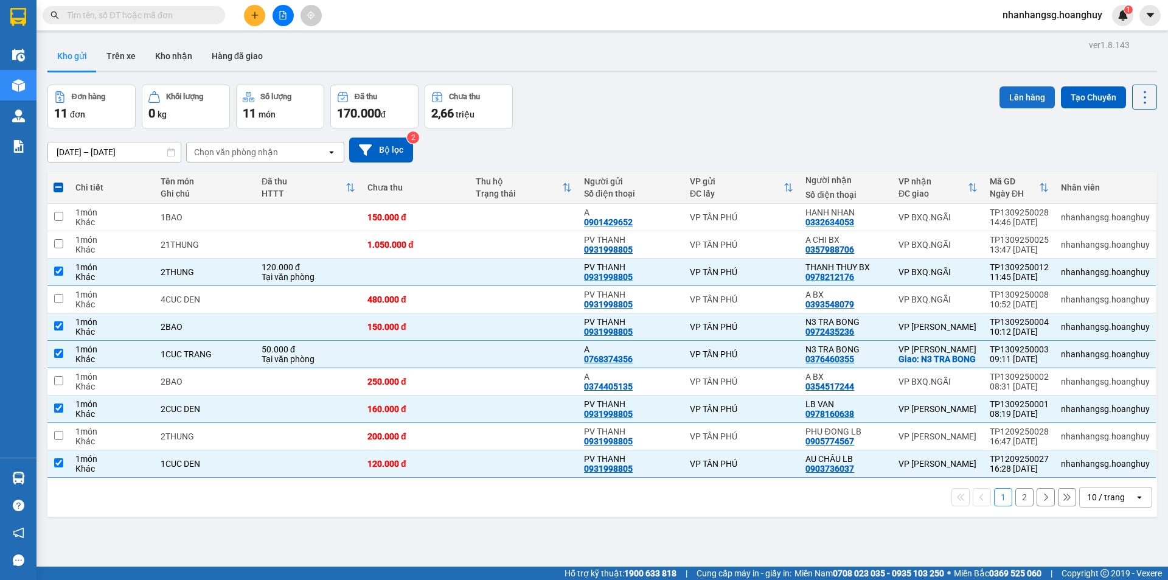
click at [1003, 98] on button "Lên hàng" at bounding box center [1027, 97] width 55 height 22
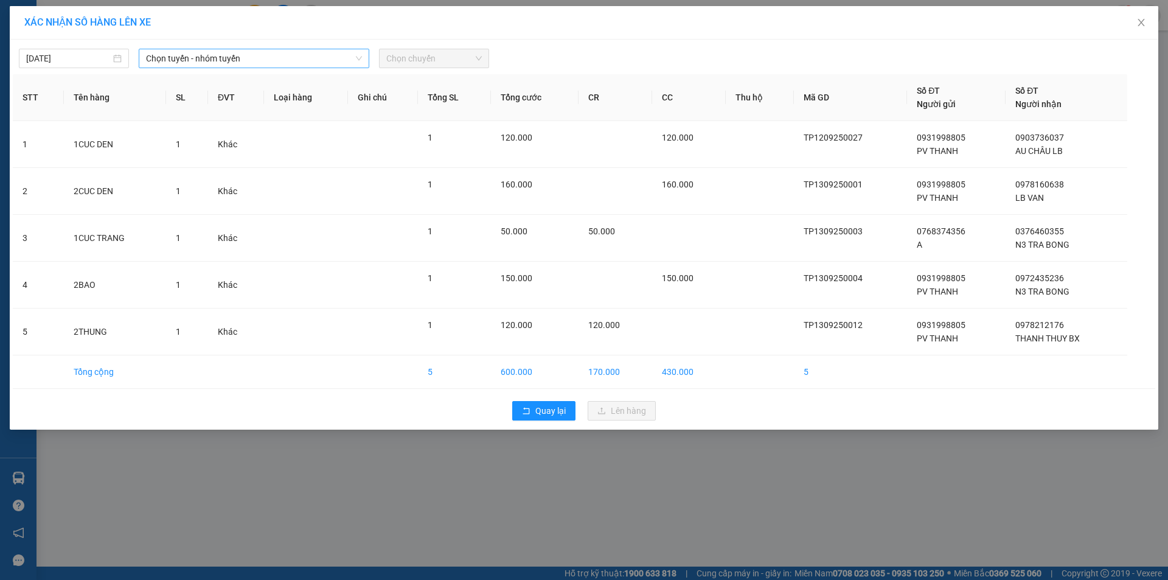
click at [284, 57] on span "Chọn tuyến - nhóm tuyến" at bounding box center [254, 58] width 216 height 18
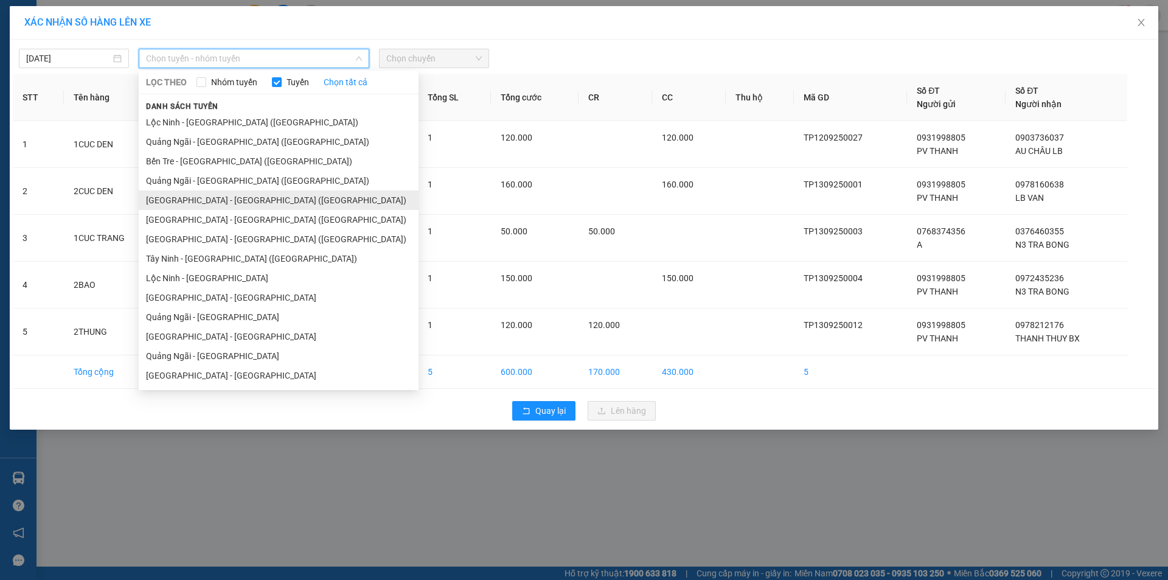
click at [245, 200] on li "[GEOGRAPHIC_DATA] - [GEOGRAPHIC_DATA] ([GEOGRAPHIC_DATA])" at bounding box center [279, 199] width 280 height 19
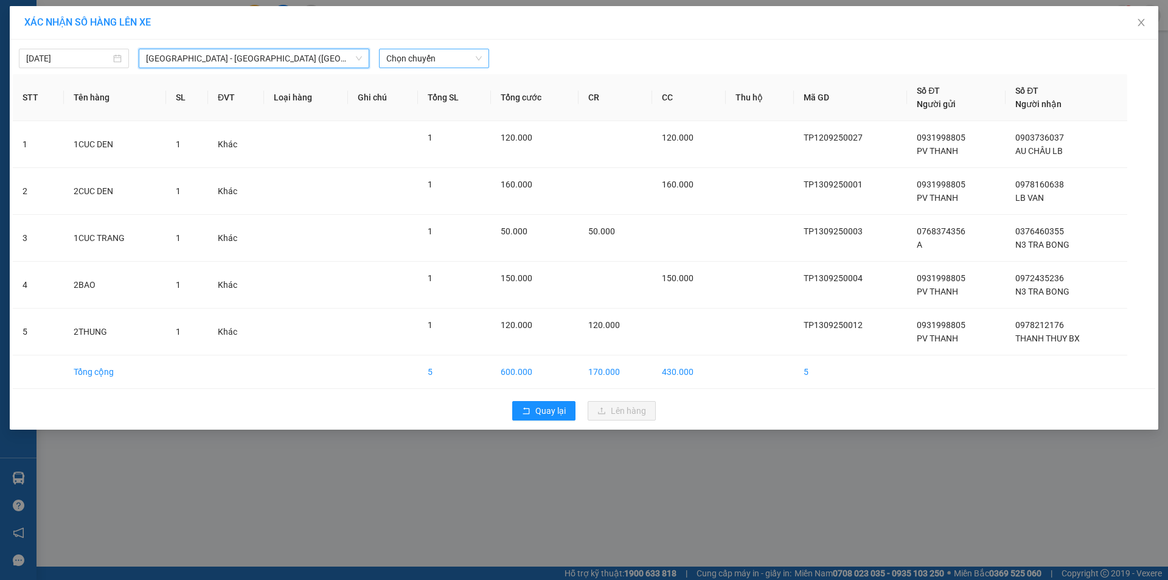
click at [422, 57] on span "Chọn chuyến" at bounding box center [434, 58] width 96 height 18
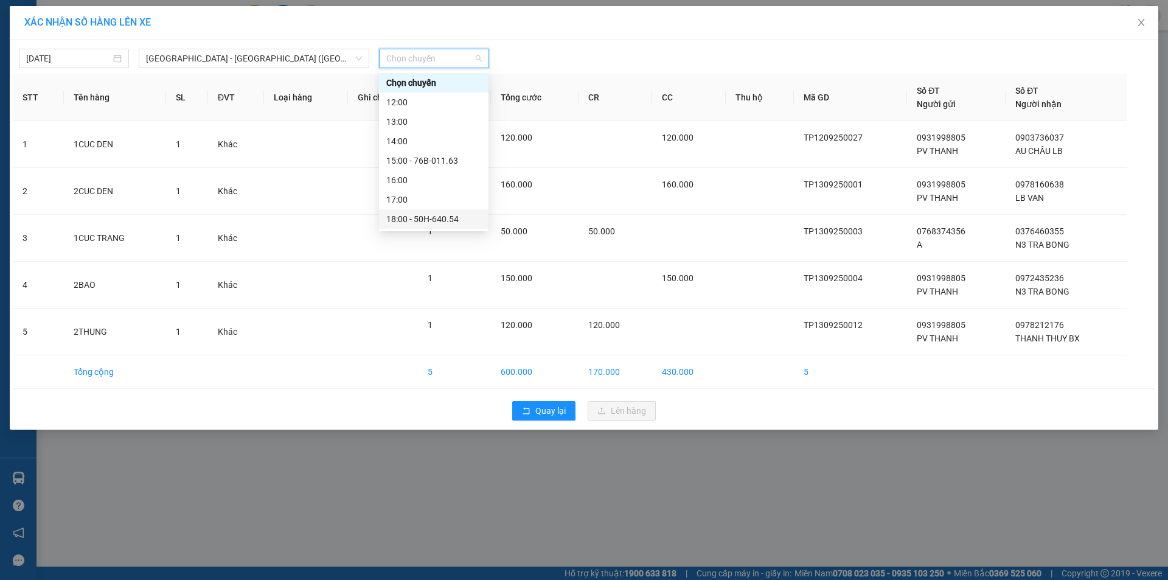
click at [451, 218] on div "18:00 - 50H-640.54" at bounding box center [433, 218] width 95 height 13
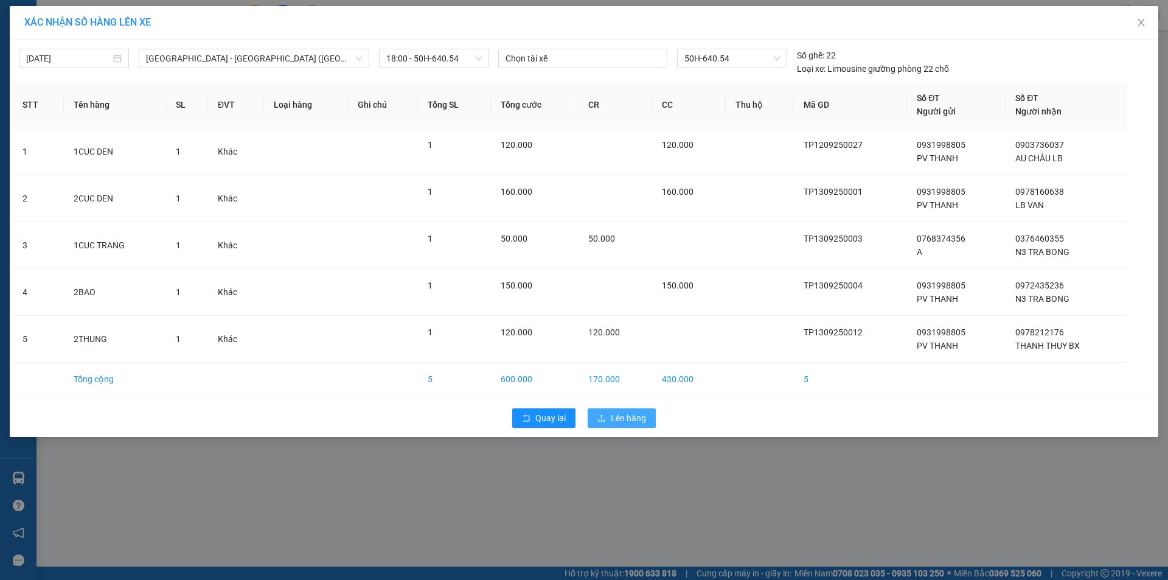
click at [631, 418] on span "Lên hàng" at bounding box center [628, 417] width 35 height 13
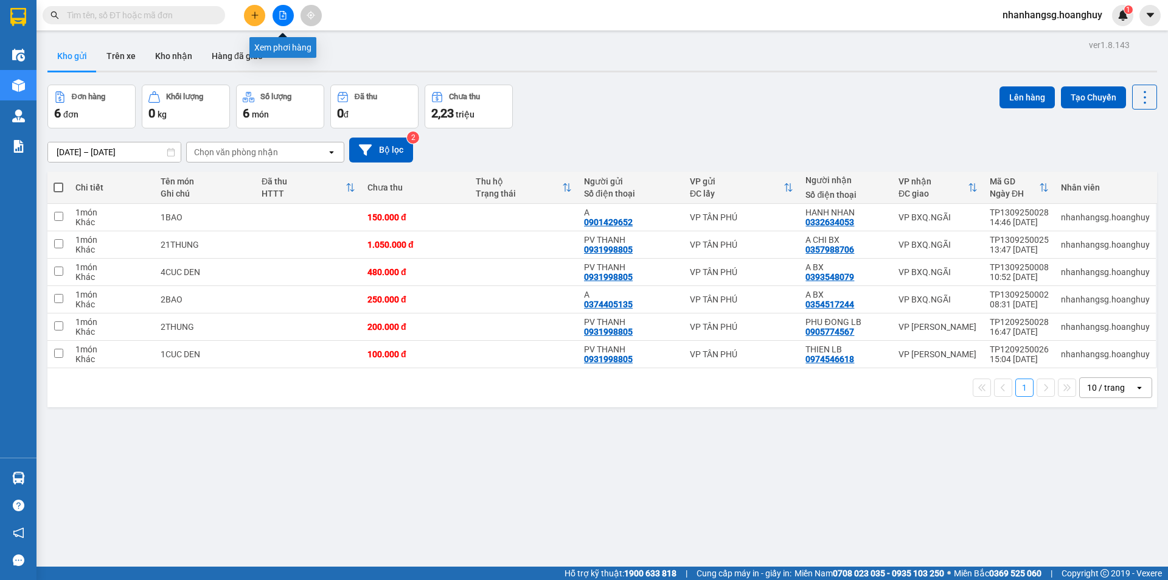
click at [283, 17] on icon "file-add" at bounding box center [283, 15] width 7 height 9
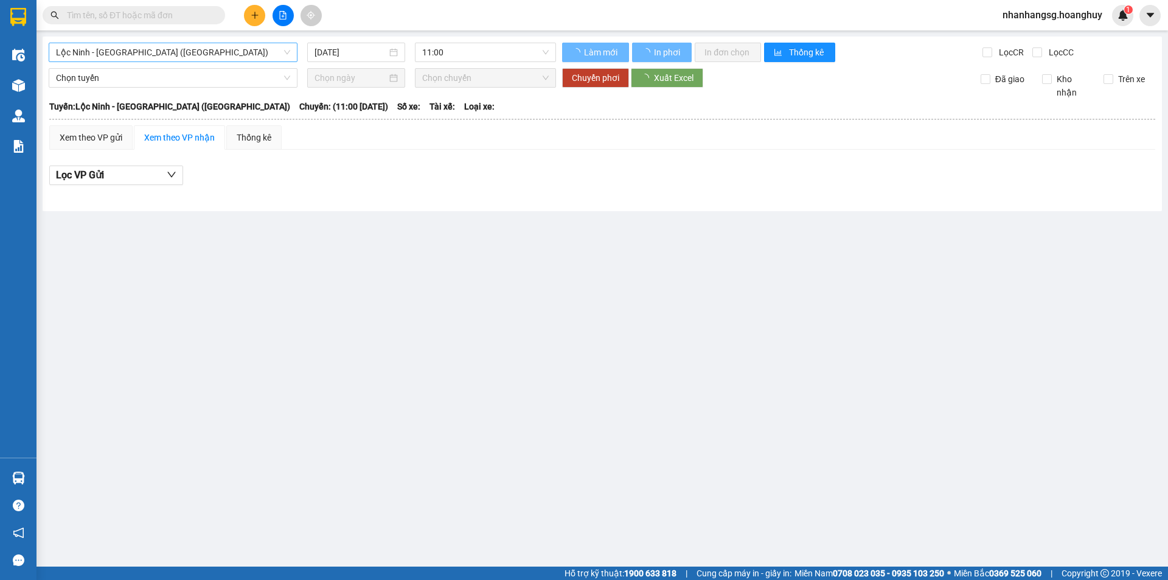
click at [200, 52] on span "Lộc Ninh - [GEOGRAPHIC_DATA] ([GEOGRAPHIC_DATA])" at bounding box center [173, 52] width 234 height 18
click at [179, 58] on span "Lộc Ninh - [GEOGRAPHIC_DATA] ([GEOGRAPHIC_DATA])" at bounding box center [173, 52] width 234 height 18
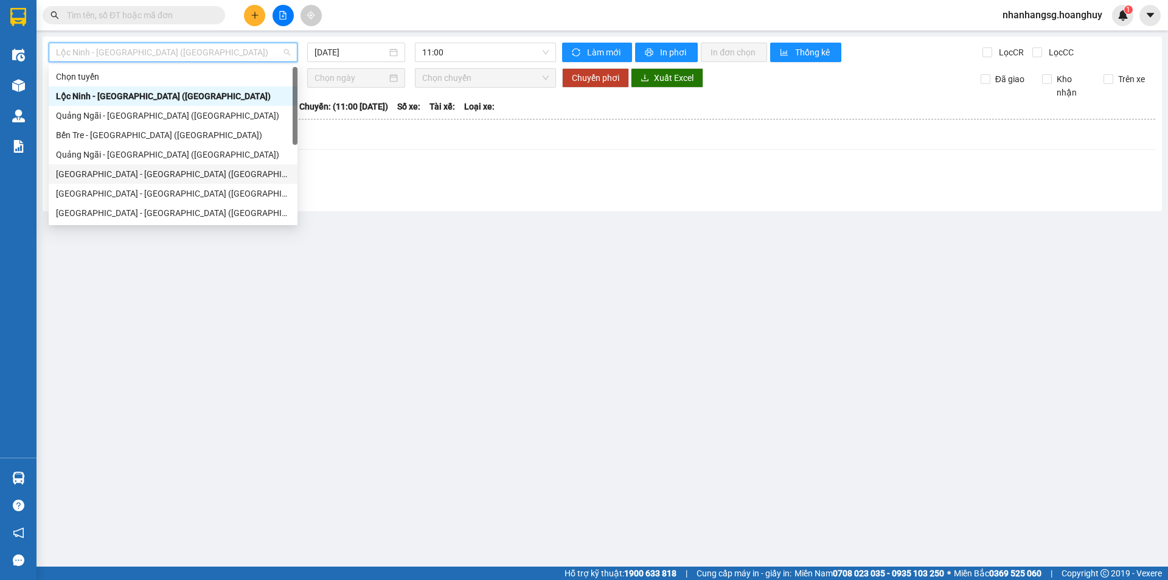
click at [131, 168] on div "[GEOGRAPHIC_DATA] - [GEOGRAPHIC_DATA] ([GEOGRAPHIC_DATA])" at bounding box center [173, 173] width 234 height 13
type input "[DATE]"
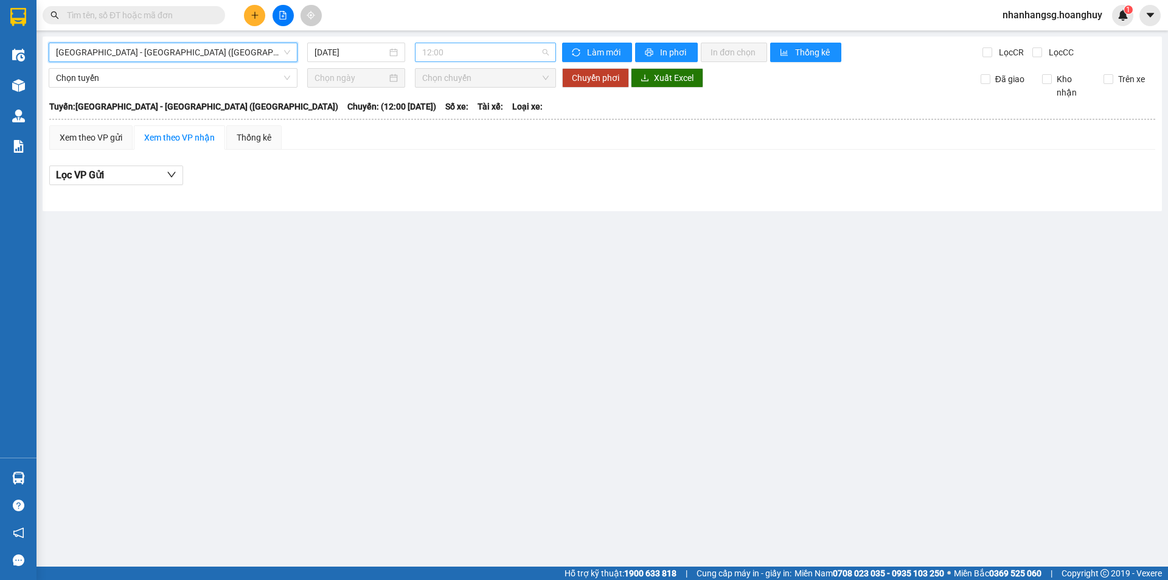
click at [431, 55] on span "12:00" at bounding box center [485, 52] width 127 height 18
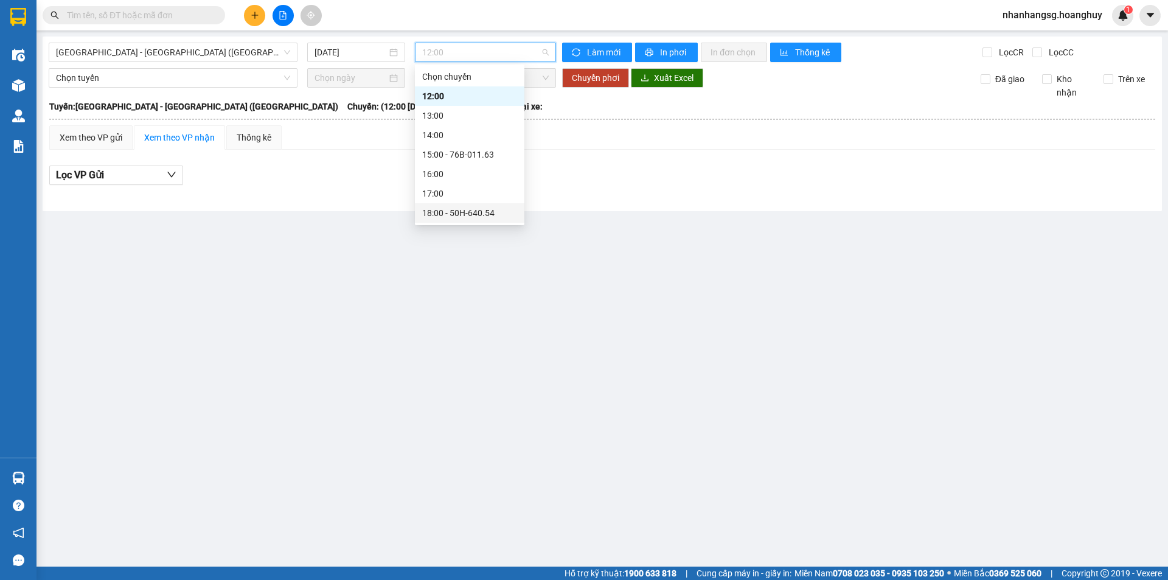
click at [455, 211] on div "18:00 - 50H-640.54" at bounding box center [469, 212] width 95 height 13
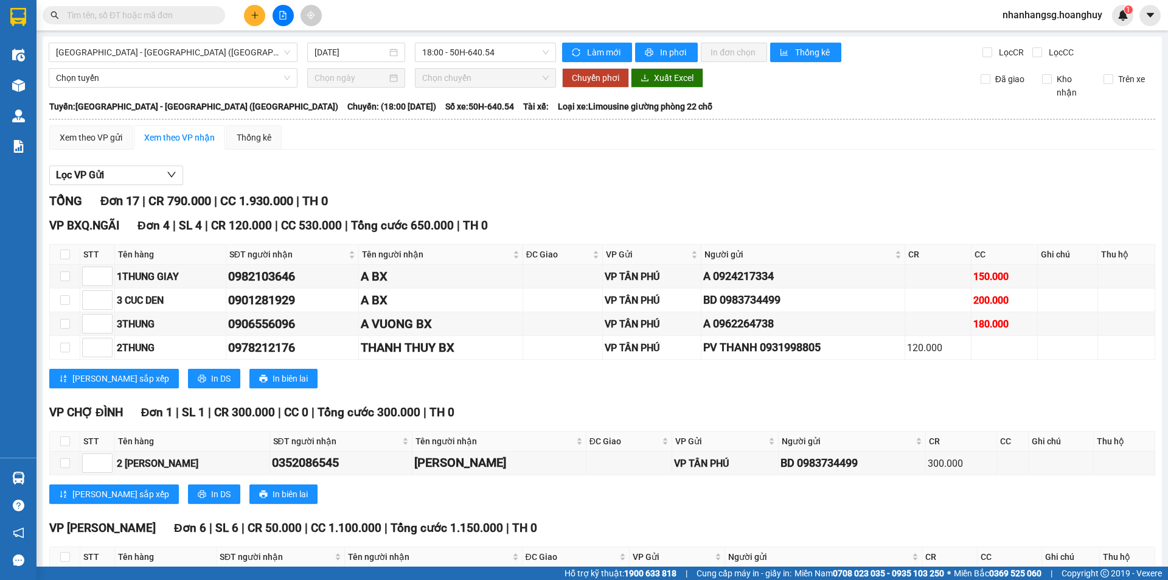
click at [426, 46] on span "18:00 - 50H-640.54" at bounding box center [485, 52] width 127 height 18
click at [427, 47] on span "18:00 - 50H-640.54" at bounding box center [485, 52] width 127 height 18
click at [441, 58] on span "18:00 - 50H-640.54" at bounding box center [485, 52] width 127 height 18
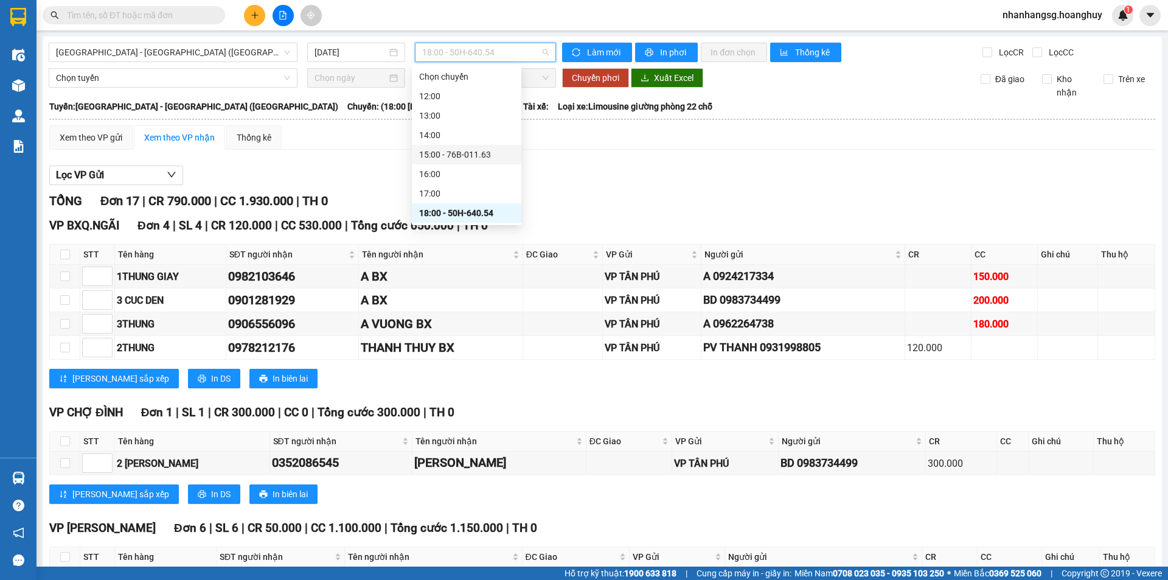
click at [457, 148] on div "15:00 - 76B-011.63" at bounding box center [466, 154] width 95 height 13
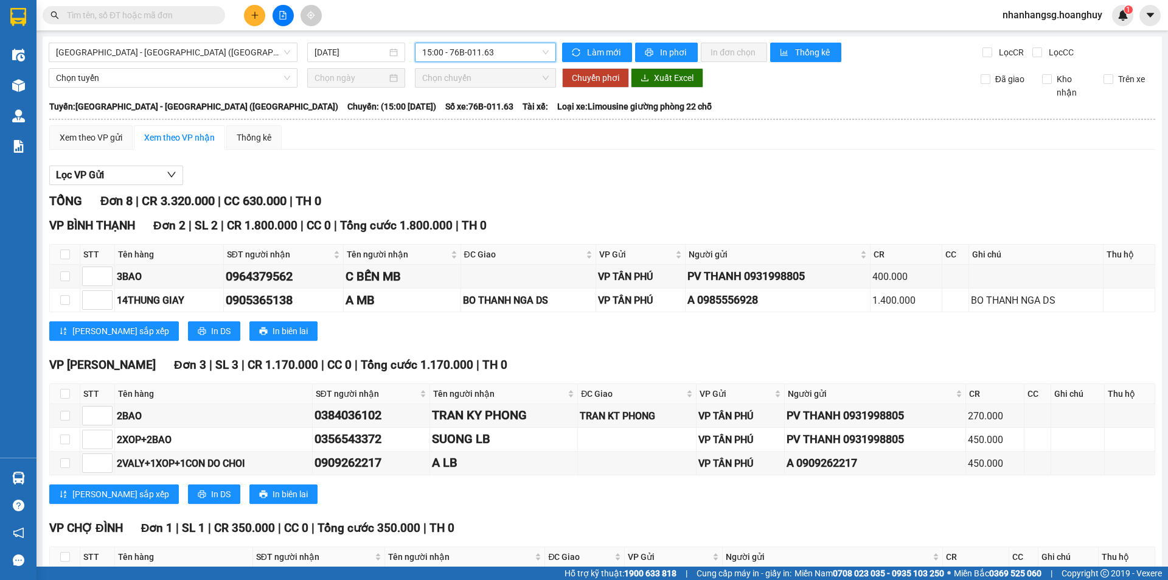
click at [185, 15] on input "text" at bounding box center [139, 15] width 144 height 13
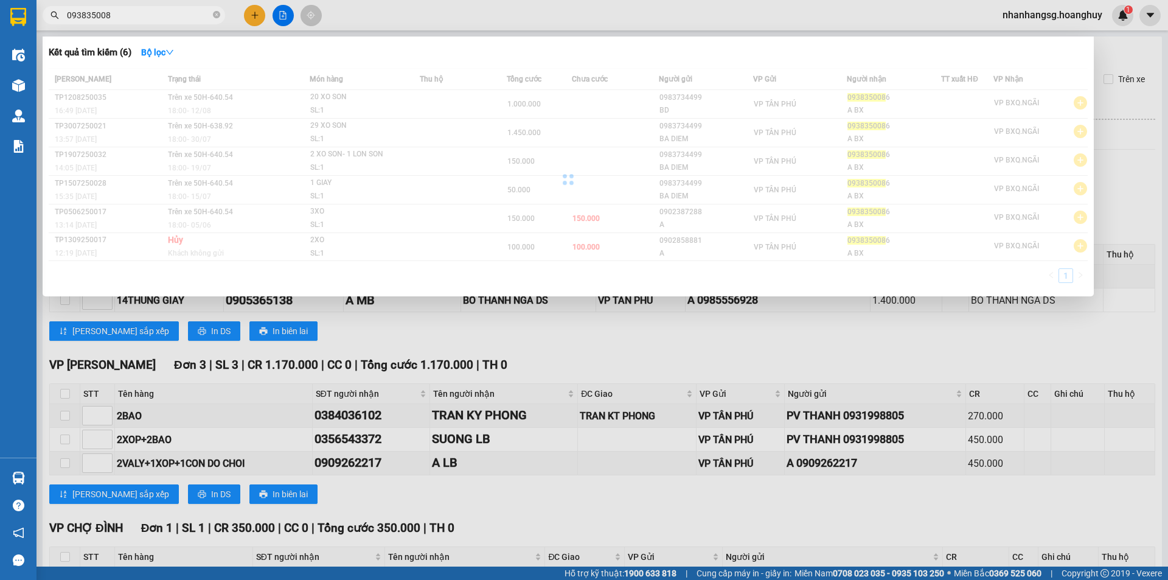
type input "0938350086"
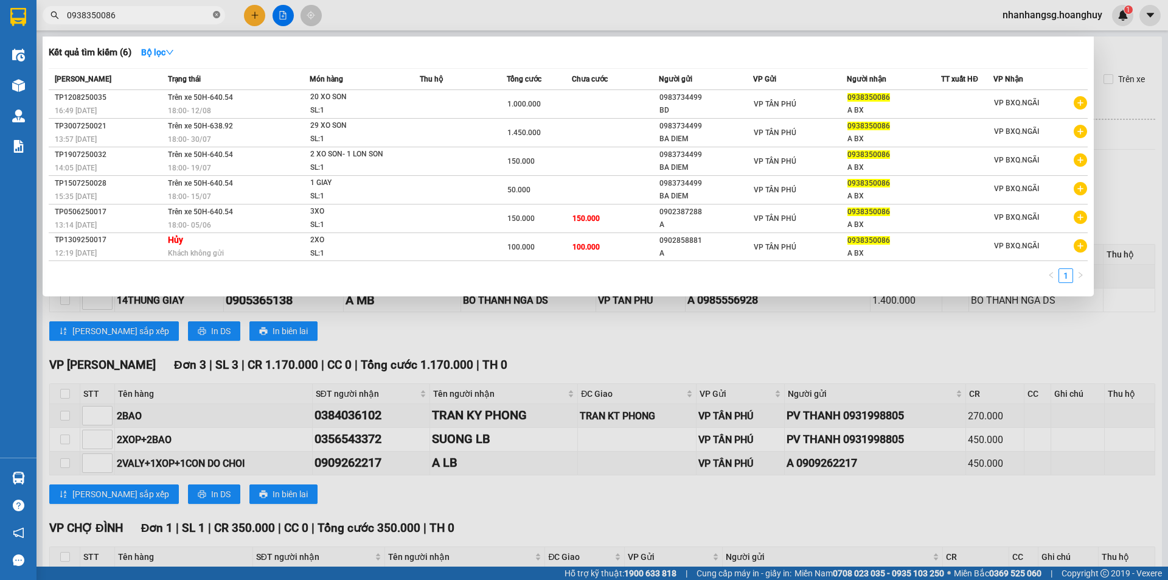
click at [215, 12] on icon "close-circle" at bounding box center [216, 14] width 7 height 7
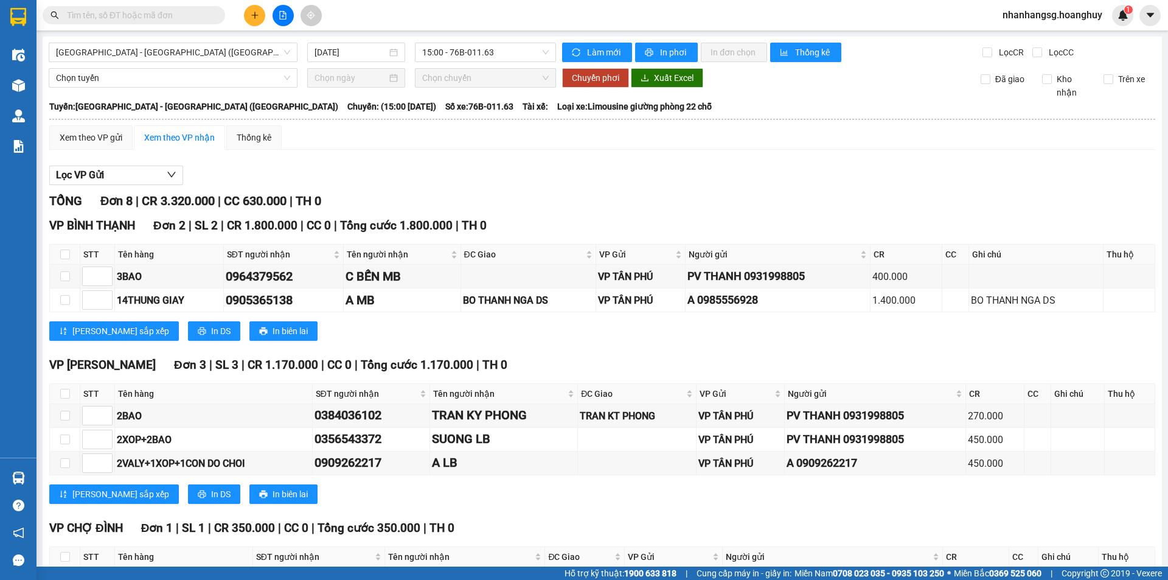
click at [248, 17] on button at bounding box center [254, 15] width 21 height 21
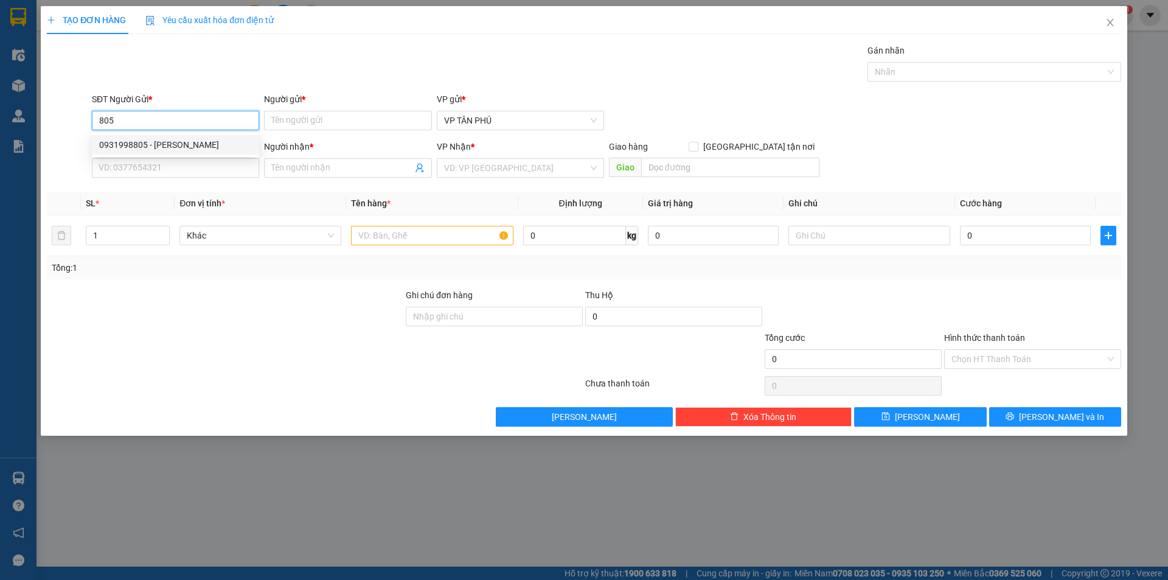
click at [183, 141] on div "0931998805 - [PERSON_NAME]" at bounding box center [175, 144] width 153 height 13
type input "0931998805"
type input "PV THANH"
type input "0916620142"
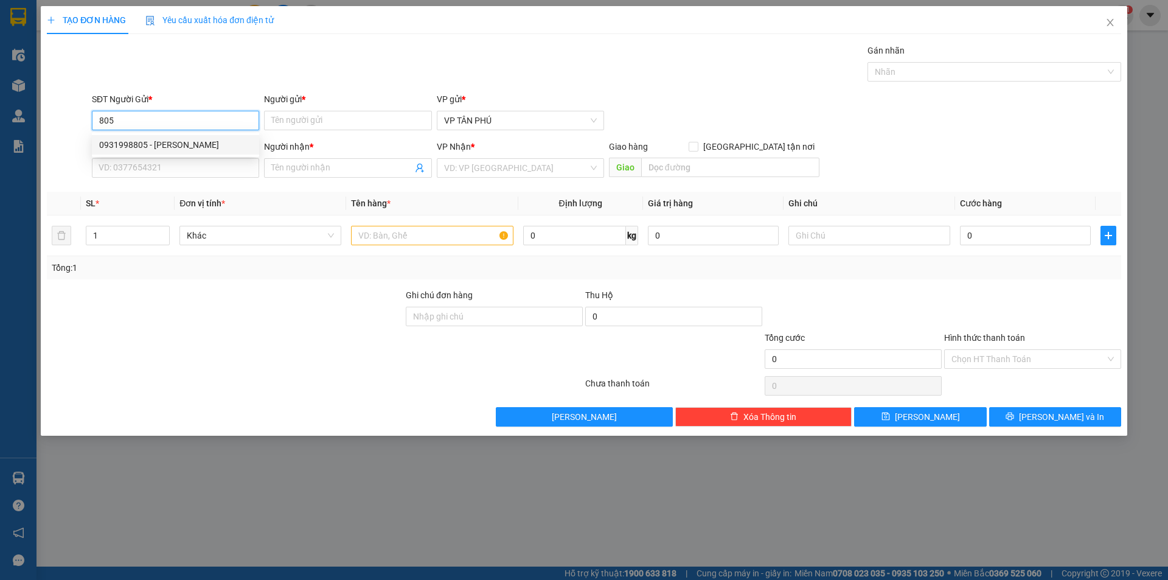
type input "HÔNG DUNG MB"
type input "0931998805"
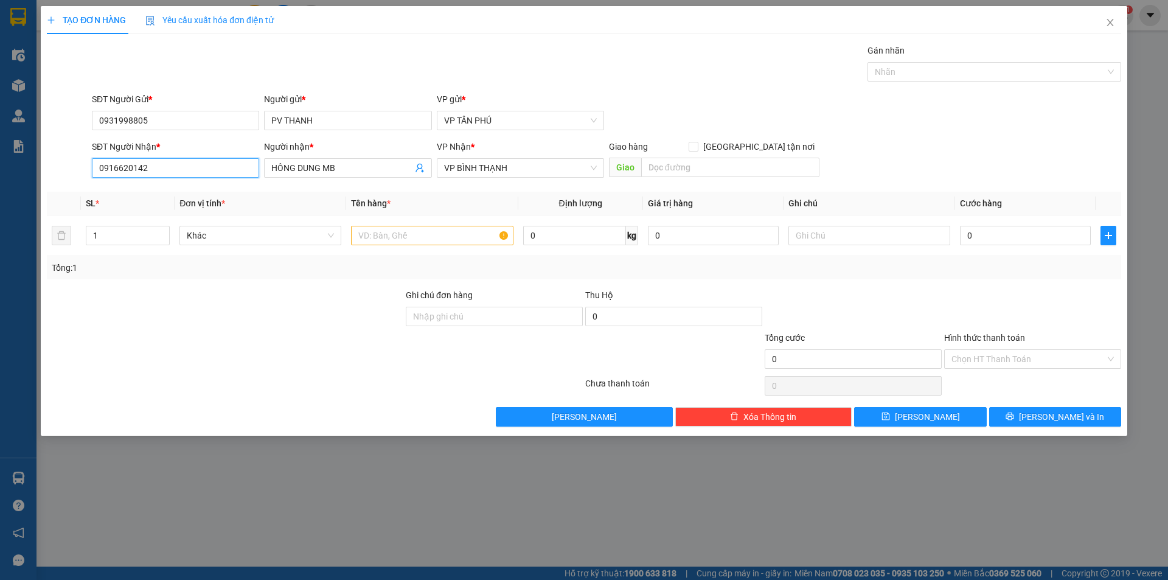
click at [192, 163] on input "0916620142" at bounding box center [175, 167] width 167 height 19
click at [181, 190] on div "0938350086 - A BX" at bounding box center [175, 192] width 153 height 13
type input "0938350086"
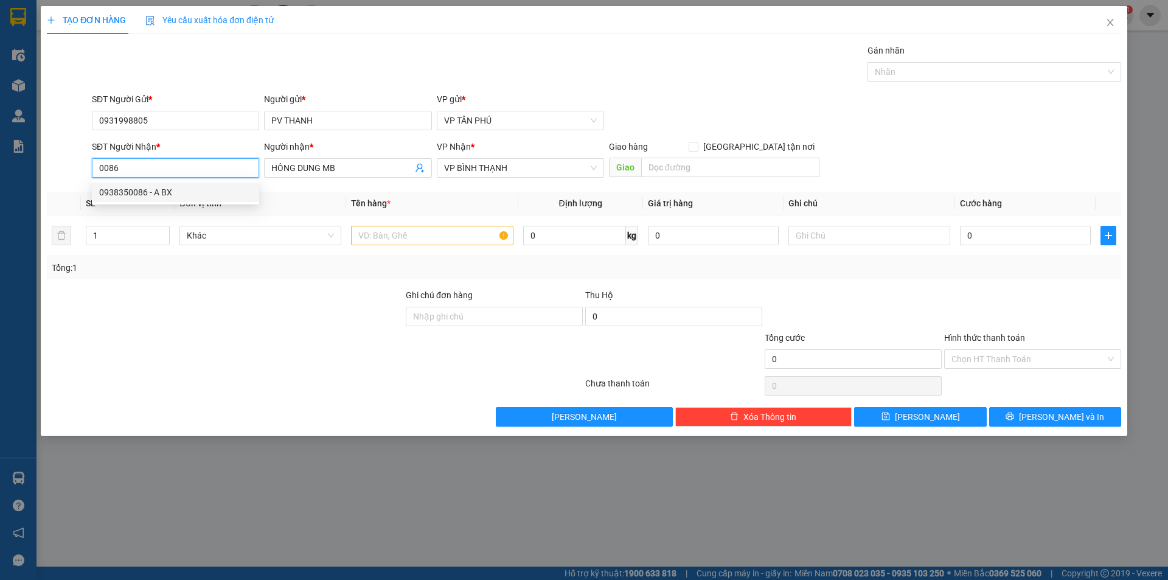
type input "A BX"
type input "0938350086"
click at [389, 236] on input "text" at bounding box center [432, 235] width 162 height 19
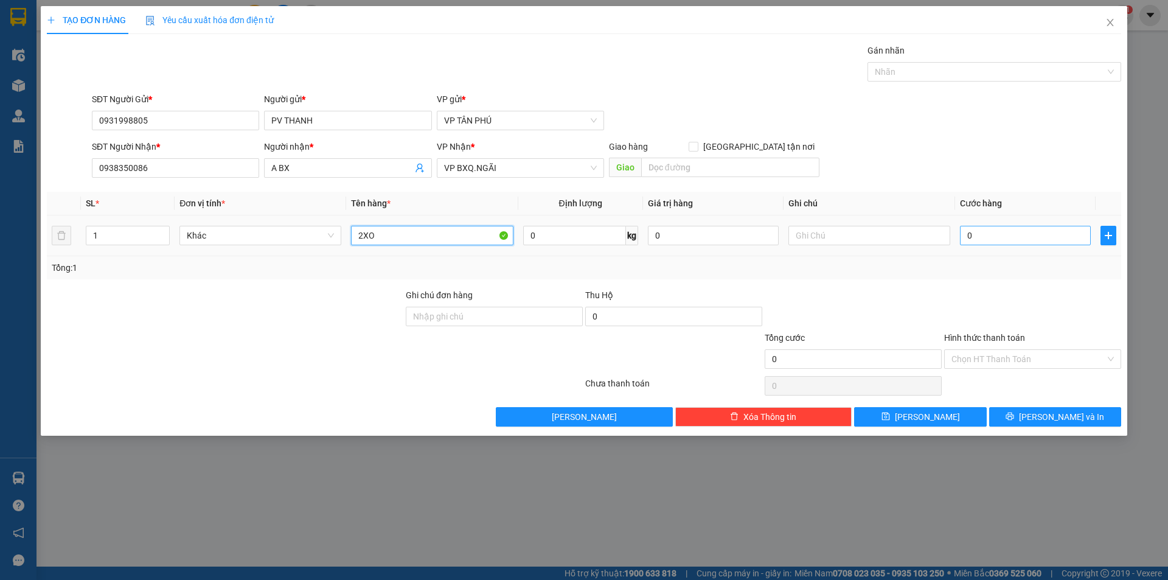
type input "2XO"
click at [991, 239] on input "0" at bounding box center [1025, 235] width 131 height 19
type input "1"
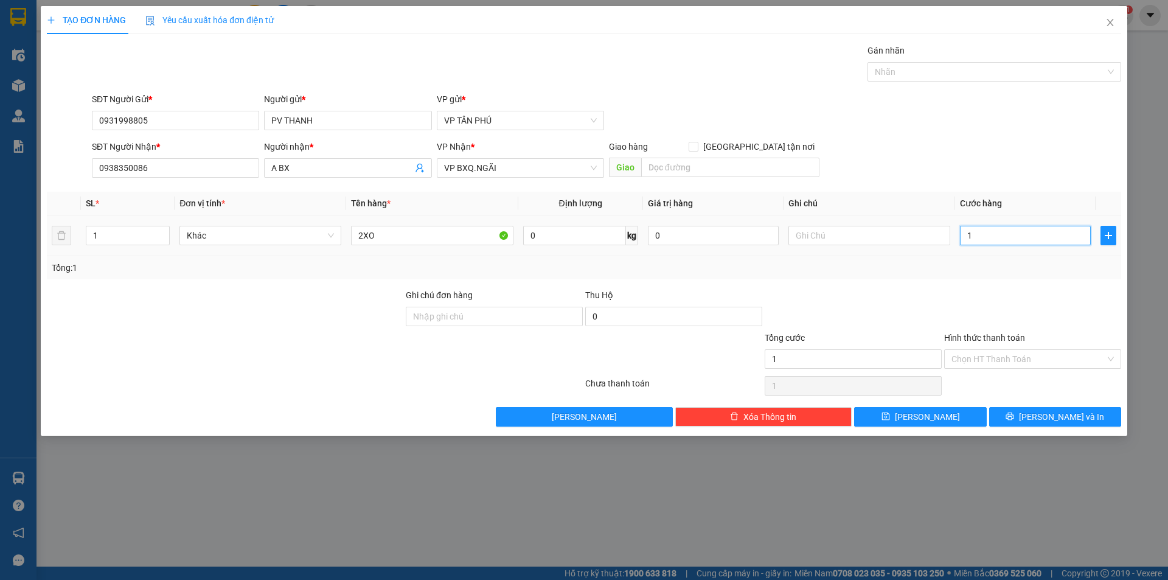
type input "10"
type input "100"
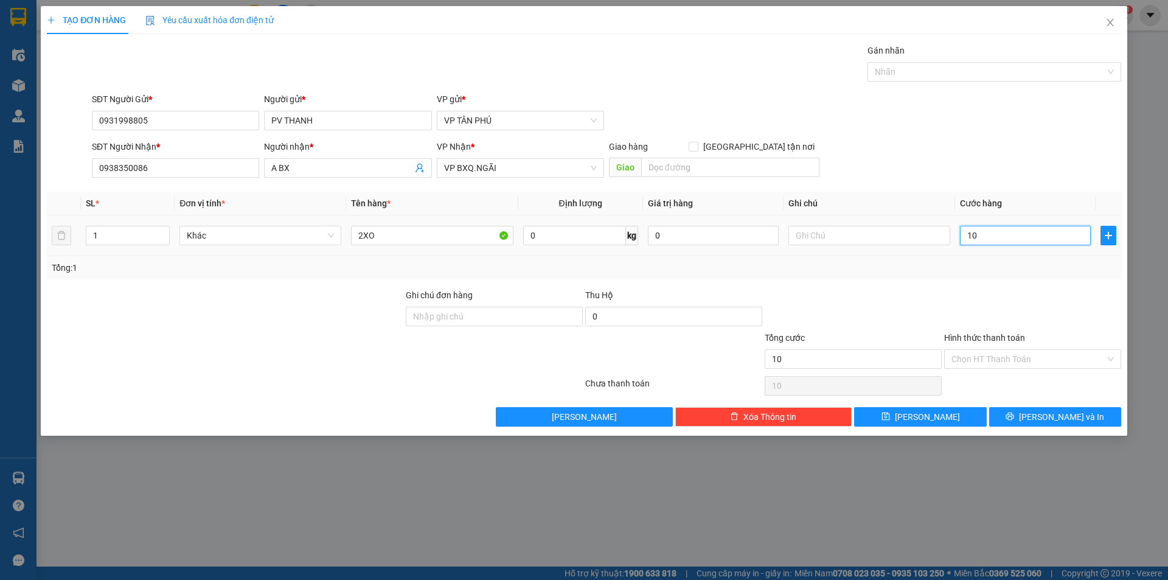
type input "100"
type input "100.000"
click at [933, 416] on span "[PERSON_NAME]" at bounding box center [927, 416] width 65 height 13
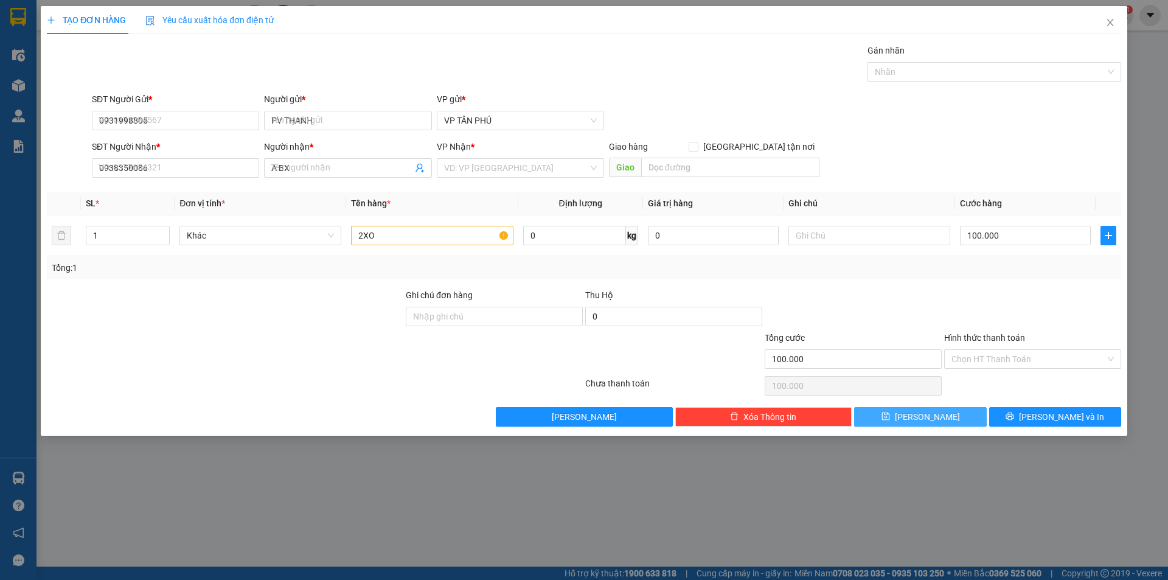
type input "0"
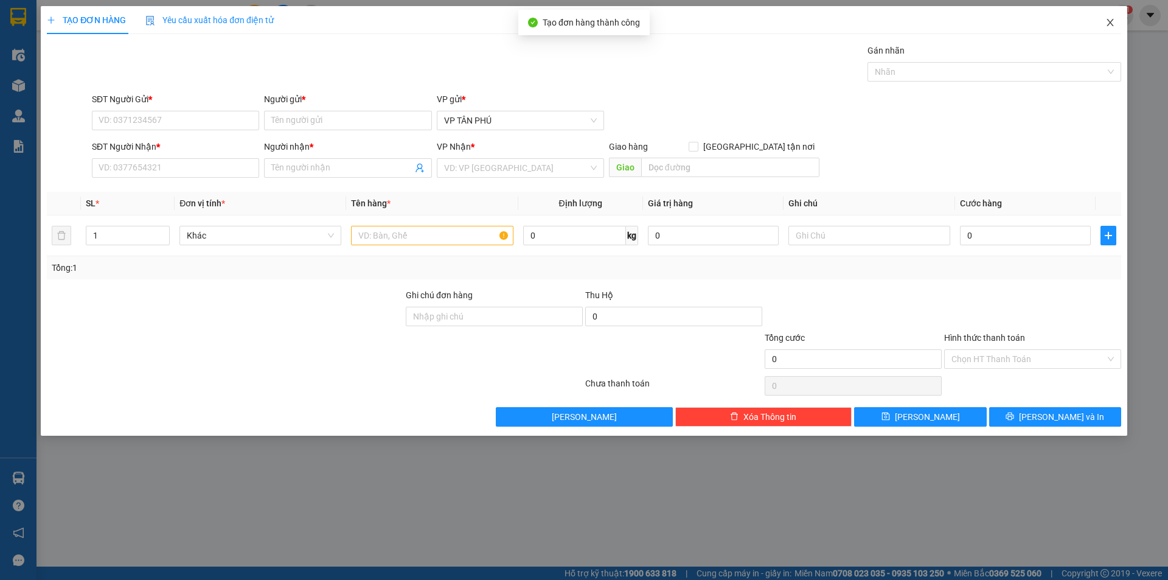
click at [1109, 16] on span "Close" at bounding box center [1111, 23] width 34 height 34
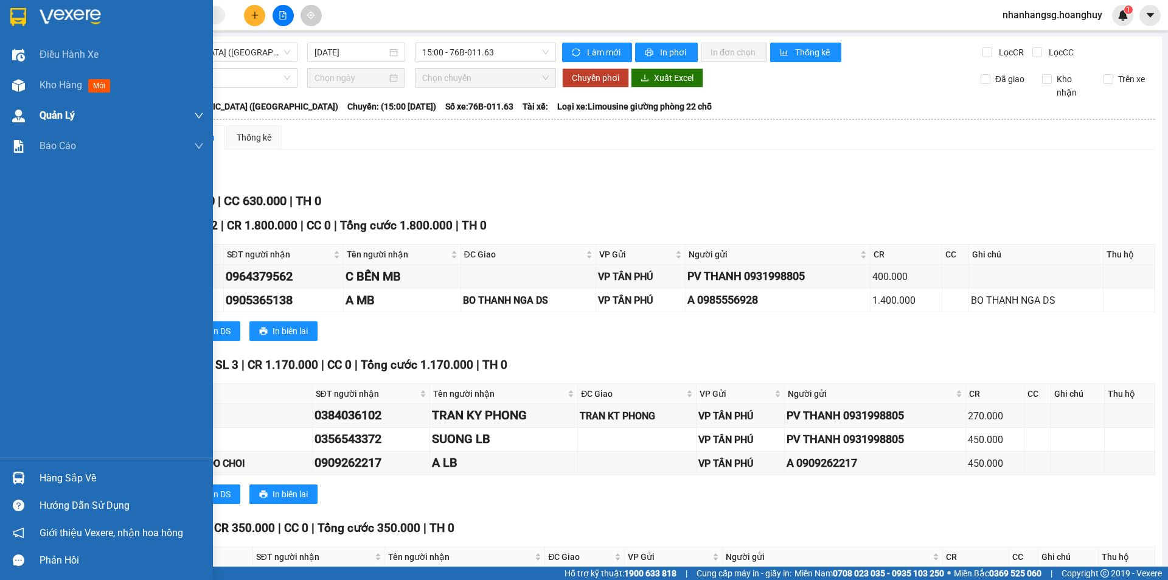
click at [46, 83] on span "Kho hàng" at bounding box center [61, 85] width 43 height 12
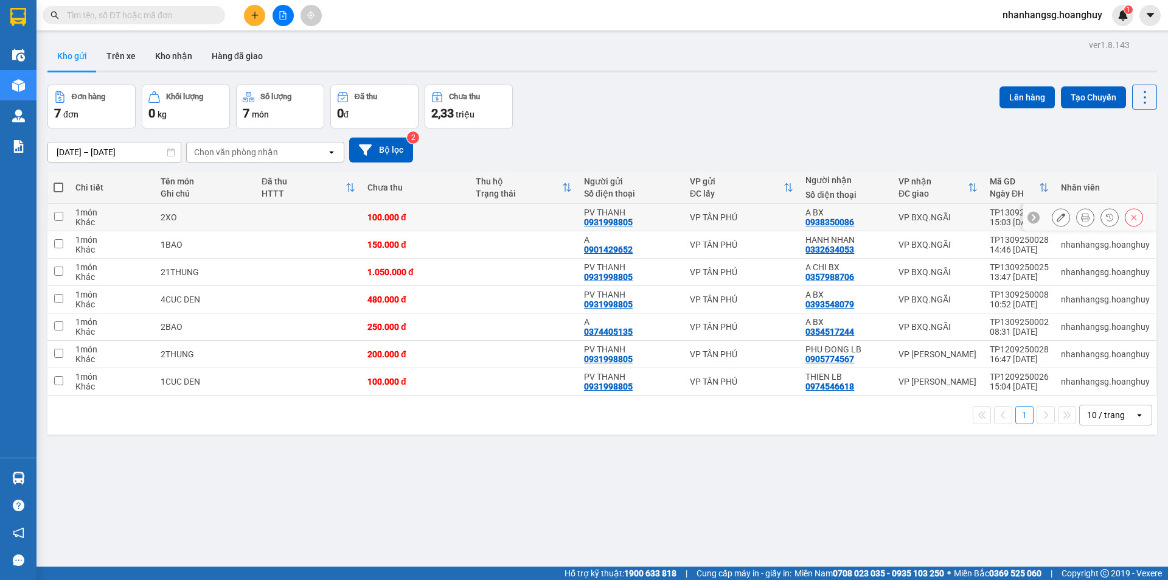
click at [451, 218] on div "100.000 đ" at bounding box center [416, 217] width 96 height 10
click at [450, 218] on div "100.000 đ" at bounding box center [416, 217] width 96 height 10
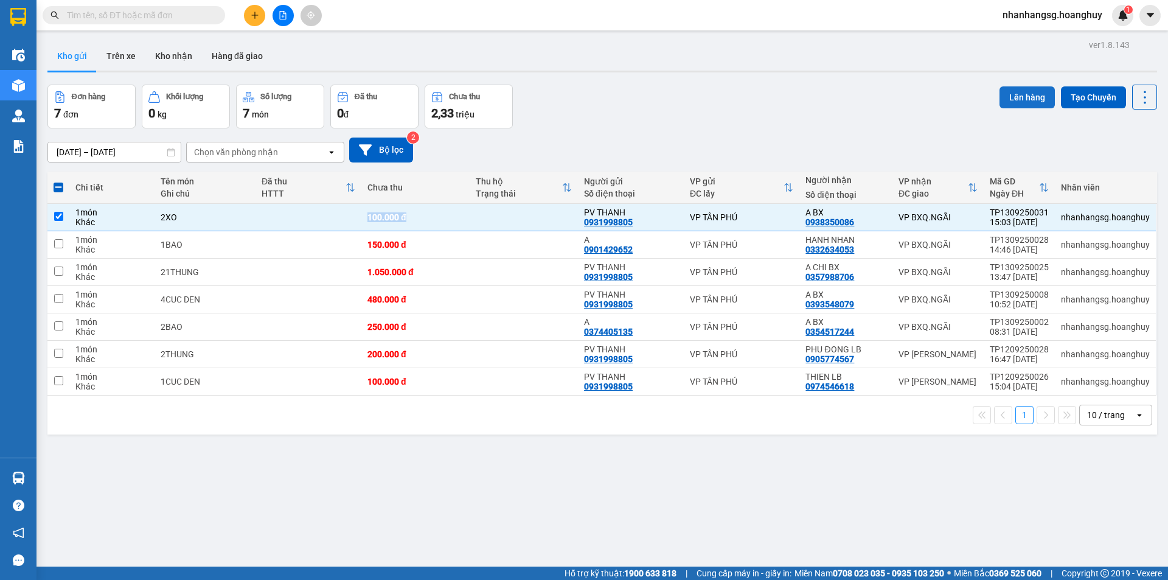
click at [1019, 89] on button "Lên hàng" at bounding box center [1027, 97] width 55 height 22
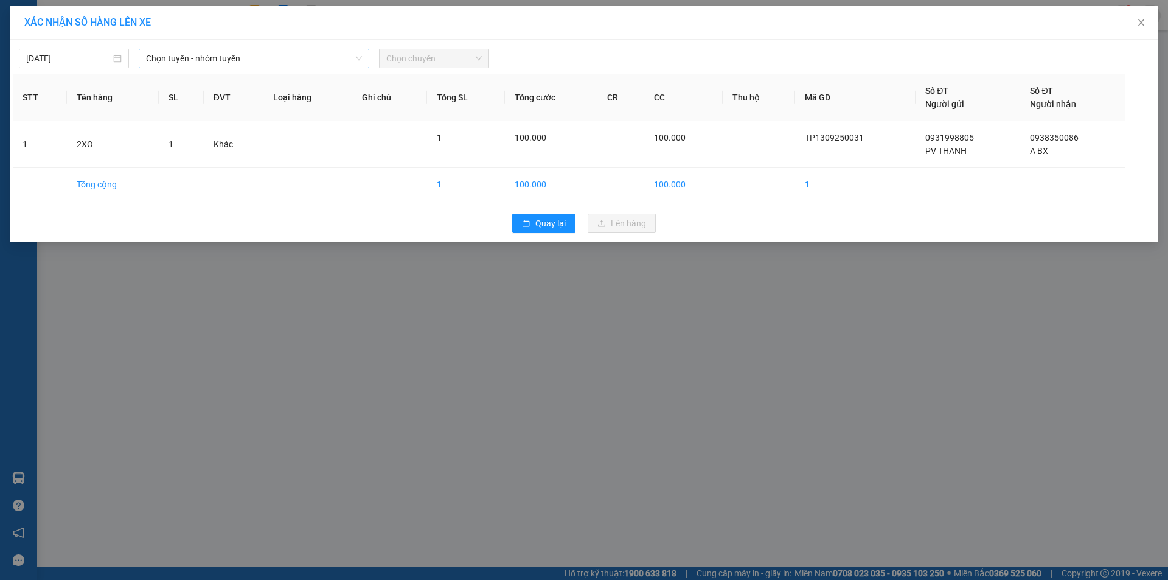
click at [208, 58] on span "Chọn tuyến - nhóm tuyến" at bounding box center [254, 58] width 216 height 18
click at [205, 58] on span "Chọn tuyến - nhóm tuyến" at bounding box center [254, 58] width 216 height 18
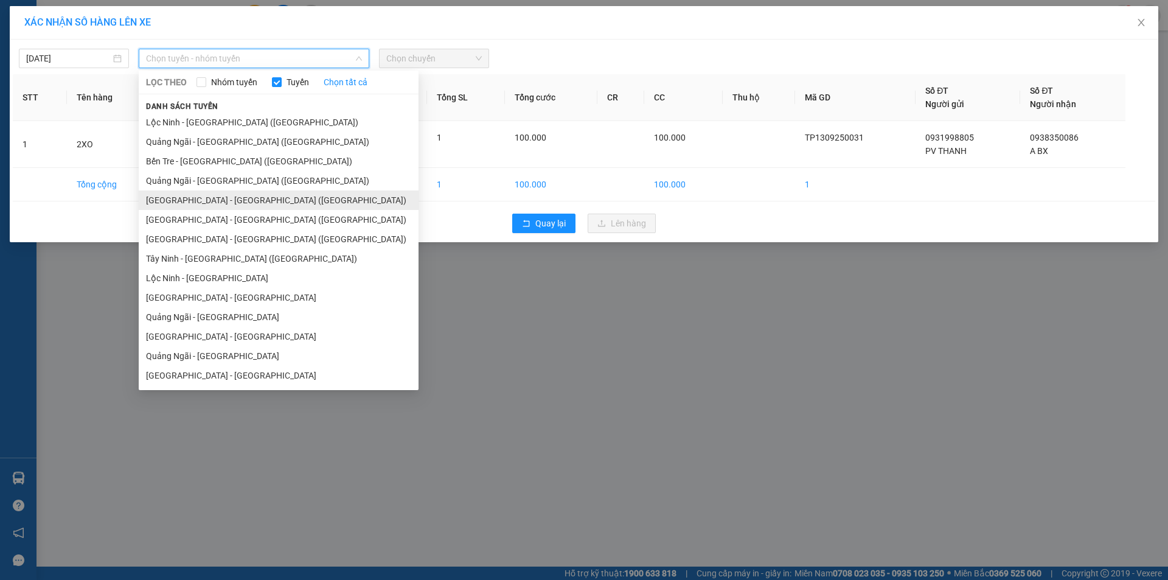
click at [181, 195] on li "[GEOGRAPHIC_DATA] - [GEOGRAPHIC_DATA] ([GEOGRAPHIC_DATA])" at bounding box center [279, 199] width 280 height 19
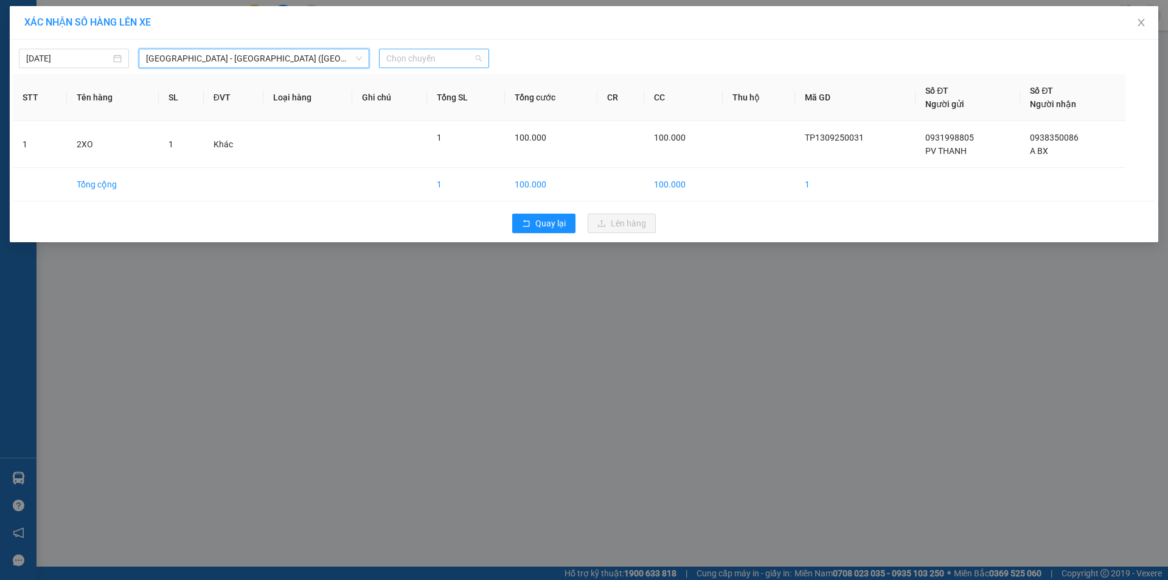
click at [432, 63] on span "Chọn chuyến" at bounding box center [434, 58] width 96 height 18
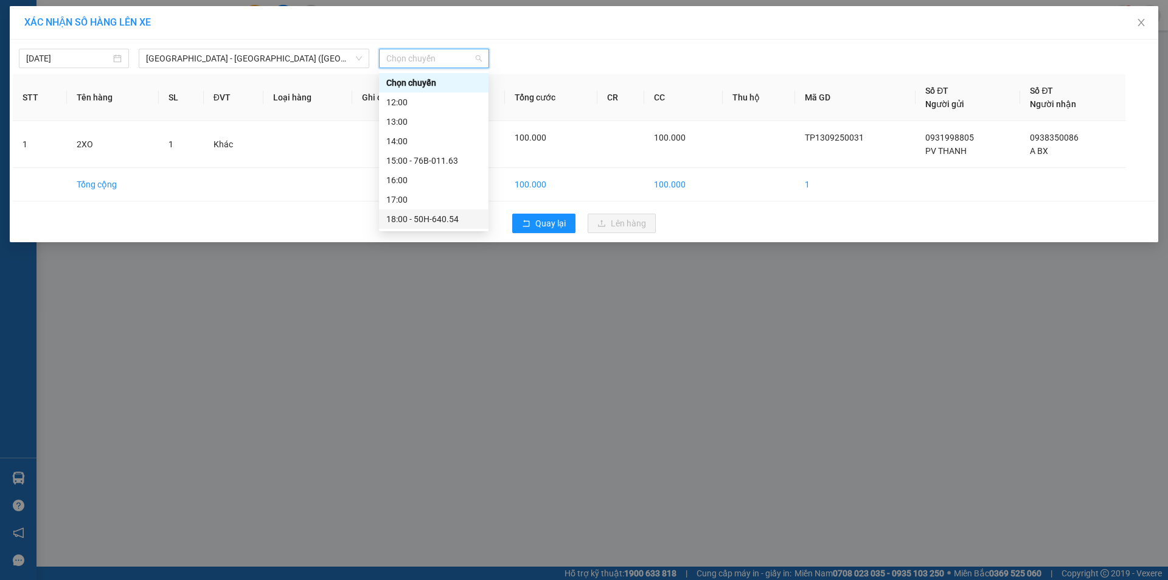
click at [446, 214] on div "18:00 - 50H-640.54" at bounding box center [433, 218] width 95 height 13
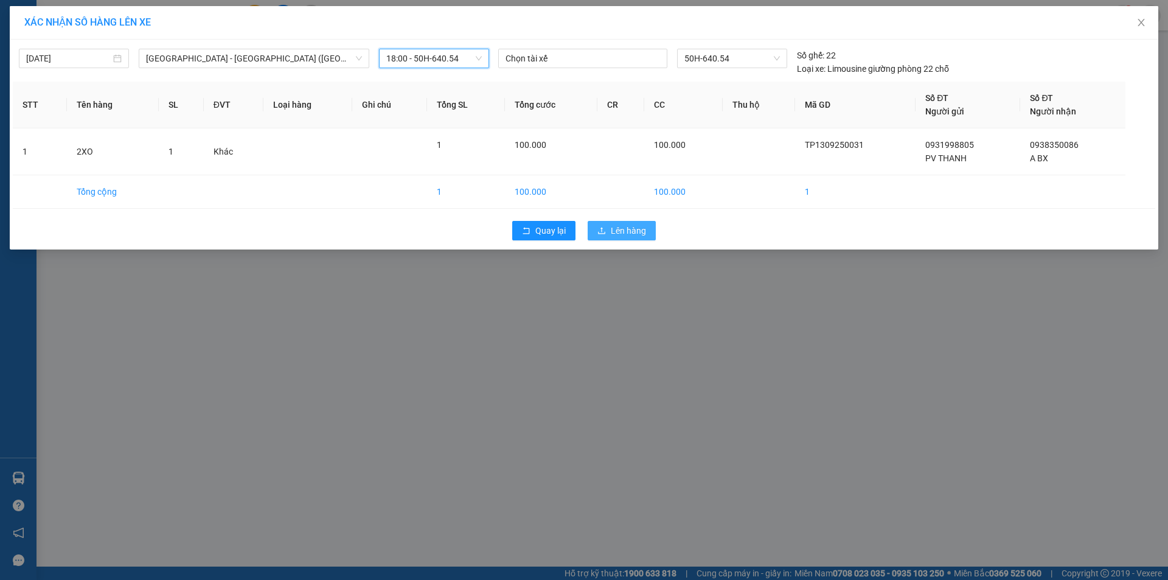
click at [615, 231] on span "Lên hàng" at bounding box center [628, 230] width 35 height 13
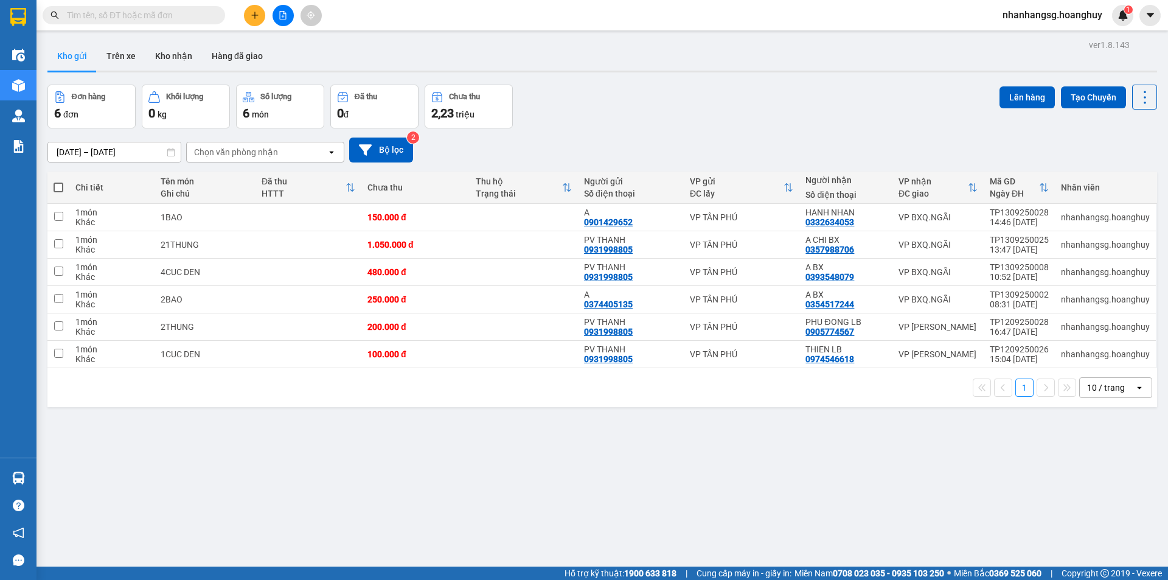
click at [278, 17] on button at bounding box center [283, 15] width 21 height 21
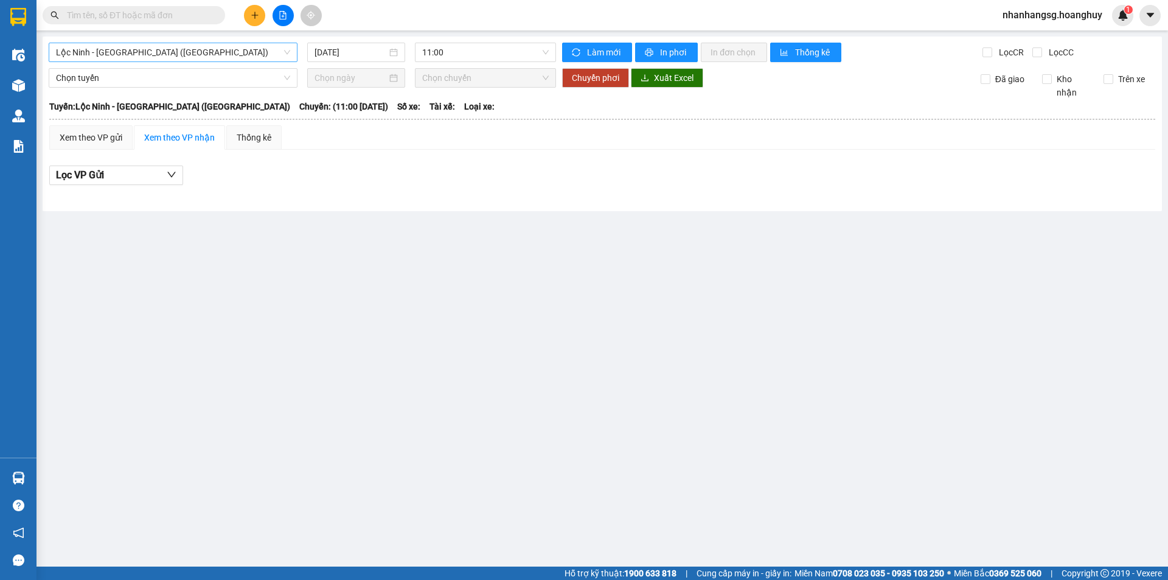
click at [241, 49] on span "Lộc Ninh - [GEOGRAPHIC_DATA] ([GEOGRAPHIC_DATA])" at bounding box center [173, 52] width 234 height 18
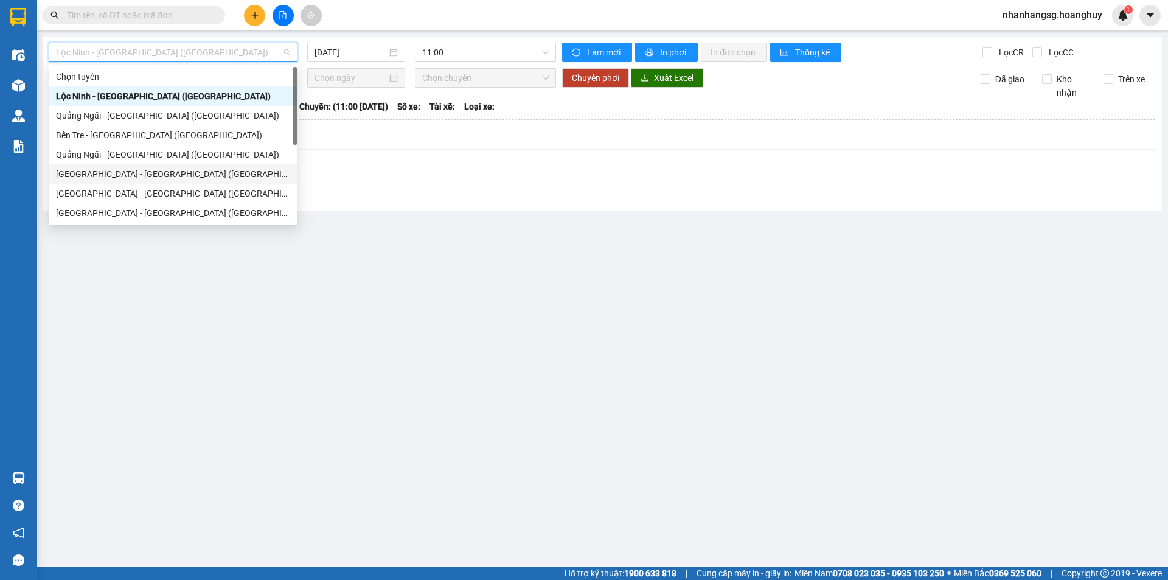
click at [170, 170] on div "[GEOGRAPHIC_DATA] - [GEOGRAPHIC_DATA] ([GEOGRAPHIC_DATA])" at bounding box center [173, 173] width 234 height 13
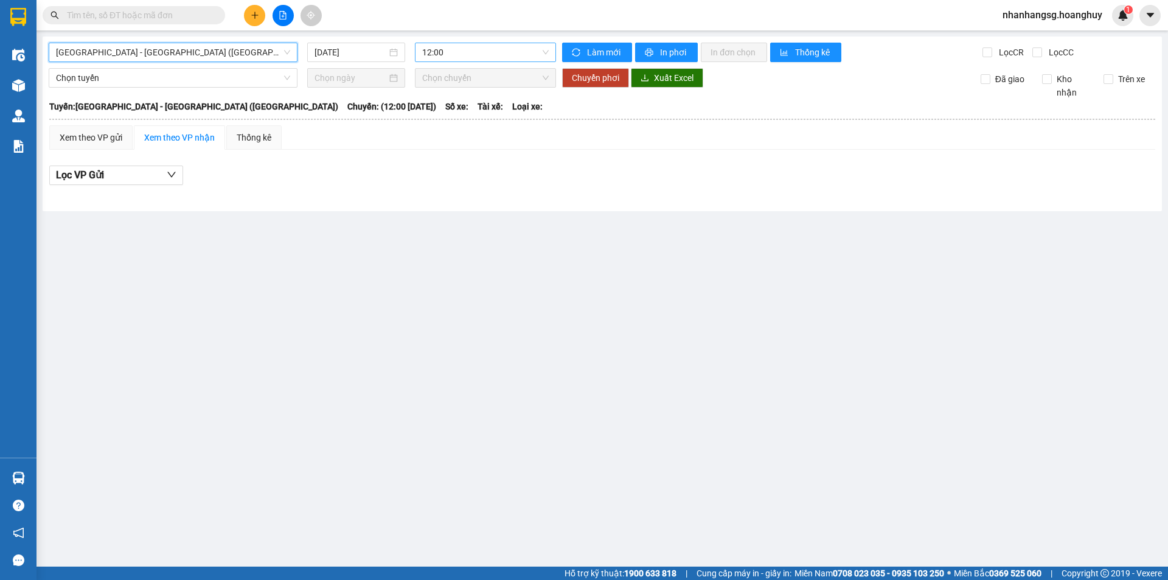
click at [461, 52] on span "12:00" at bounding box center [485, 52] width 127 height 18
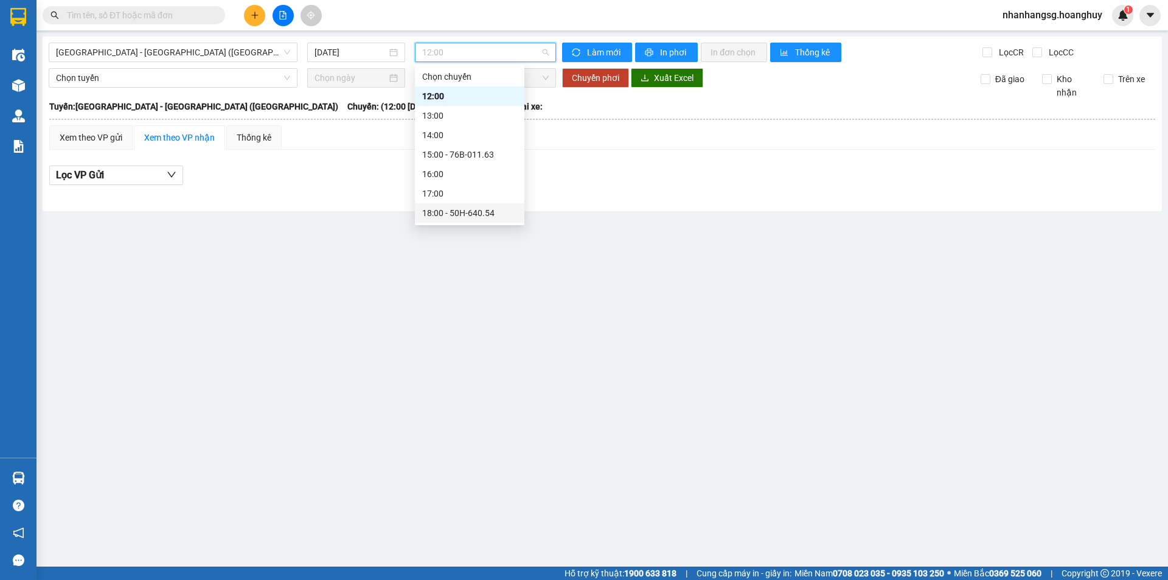
click at [483, 211] on div "18:00 - 50H-640.54" at bounding box center [469, 212] width 95 height 13
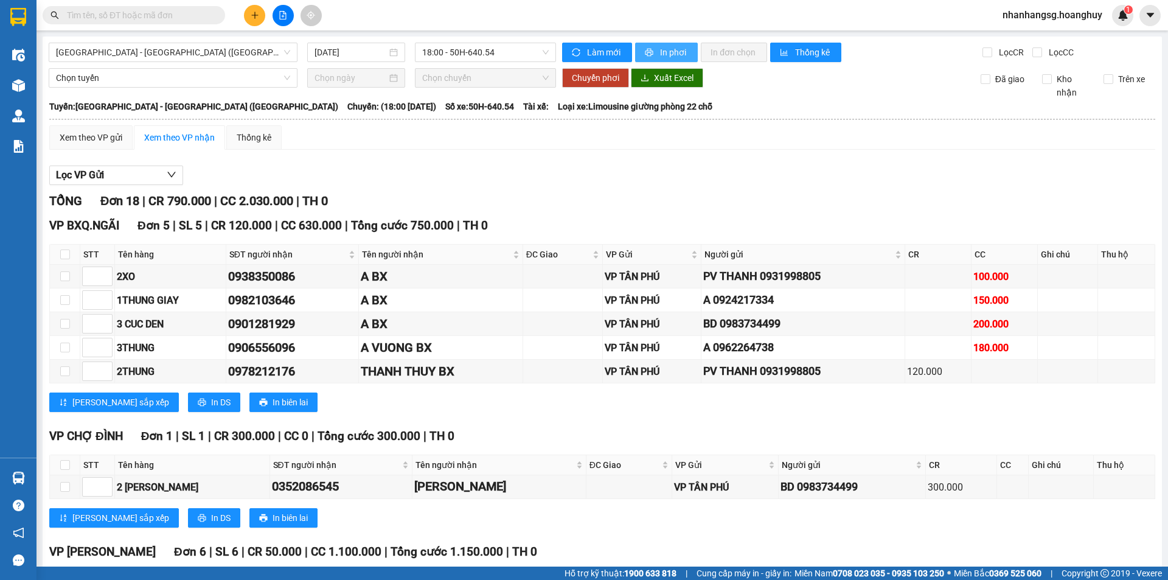
click at [660, 47] on span "In phơi" at bounding box center [674, 52] width 28 height 13
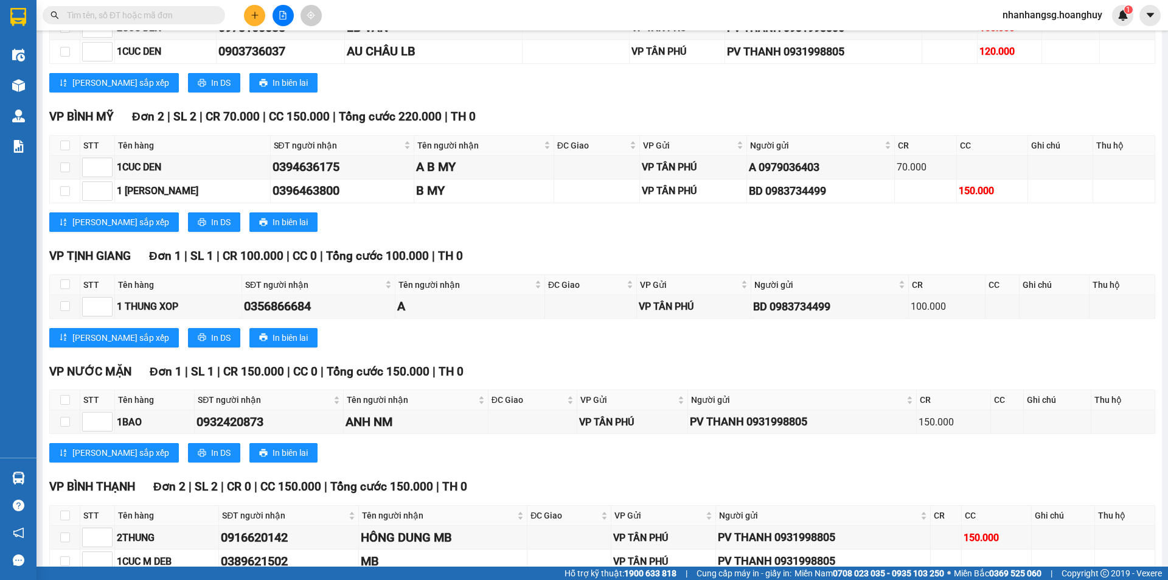
scroll to position [739, 0]
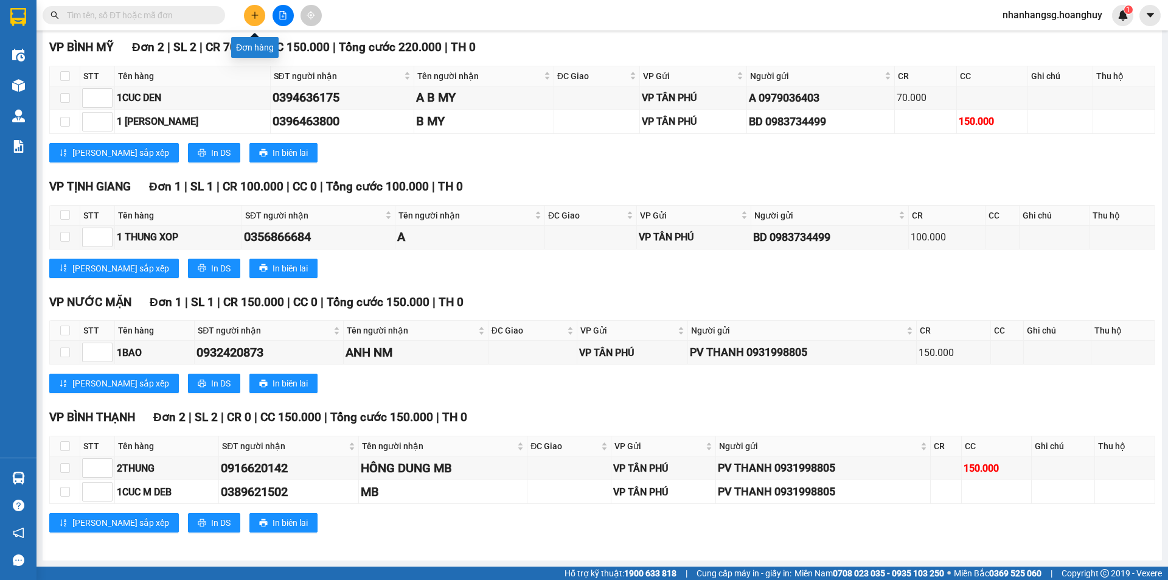
click at [257, 15] on icon "plus" at bounding box center [254, 15] width 7 height 1
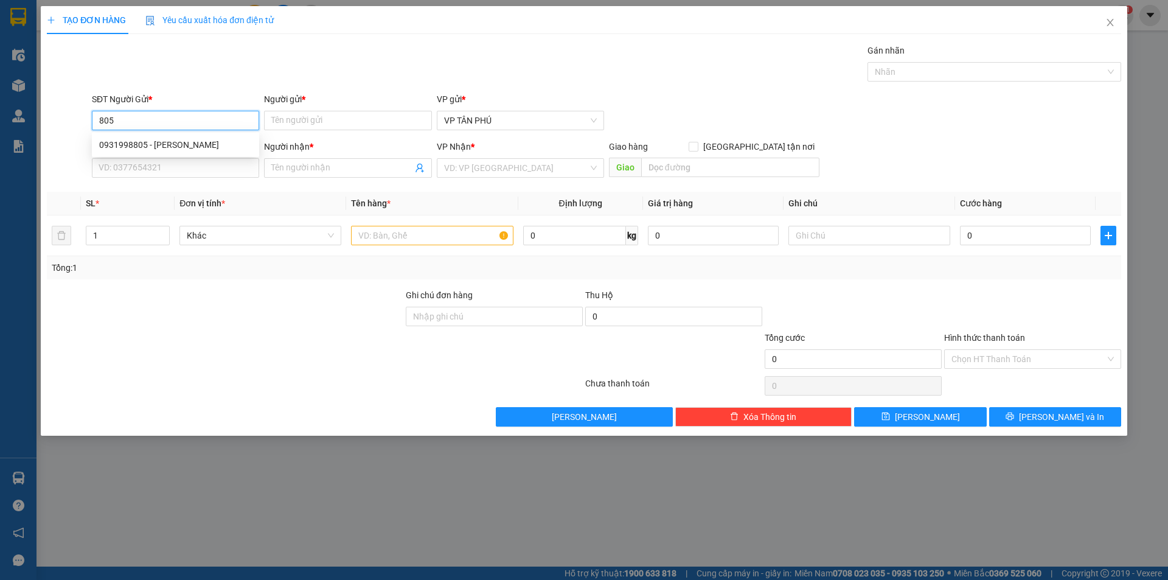
click at [185, 146] on div "0931998805 - [PERSON_NAME]" at bounding box center [175, 144] width 153 height 13
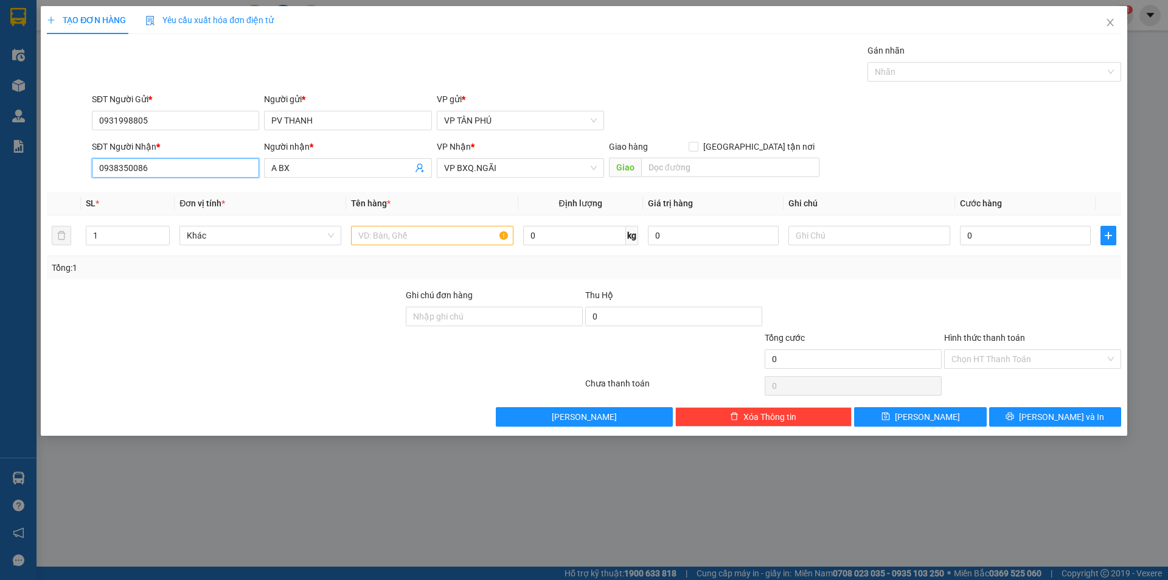
click at [201, 163] on input "0938350086" at bounding box center [175, 167] width 167 height 19
click at [183, 192] on div "0986790510 - THU MB" at bounding box center [175, 192] width 153 height 13
click at [417, 241] on input "text" at bounding box center [432, 235] width 162 height 19
click at [997, 231] on input "0" at bounding box center [1025, 235] width 131 height 19
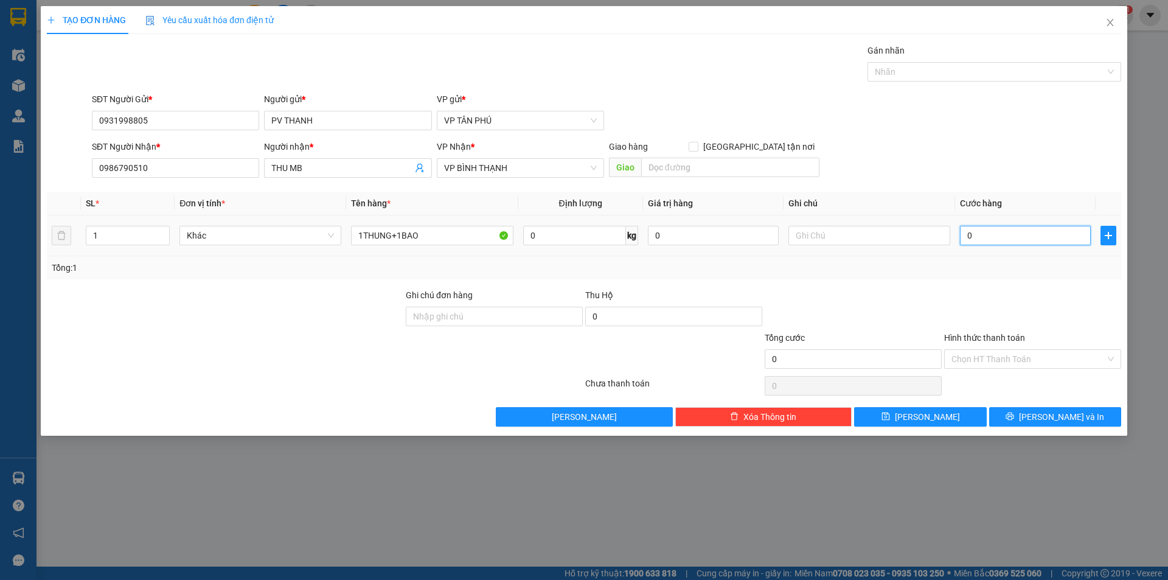
click at [997, 231] on input "0" at bounding box center [1025, 235] width 131 height 19
click at [1045, 416] on span "[PERSON_NAME] và In" at bounding box center [1061, 416] width 85 height 13
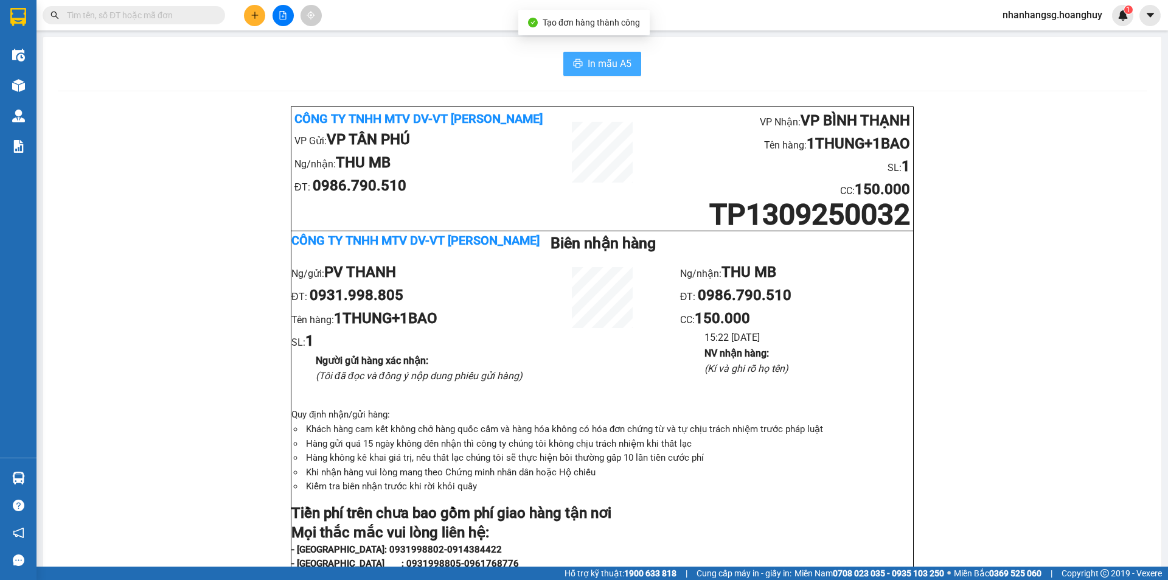
click at [617, 57] on span "In mẫu A5" at bounding box center [610, 63] width 44 height 15
click at [252, 17] on icon "plus" at bounding box center [255, 15] width 9 height 9
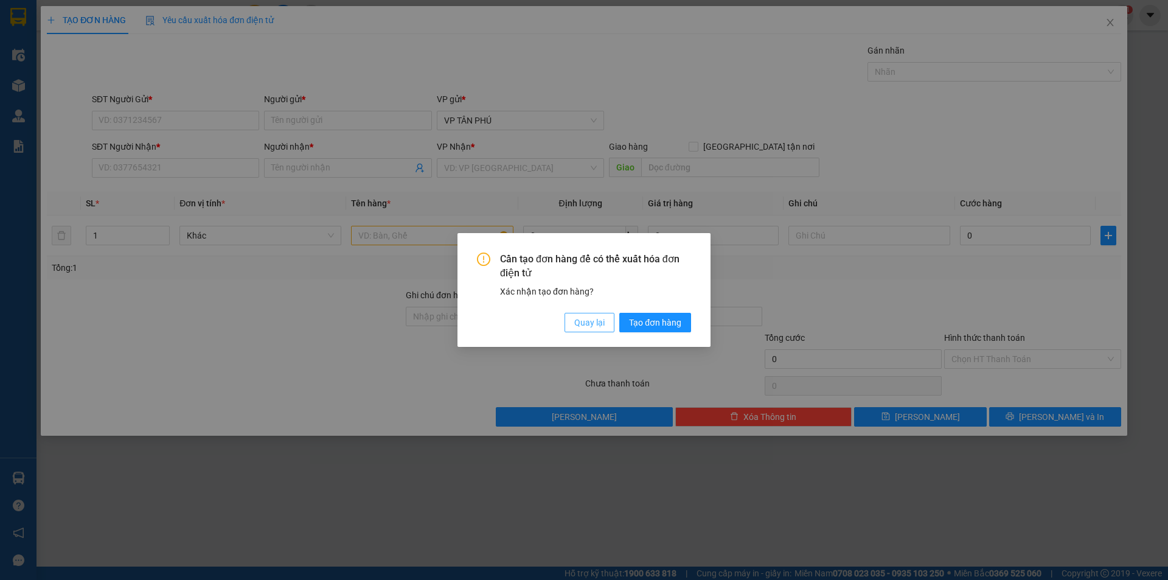
click at [580, 316] on button "Quay lại" at bounding box center [590, 322] width 50 height 19
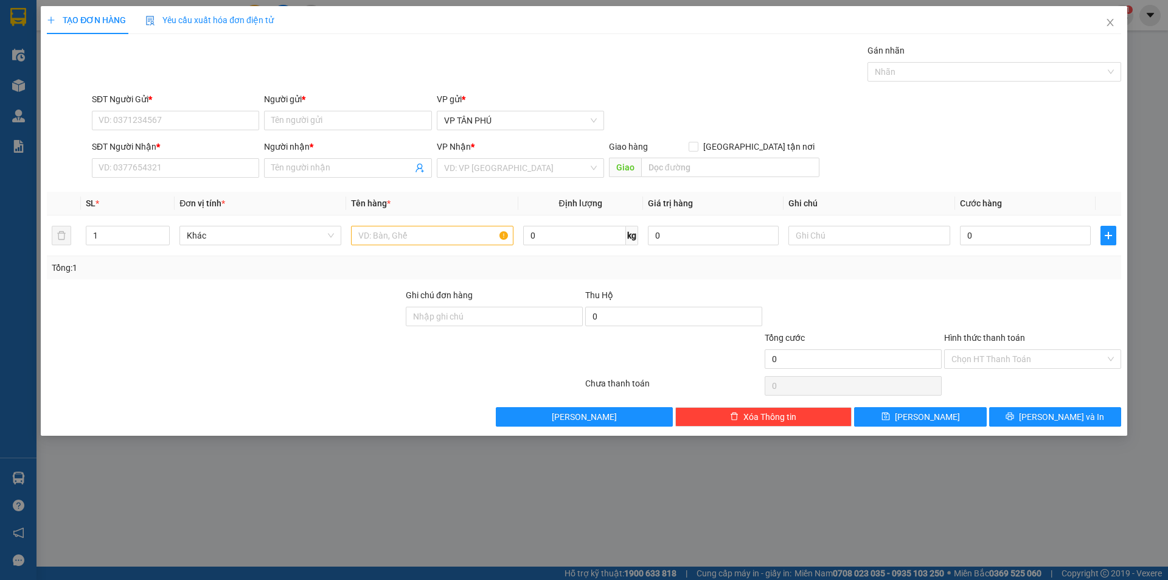
click at [581, 316] on div "Cần tạo đơn hàng để có thể xuất hóa đơn điện tử Xác nhận tạo đơn hàng? Quay lại…" at bounding box center [584, 290] width 1168 height 580
click at [192, 121] on input "SĐT Người Gửi *" at bounding box center [175, 120] width 167 height 19
click at [168, 144] on div "0903065003 - A" at bounding box center [175, 144] width 153 height 13
click at [159, 166] on input "0972435236" at bounding box center [175, 167] width 167 height 19
click at [433, 238] on input "text" at bounding box center [432, 235] width 162 height 19
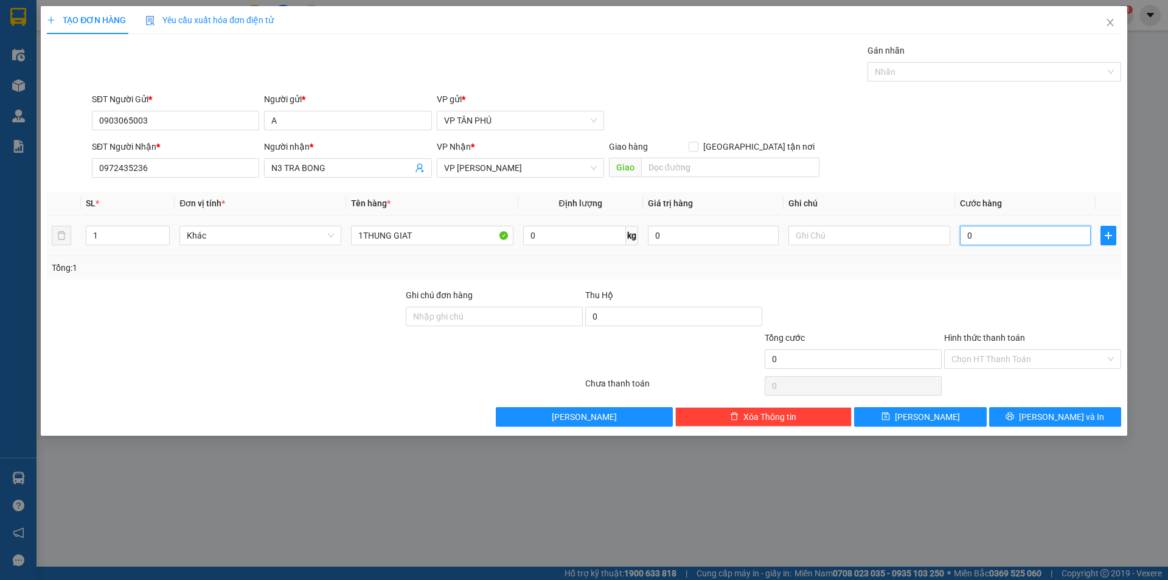
click at [985, 241] on input "0" at bounding box center [1025, 235] width 131 height 19
click at [1002, 423] on button "[PERSON_NAME] và In" at bounding box center [1055, 416] width 132 height 19
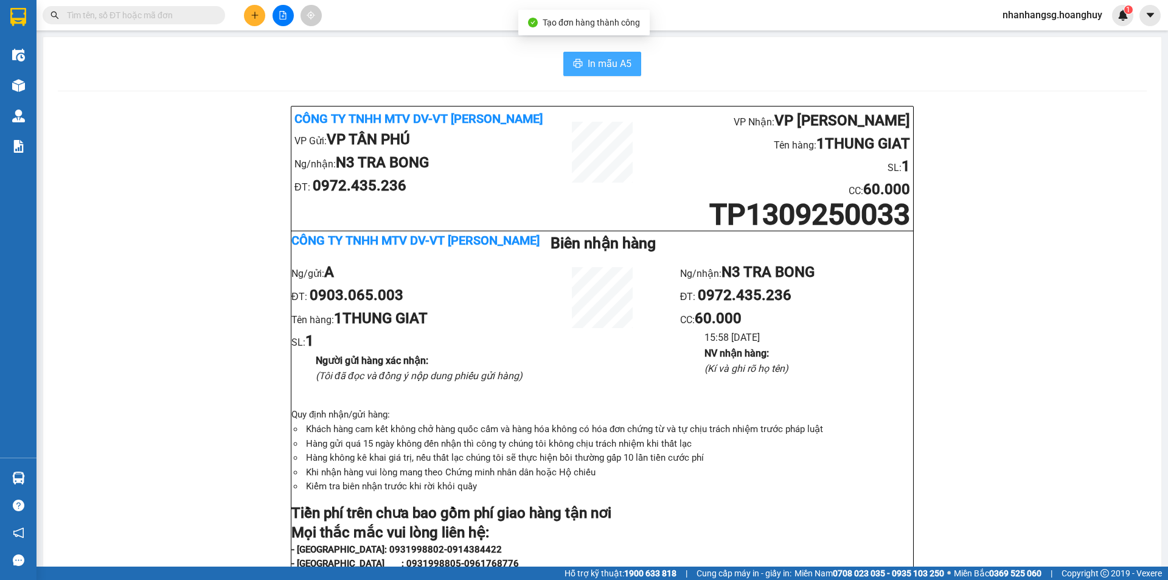
click at [598, 59] on span "In mẫu A5" at bounding box center [610, 63] width 44 height 15
